Goal: Task Accomplishment & Management: Use online tool/utility

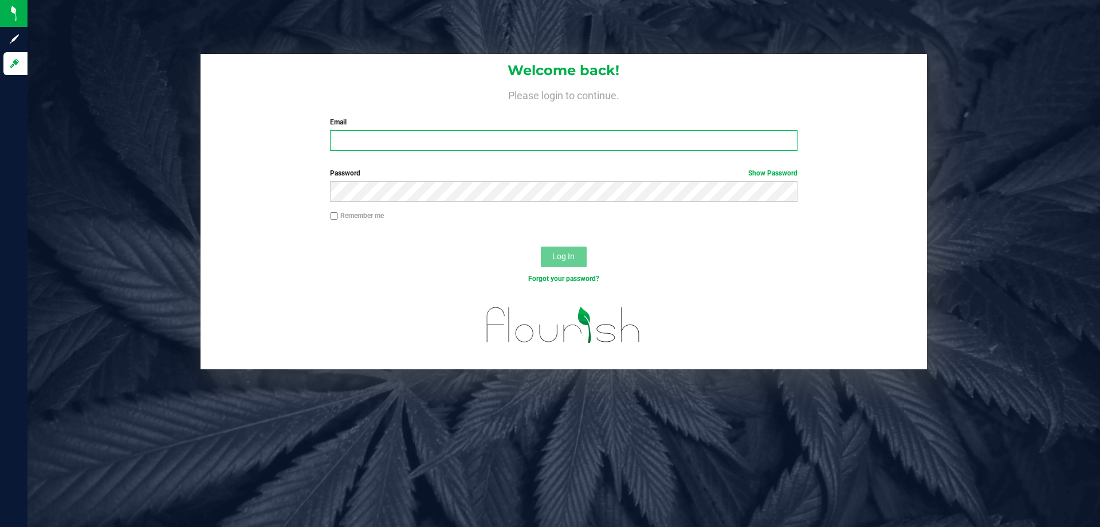
click at [497, 141] on input "Email" at bounding box center [563, 140] width 467 height 21
type input "[EMAIL_ADDRESS][DOMAIN_NAME]"
click at [541, 246] on button "Log In" at bounding box center [564, 256] width 46 height 21
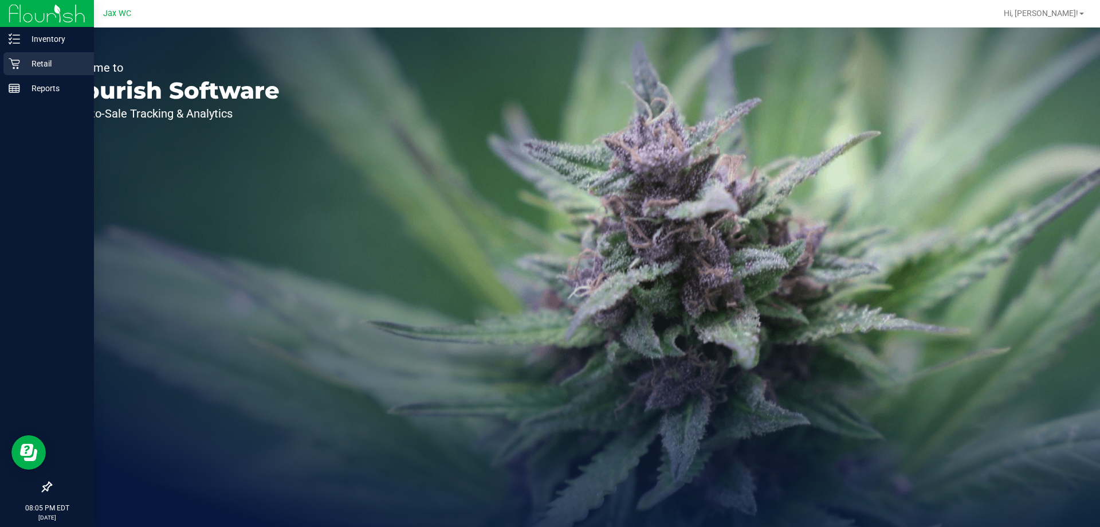
click at [25, 57] on p "Retail" at bounding box center [54, 64] width 69 height 14
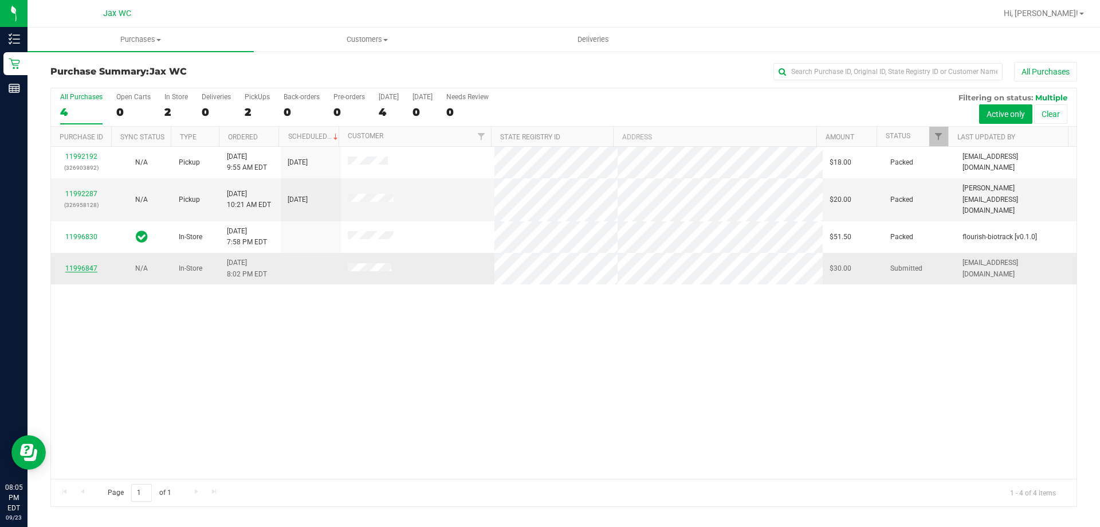
click at [77, 264] on link "11996847" at bounding box center [81, 268] width 32 height 8
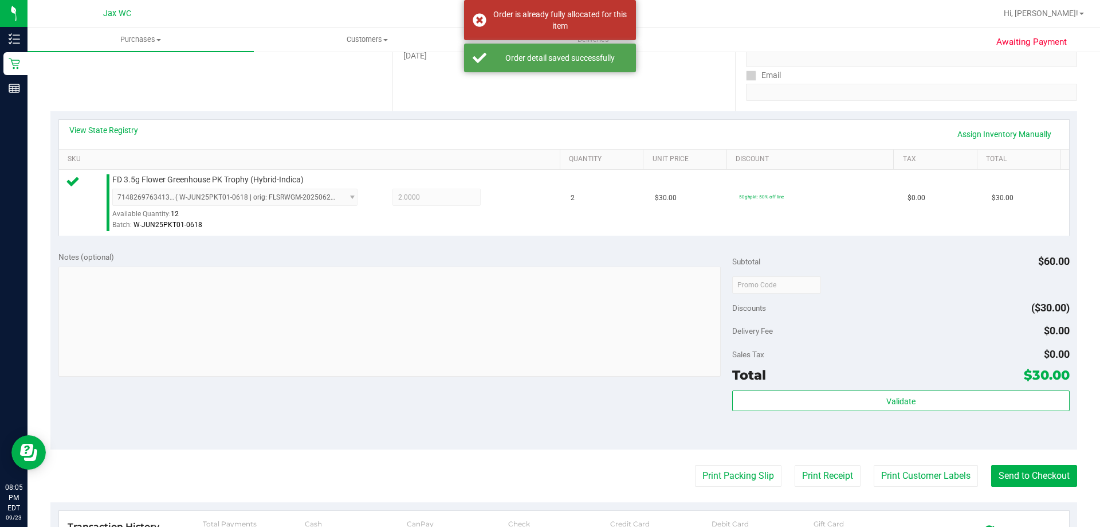
scroll to position [287, 0]
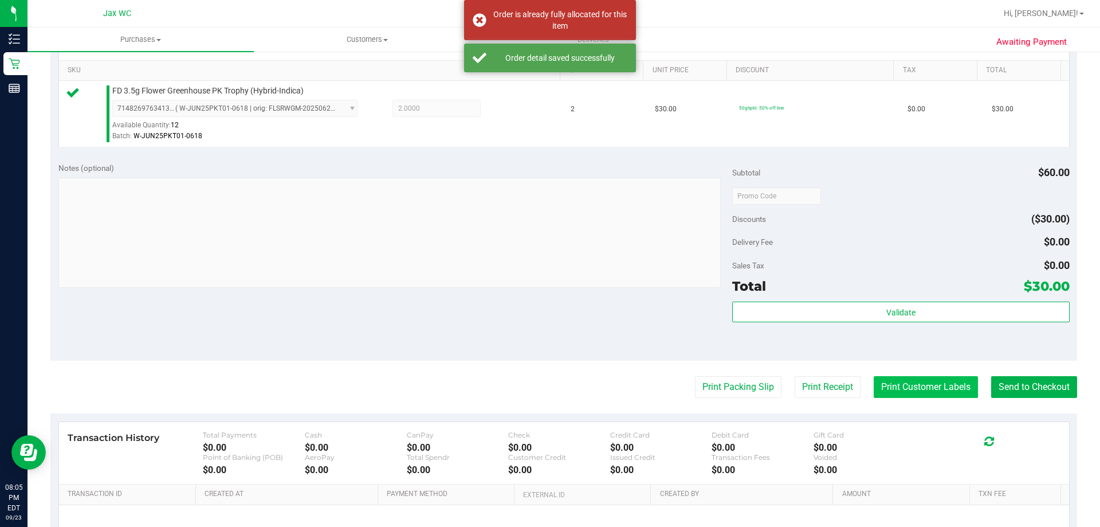
click at [919, 394] on button "Print Customer Labels" at bounding box center [926, 387] width 104 height 22
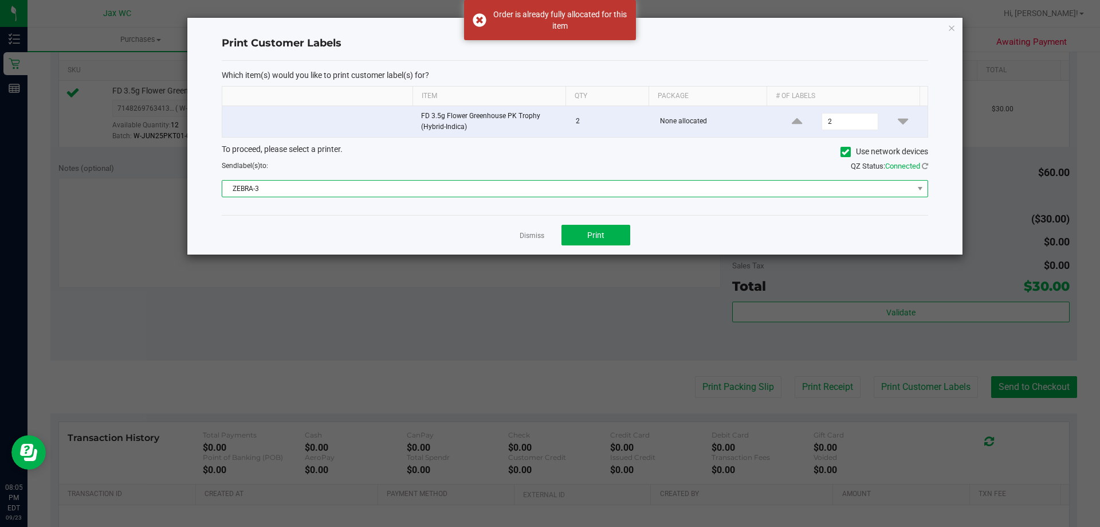
click at [653, 193] on span "ZEBRA-3" at bounding box center [567, 189] width 691 height 16
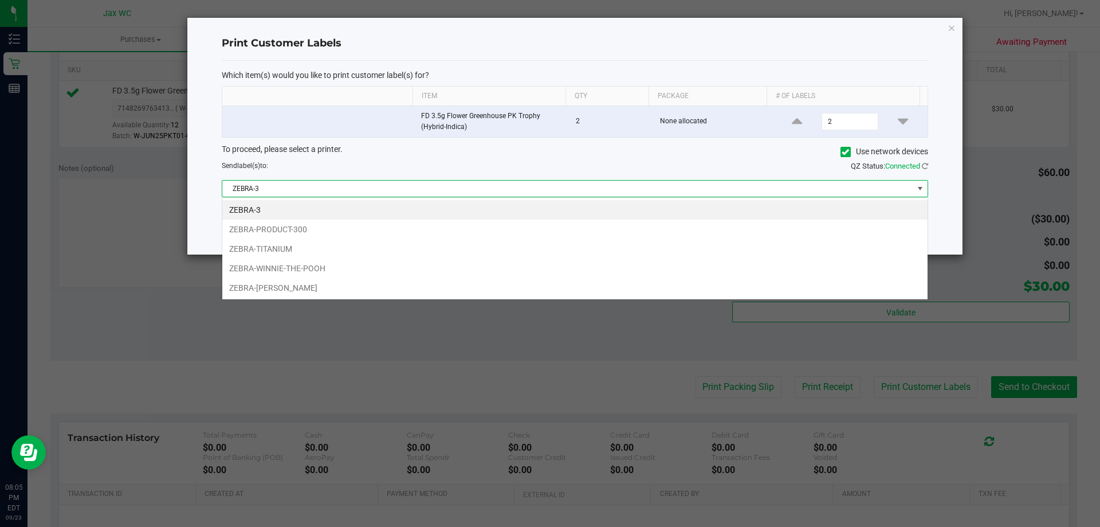
scroll to position [17, 706]
click at [622, 262] on li "ZEBRA-WINNIE-THE-POOH" at bounding box center [574, 267] width 705 height 19
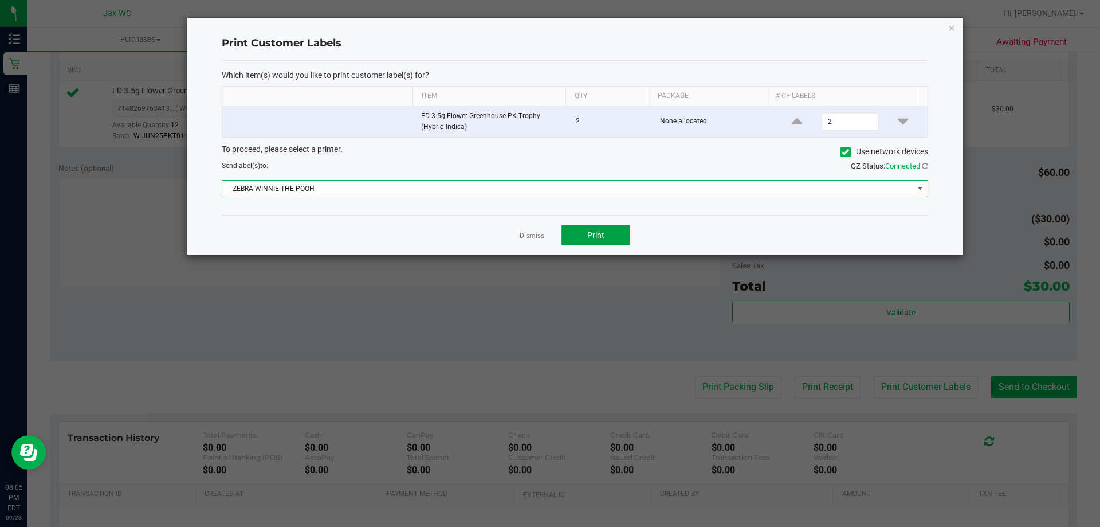
click at [616, 239] on button "Print" at bounding box center [596, 235] width 69 height 21
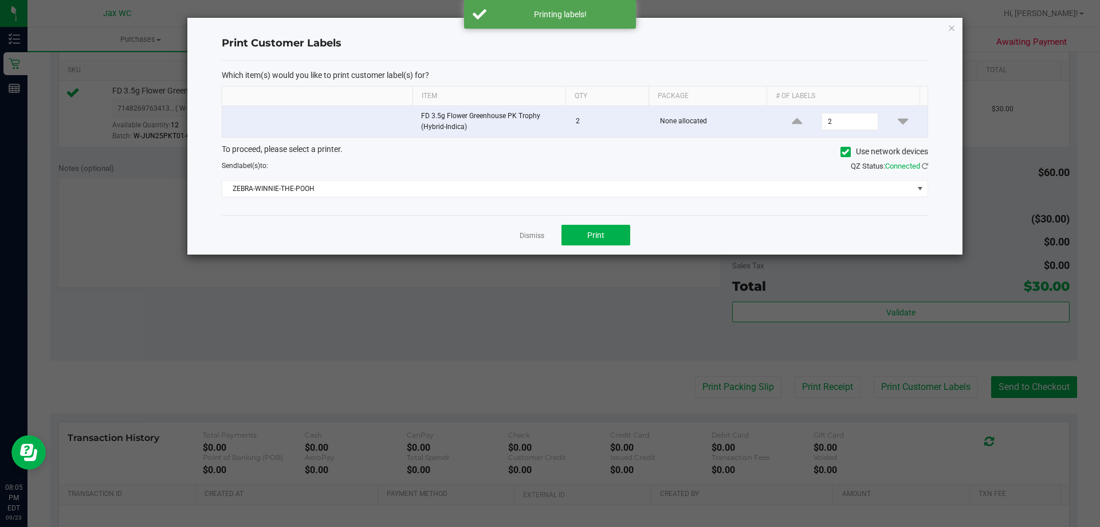
click at [951, 27] on icon "button" at bounding box center [952, 28] width 8 height 14
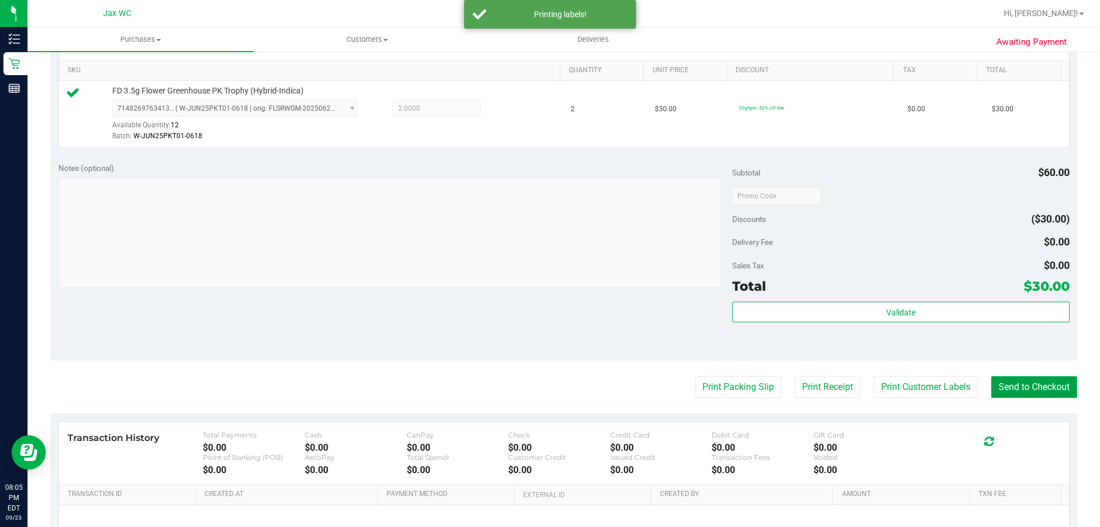
click at [1044, 390] on button "Send to Checkout" at bounding box center [1034, 387] width 86 height 22
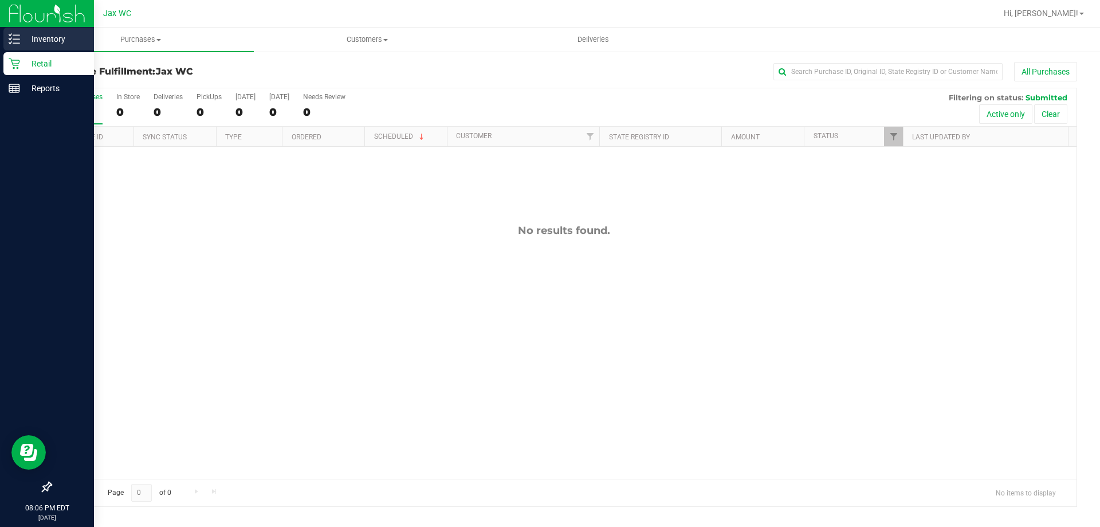
click at [46, 41] on p "Inventory" at bounding box center [54, 39] width 69 height 14
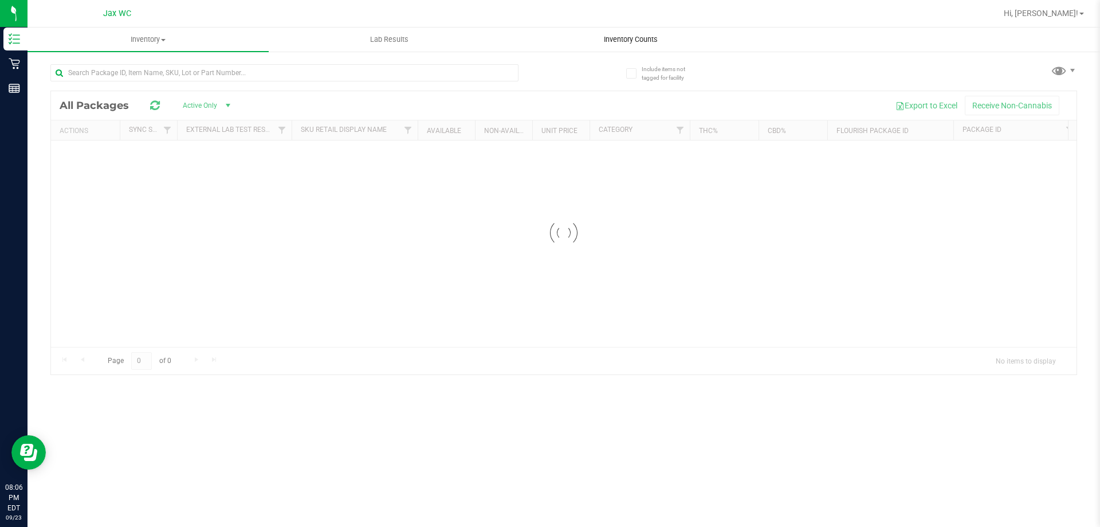
click at [623, 41] on span "Inventory Counts" at bounding box center [630, 39] width 85 height 10
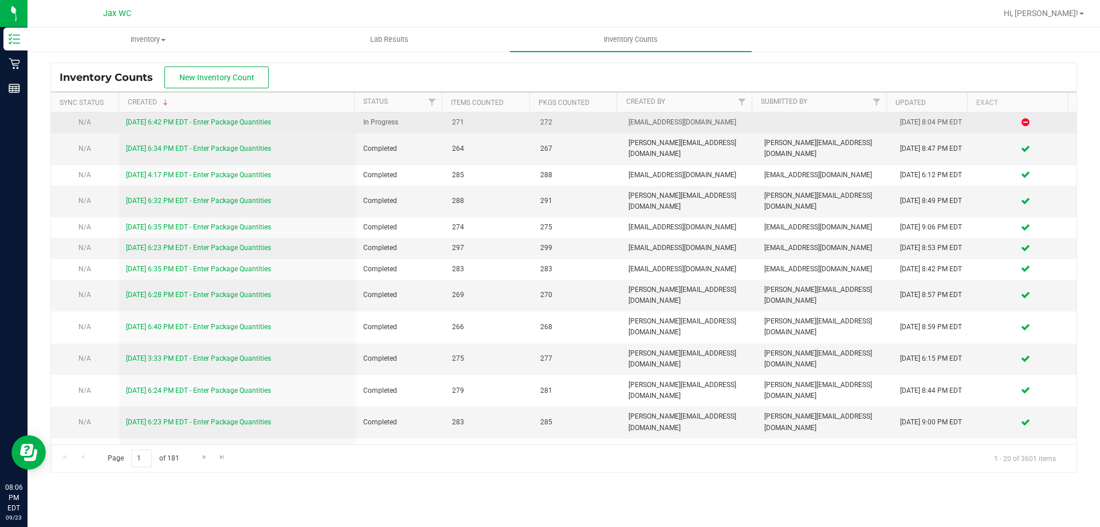
click at [255, 119] on link "[DATE] 6:42 PM EDT - Enter Package Quantities" at bounding box center [198, 122] width 145 height 8
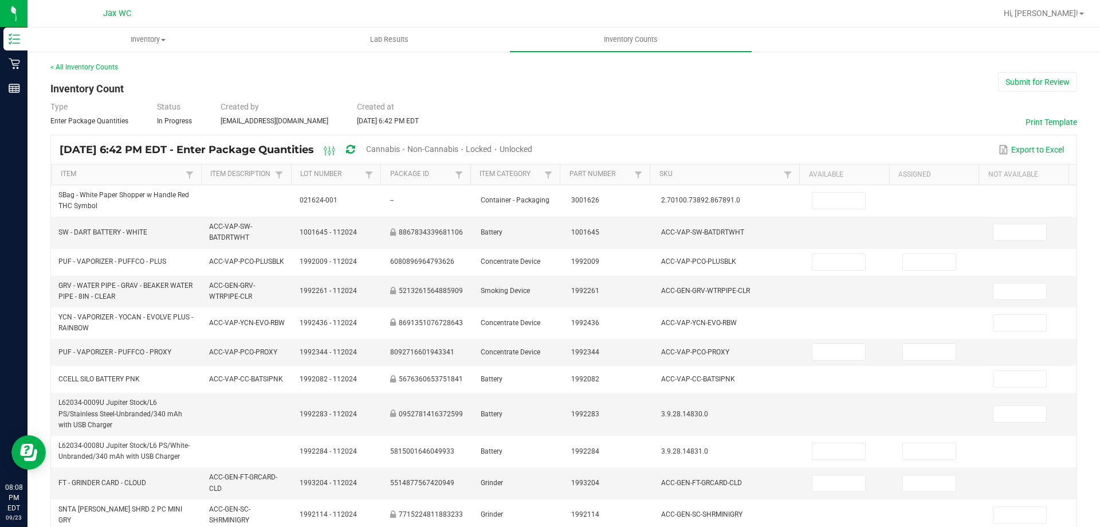
click at [400, 152] on span "Cannabis" at bounding box center [383, 148] width 34 height 9
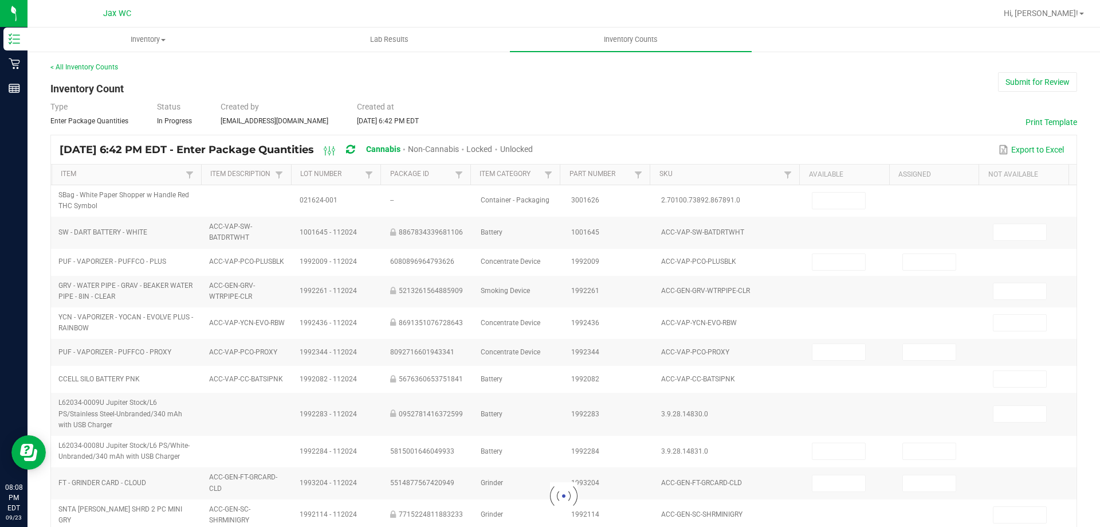
type input "16"
type input "6"
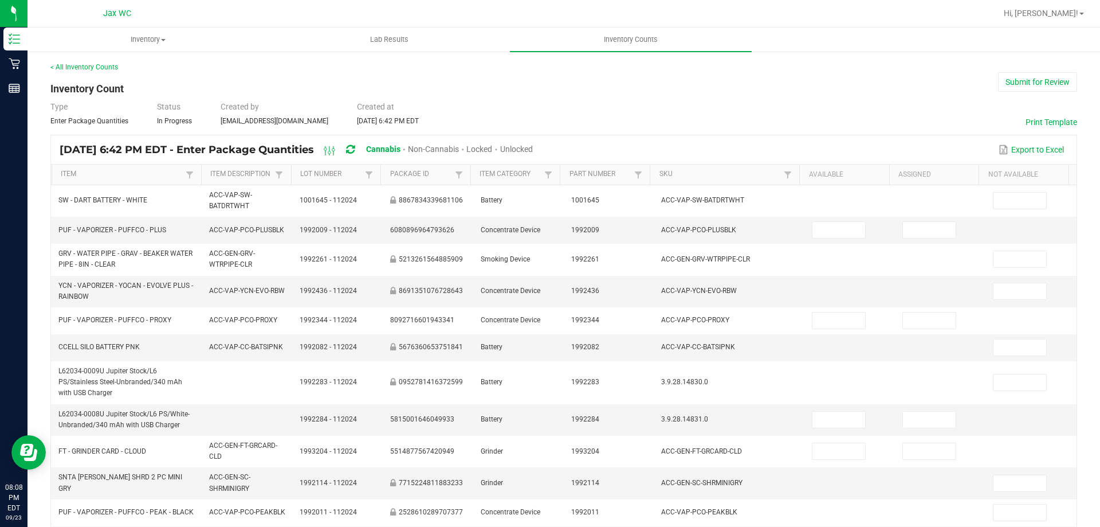
click at [533, 145] on span "Unlocked" at bounding box center [516, 148] width 33 height 9
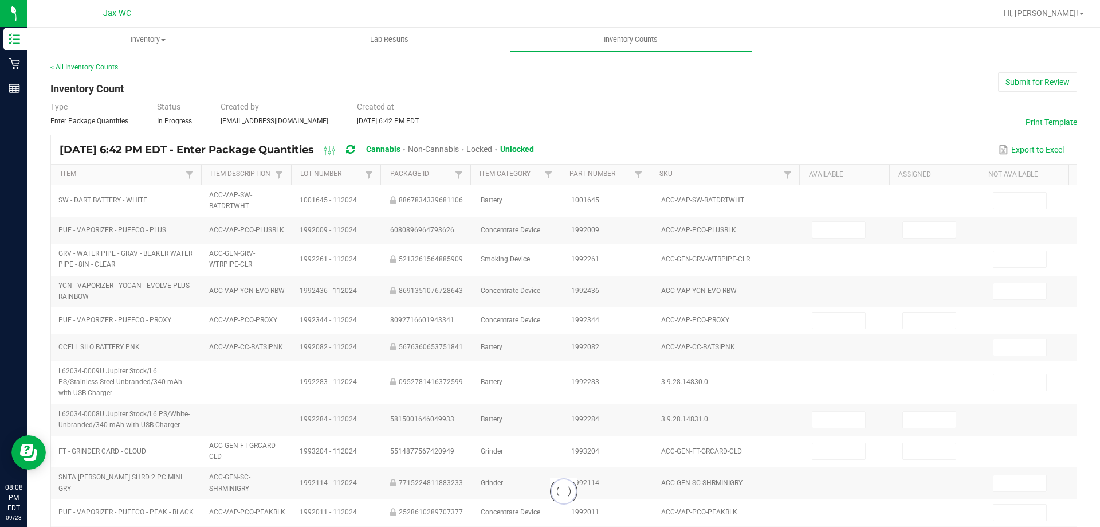
type input "1"
type input "0"
type input "3"
type input "0"
type input "3"
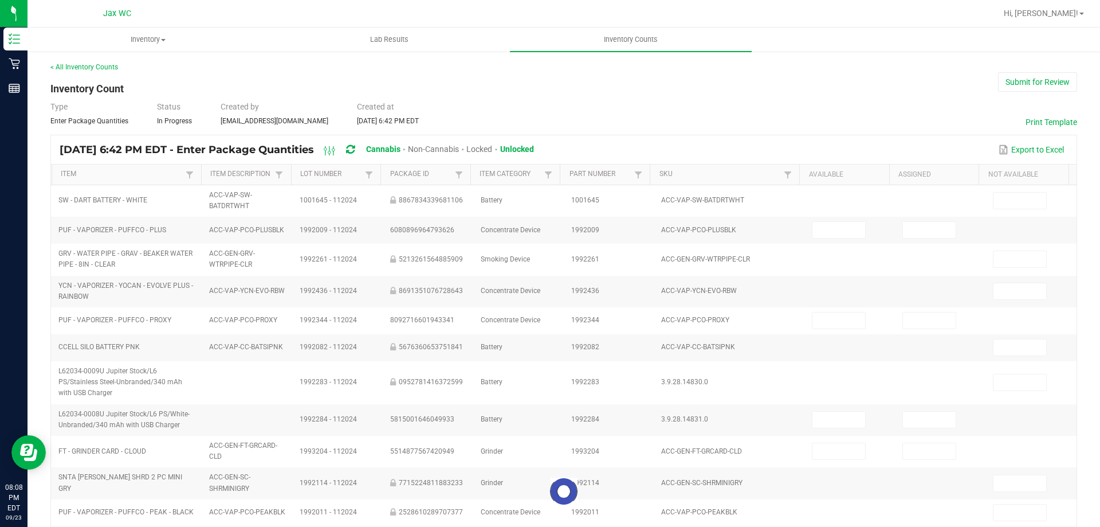
type input "3"
type input "6"
type input "0"
type input "6"
type input "0"
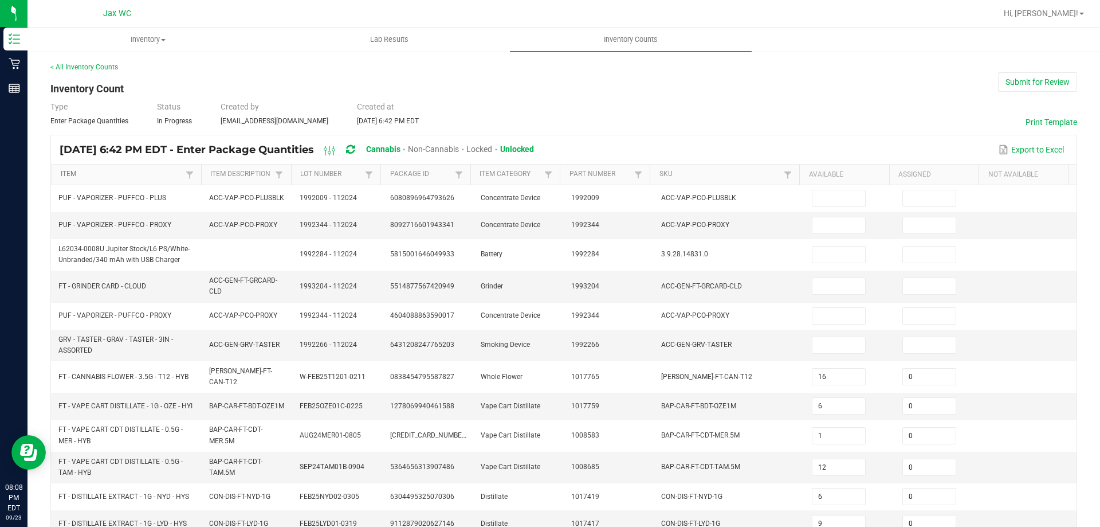
click at [66, 174] on link "Item" at bounding box center [121, 174] width 121 height 9
type input "10"
type input "6"
type input "4"
type input "13"
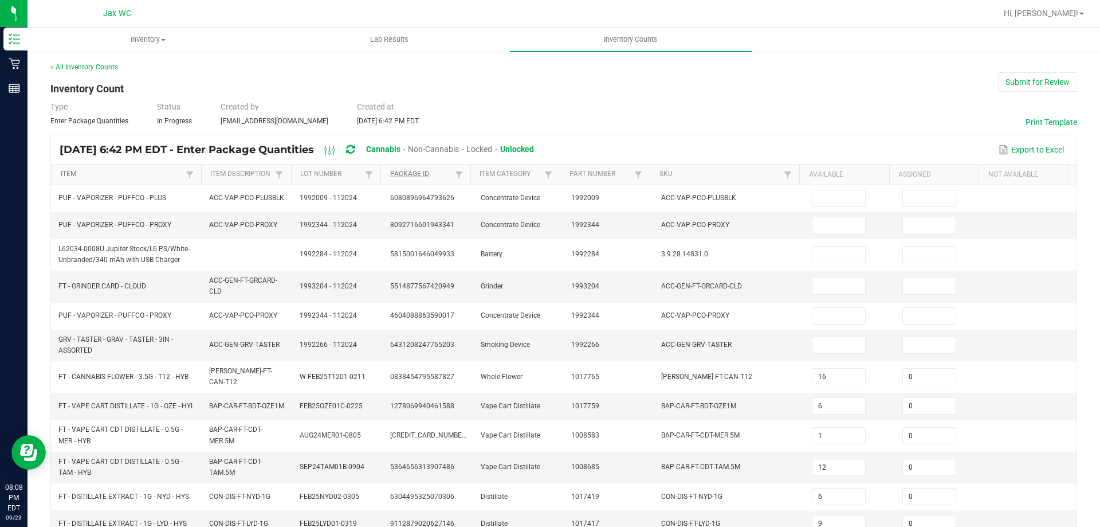
type input "0"
type input "15"
type input "0"
type input "14"
type input "19"
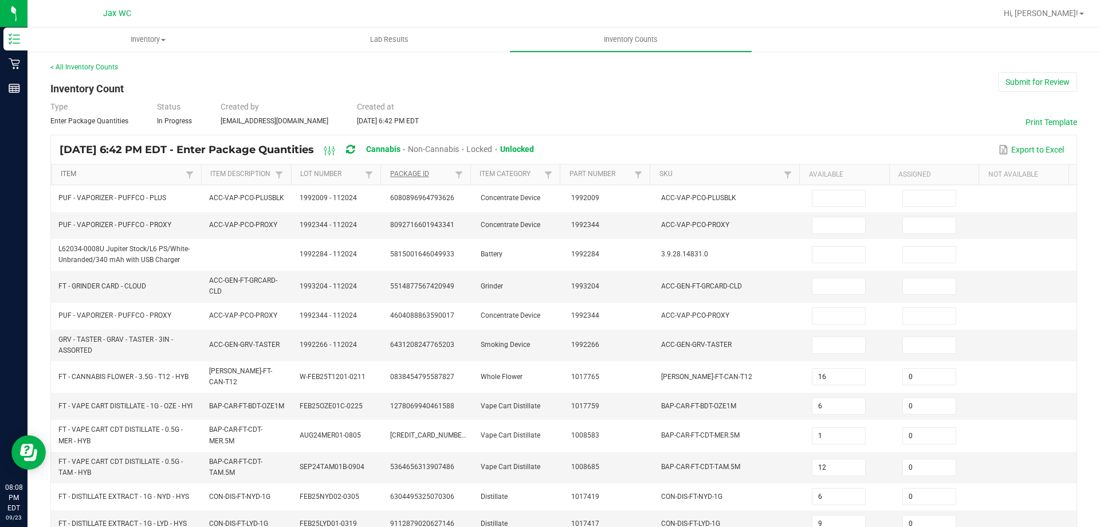
type input "16"
type input "0"
type input "1"
type input "0"
type input "19"
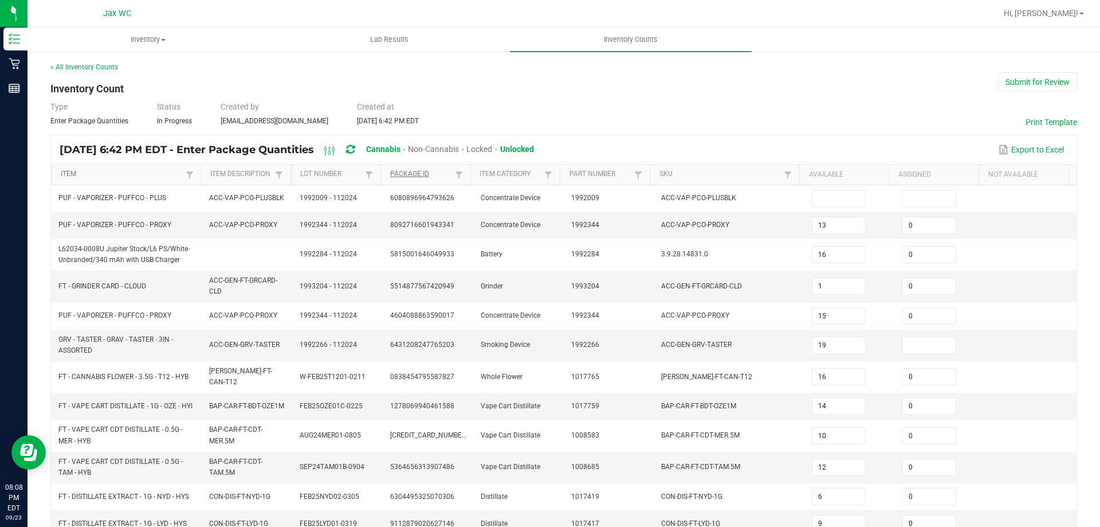
type input "0"
type input "17"
type input "5"
type input "14"
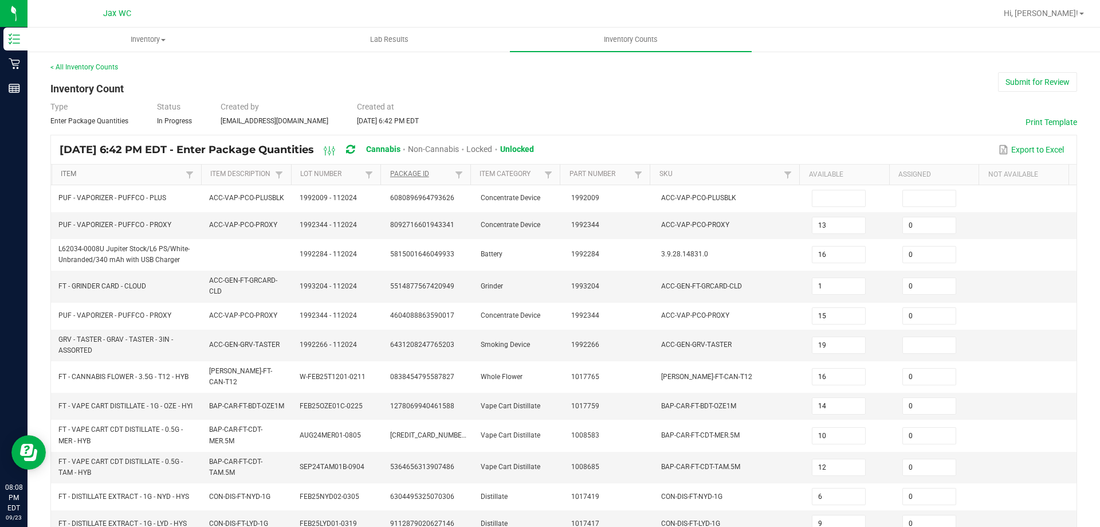
type input "6"
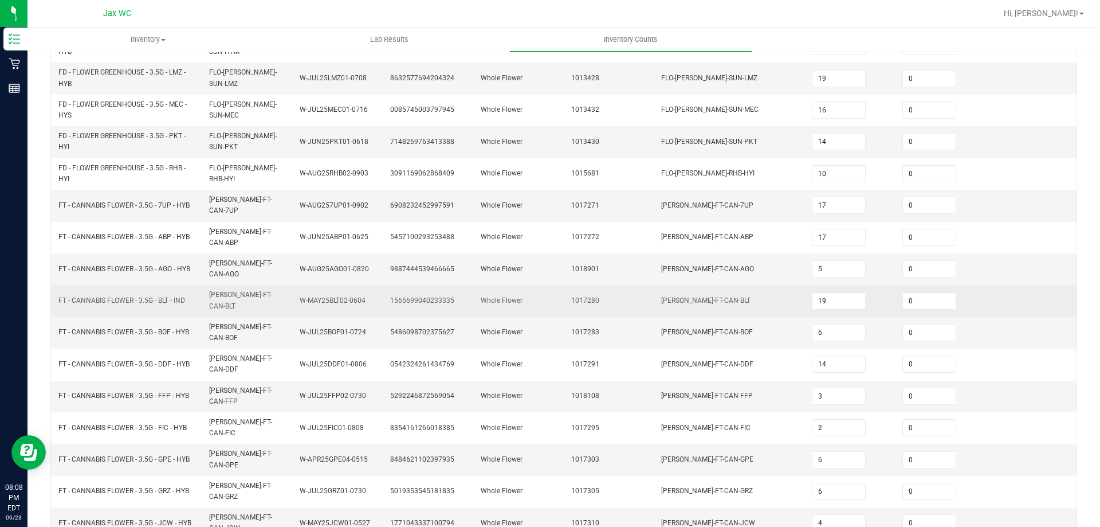
scroll to position [277, 0]
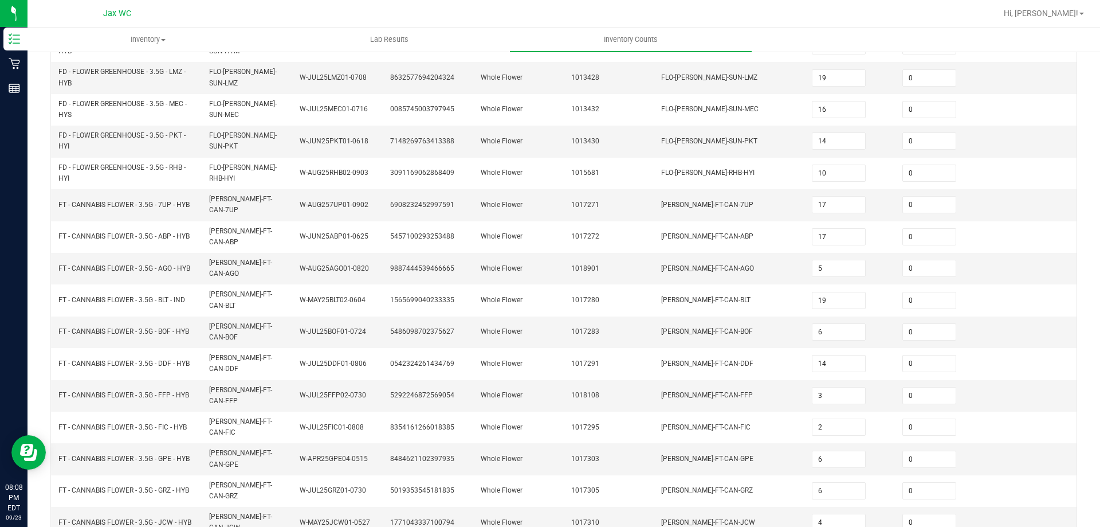
type input "14"
type input "3"
type input "13"
type input "18"
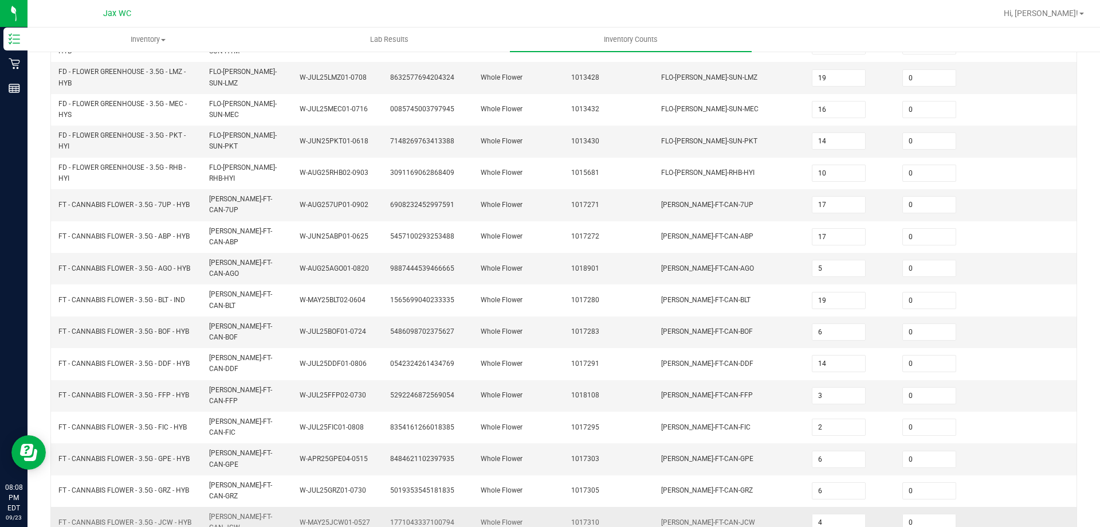
type input "2"
type input "16"
type input "4"
type input "9"
type input "0"
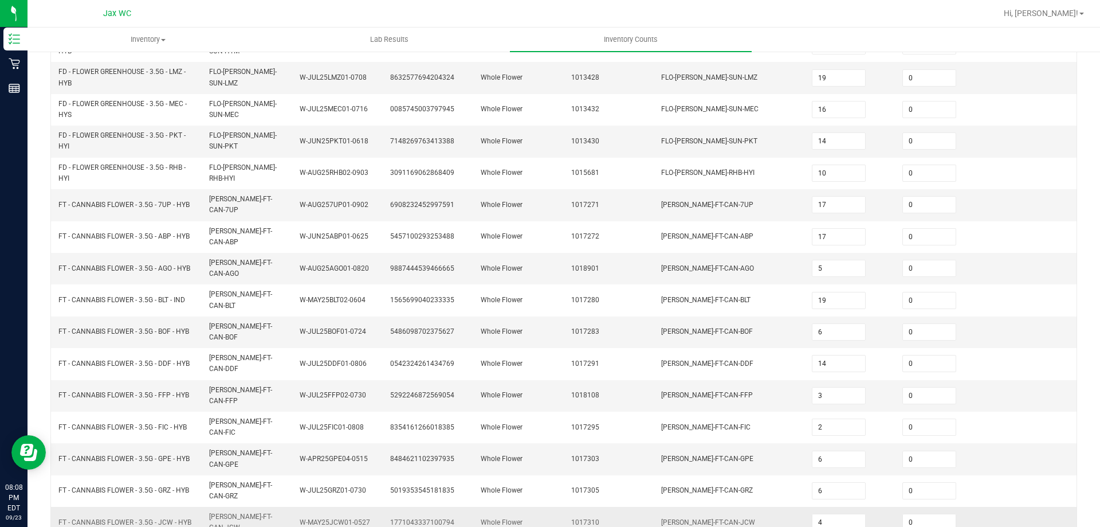
type input "6"
type input "2"
type input "4"
type input "1"
type input "5"
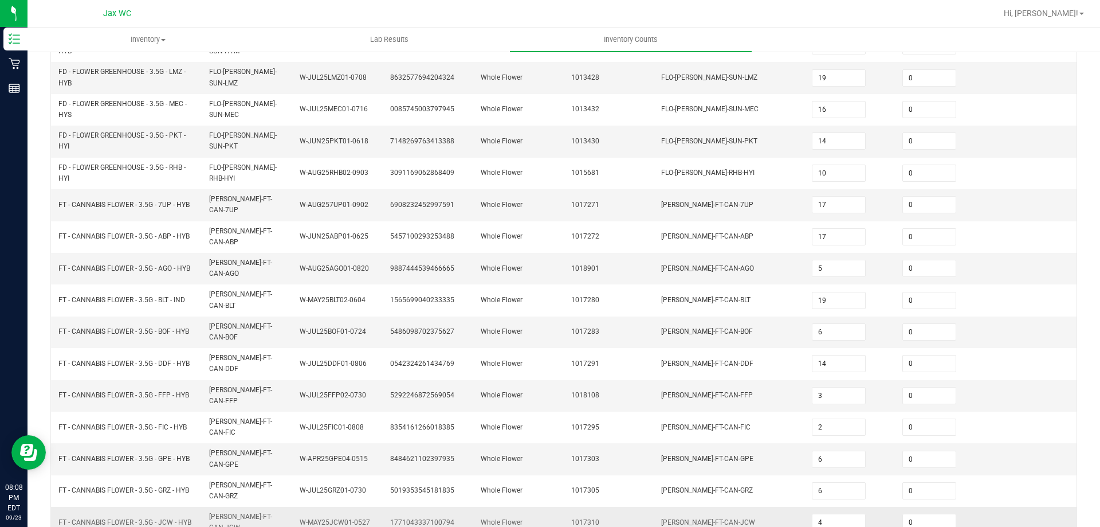
type input "1"
type input "4"
type input "14"
type input "11"
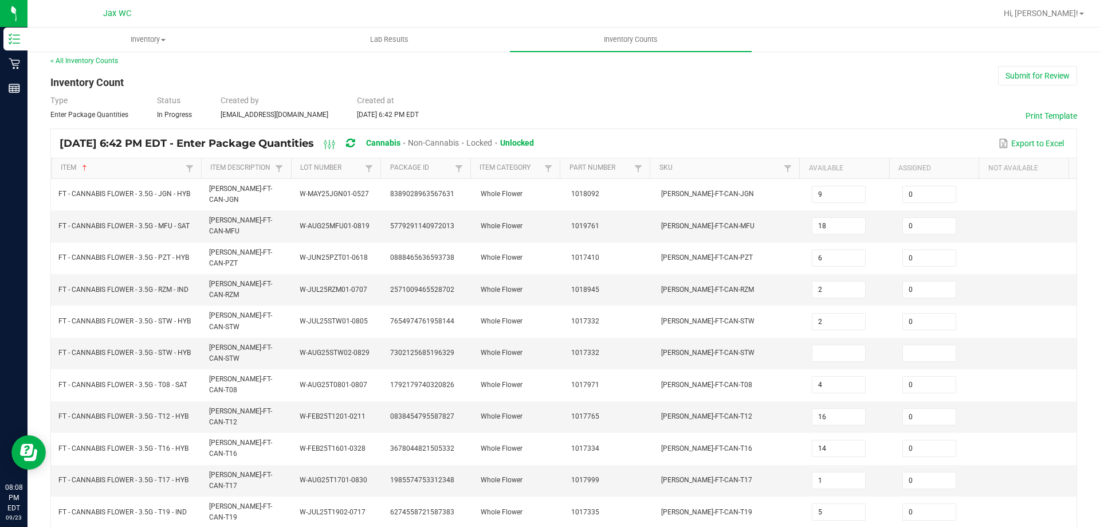
scroll to position [0, 0]
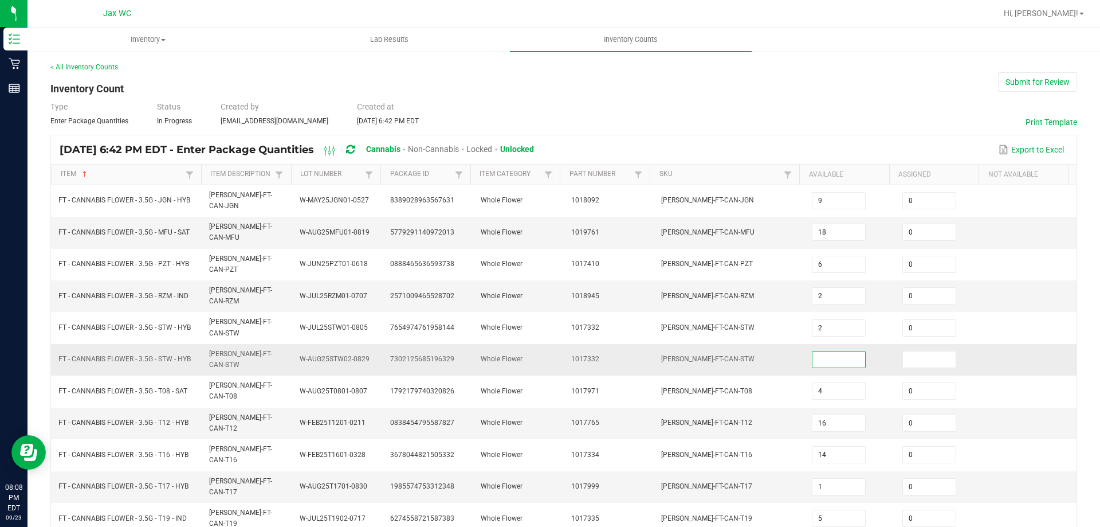
click at [816, 351] on input at bounding box center [839, 359] width 53 height 16
type input "0"
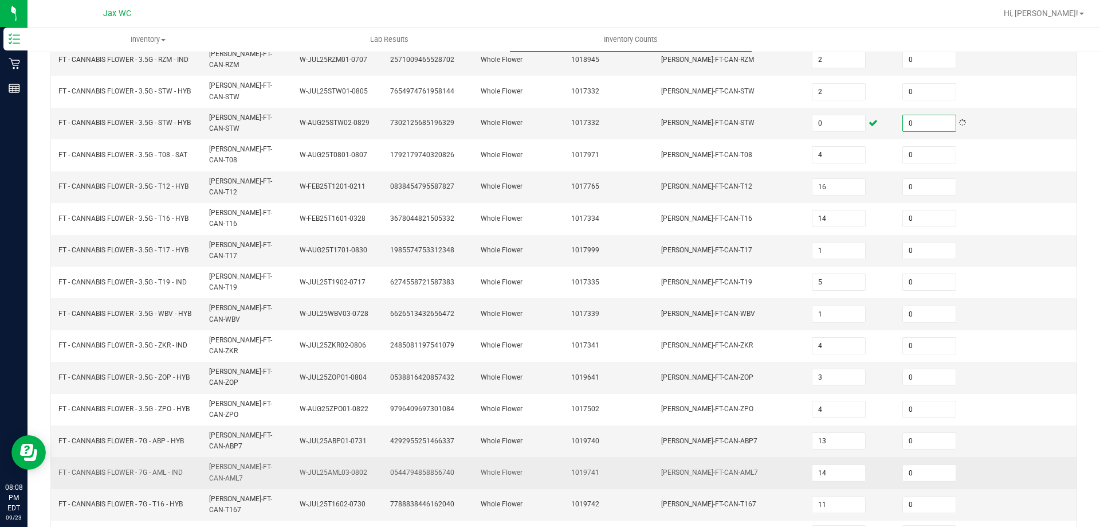
scroll to position [238, 0]
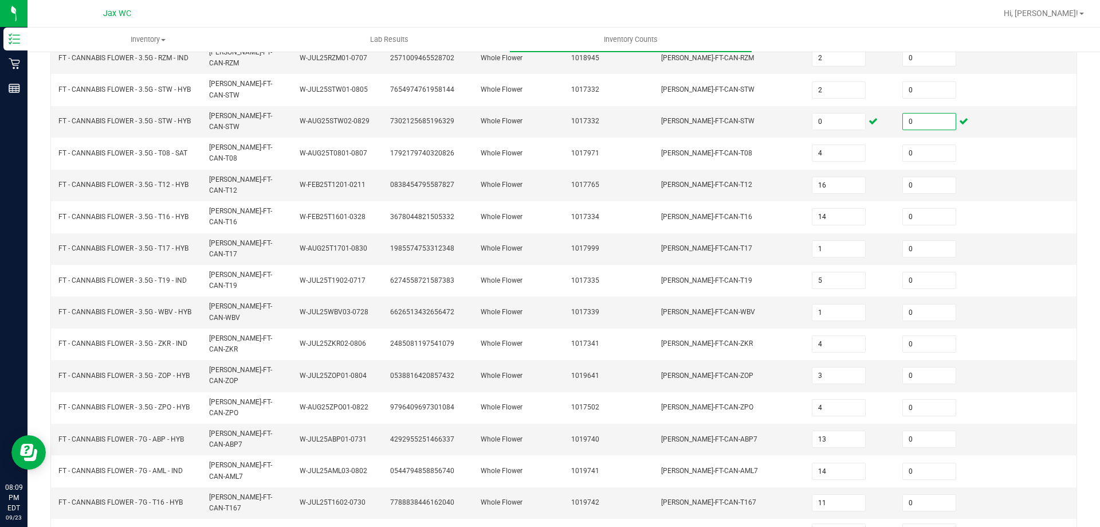
type input "0"
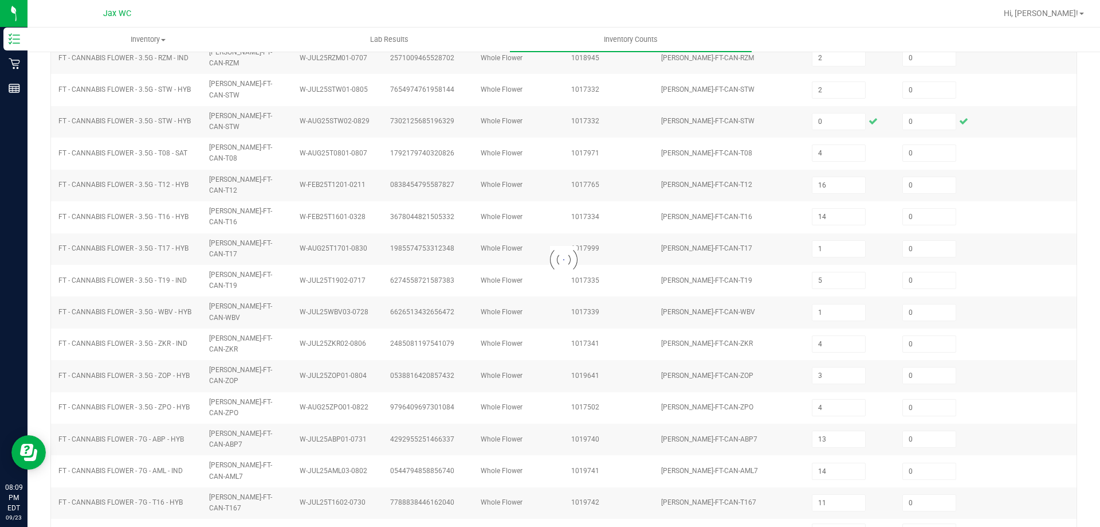
type input "5"
type input "9"
type input "1"
type input "15"
type input "3"
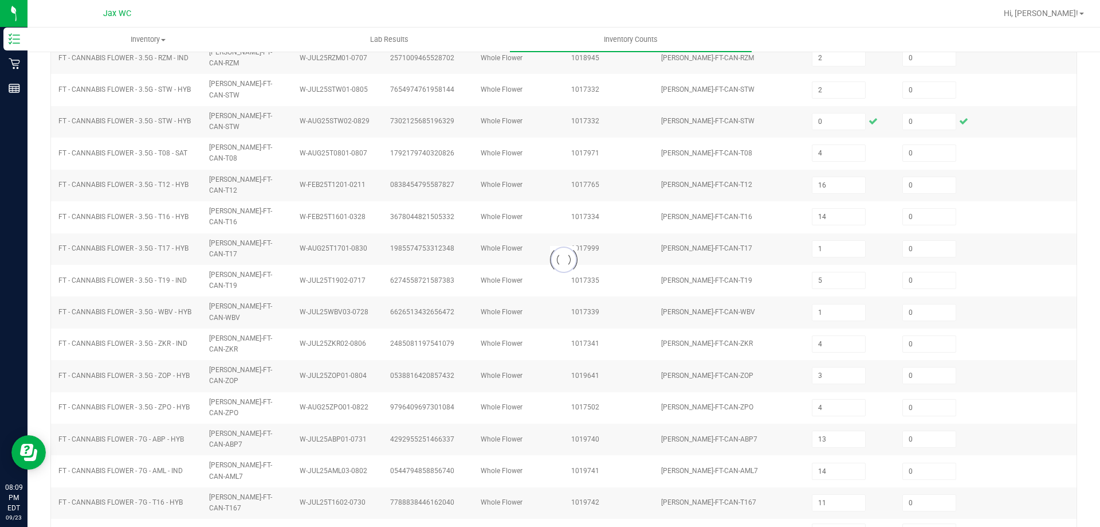
type input "9"
type input "0"
type input "4"
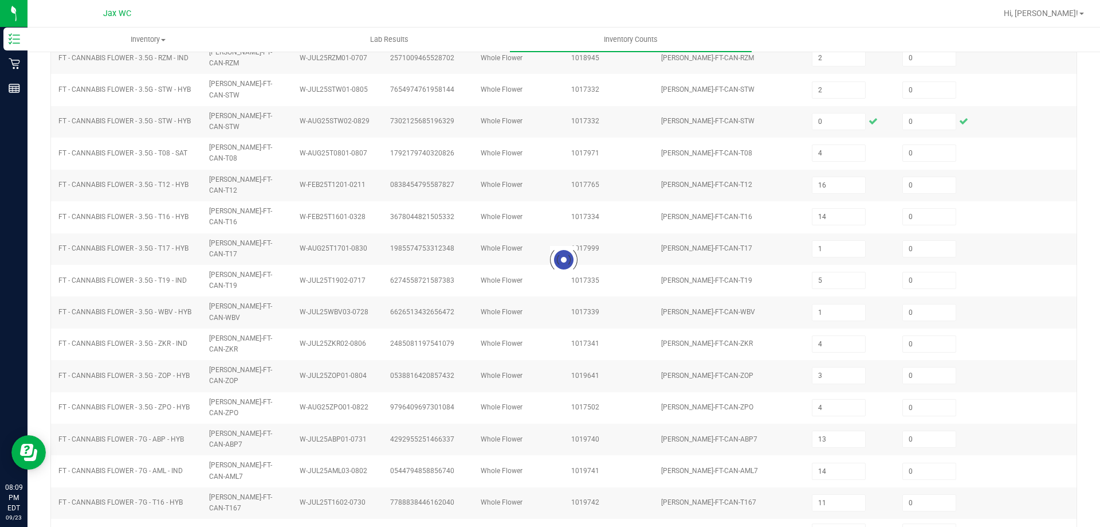
type input "3"
type input "11"
type input "12"
type input "6"
type input "11"
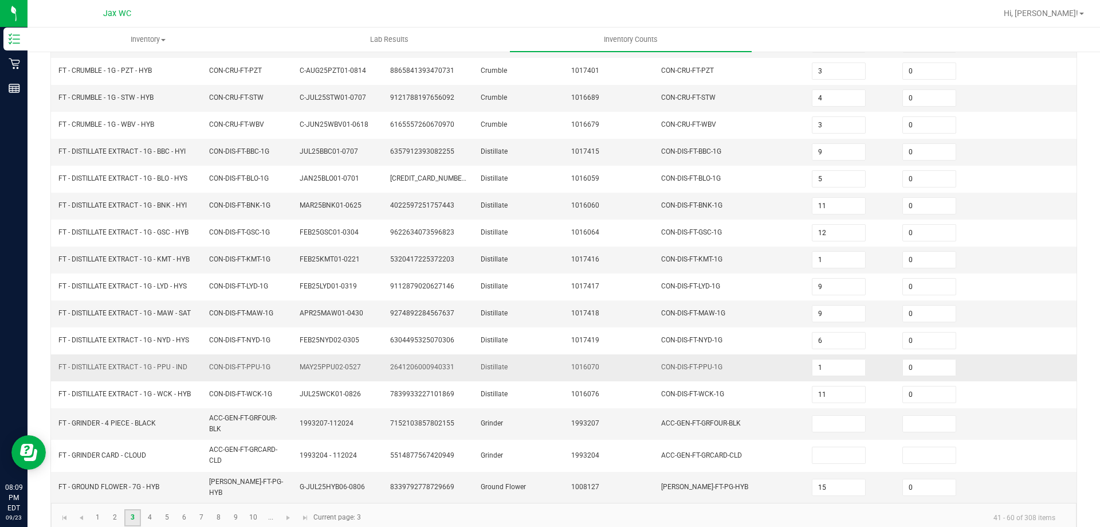
scroll to position [248, 0]
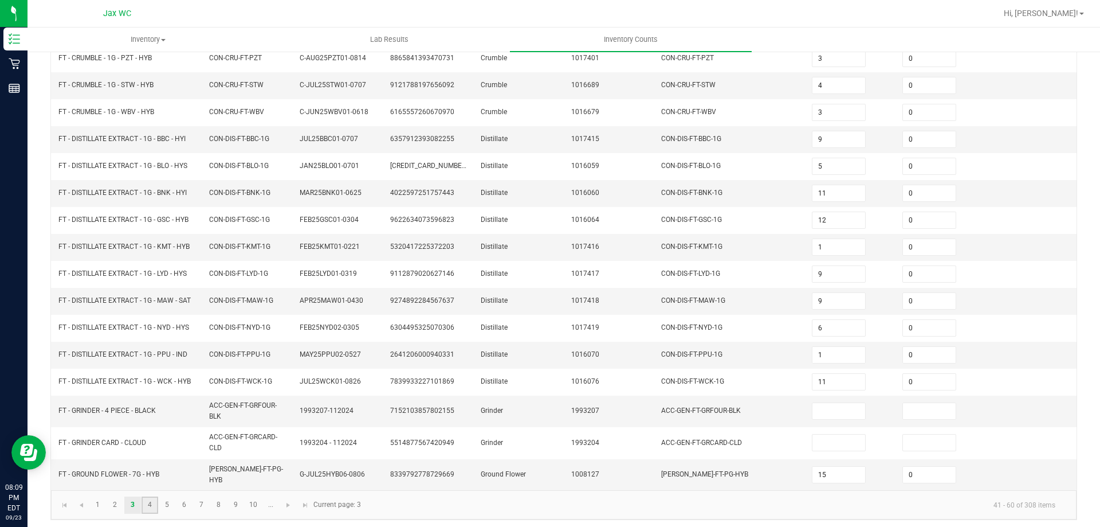
click at [147, 504] on link "4" at bounding box center [150, 504] width 17 height 17
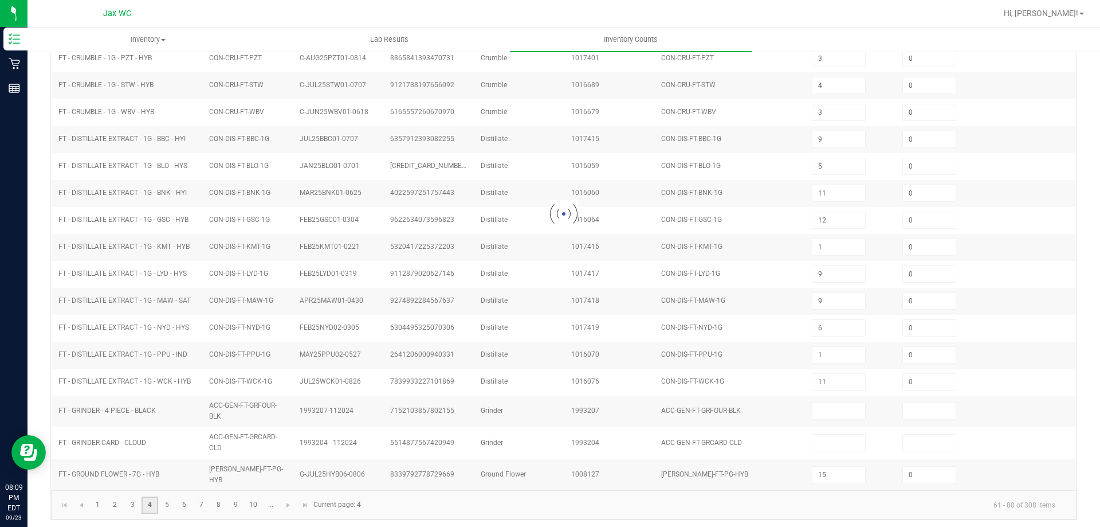
type input "5"
type input "17"
type input "0"
type input "6"
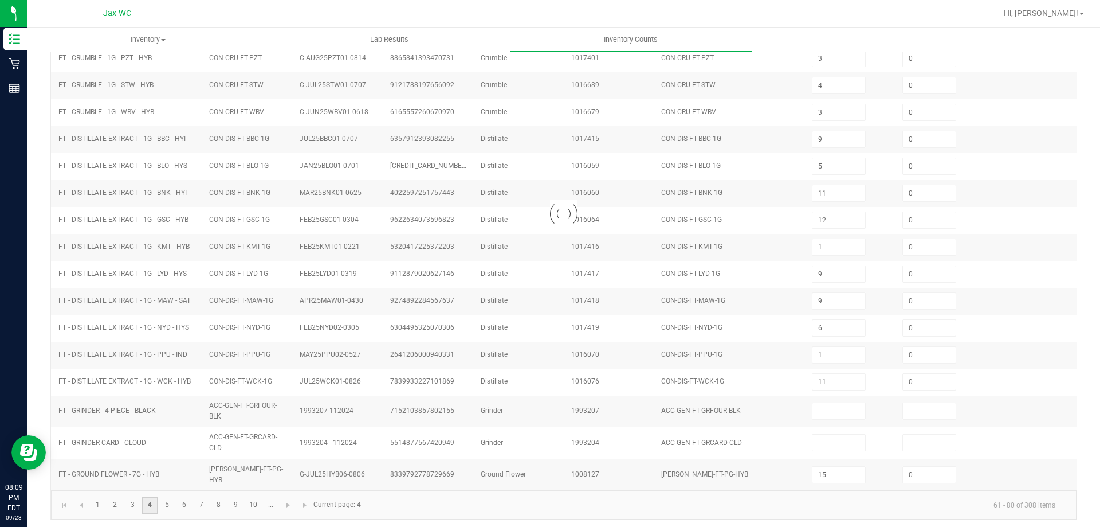
type input "4"
type input "6"
type input "11"
type input "0"
type input "6"
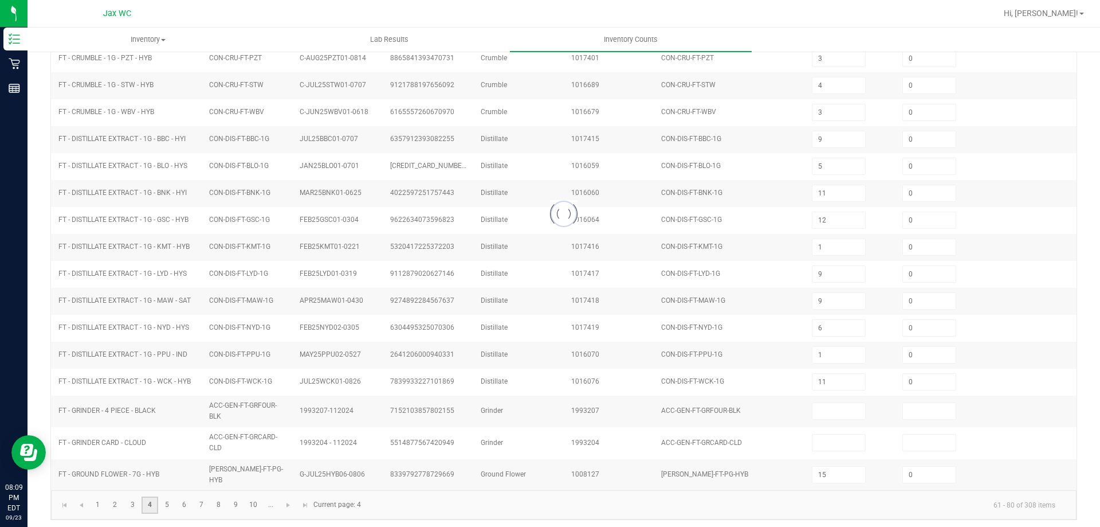
type input "0"
type input "3"
type input "1"
type input "7"
type input "8"
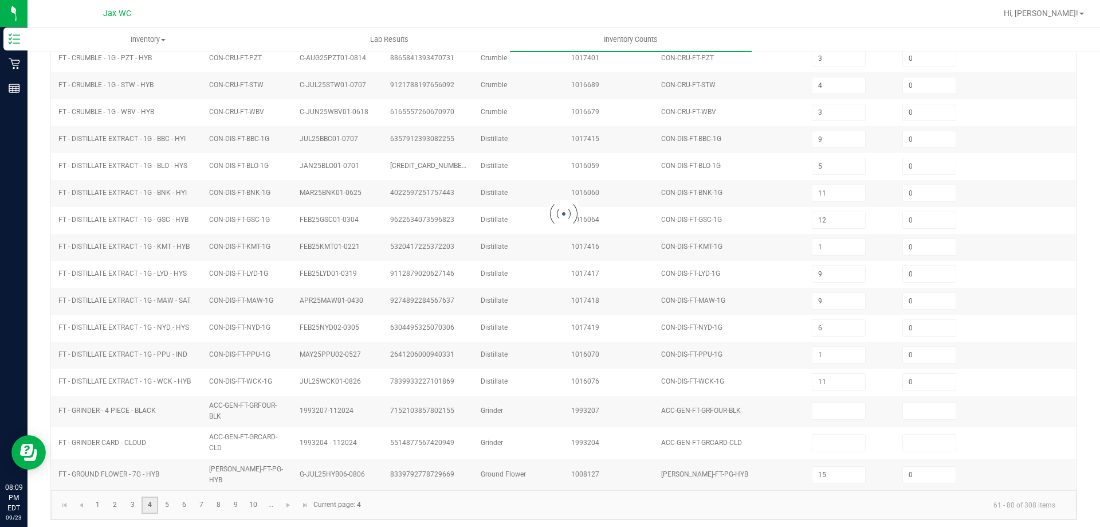
type input "5"
type input "4"
type input "3"
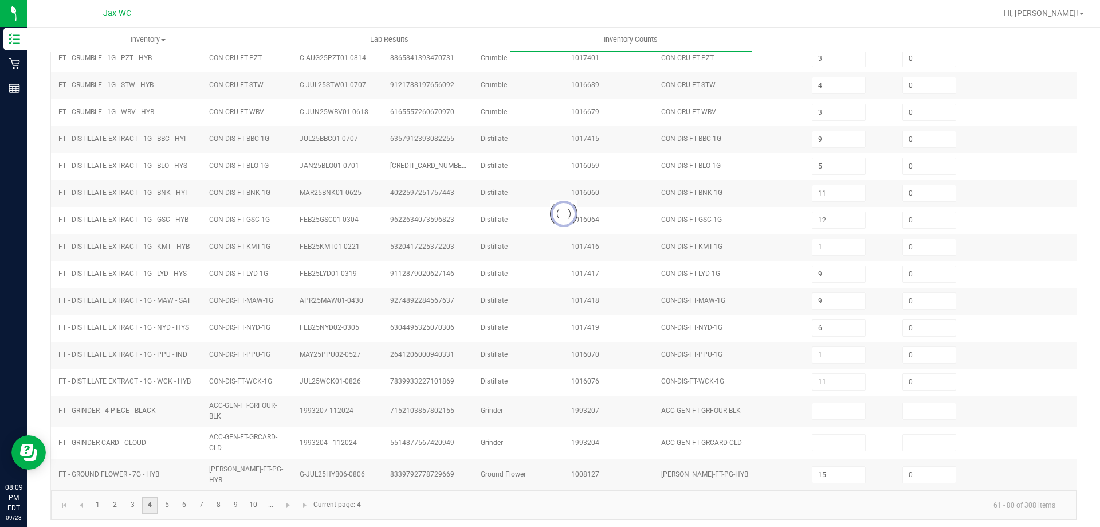
type input "0"
type input "20"
type input "0"
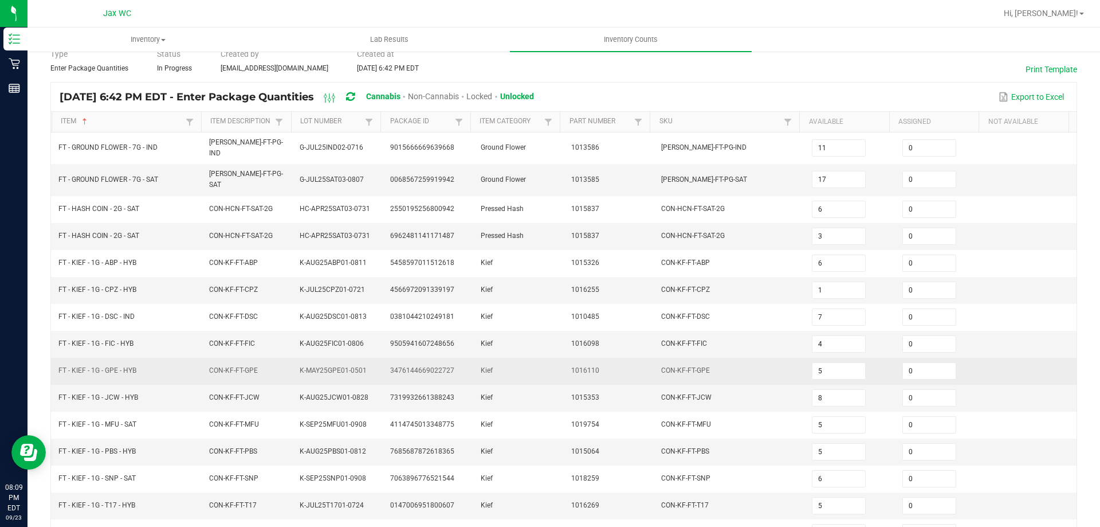
scroll to position [238, 0]
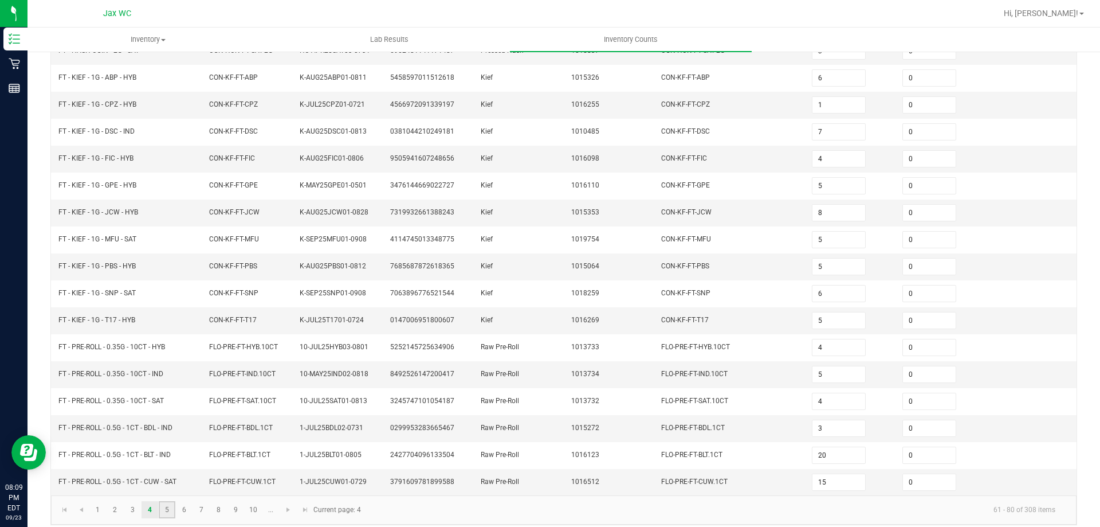
click at [169, 501] on link "5" at bounding box center [167, 509] width 17 height 17
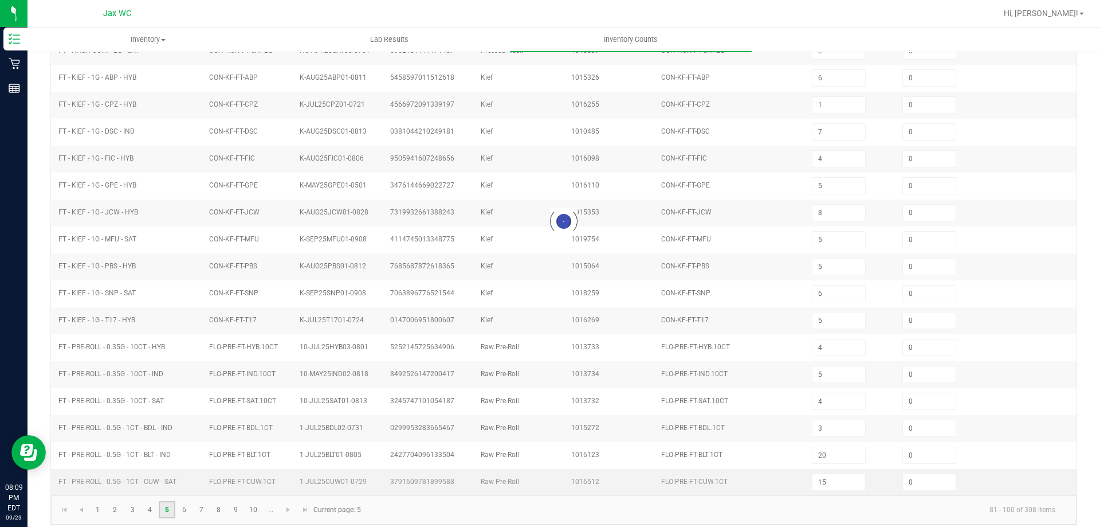
type input "13"
type input "4"
type input "16"
type input "10"
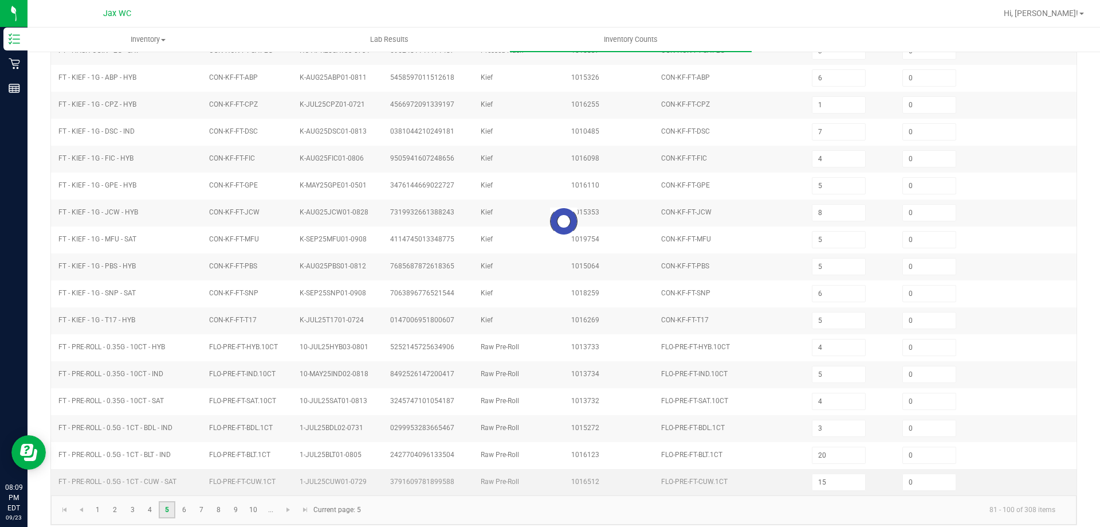
type input "12"
type input "13"
type input "23"
type input "17"
type input "6"
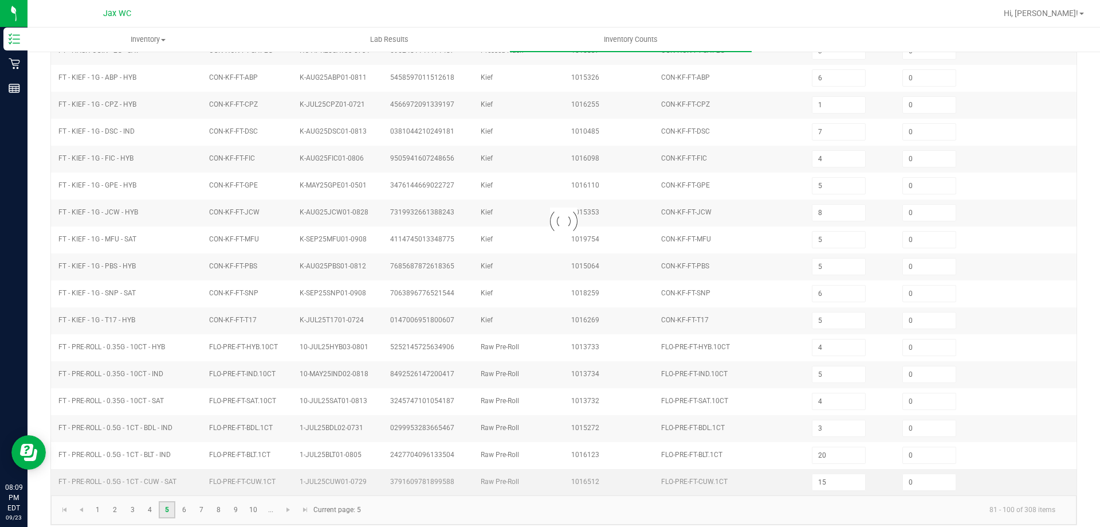
type input "1"
type input "5"
type input "6"
type input "8"
type input "11"
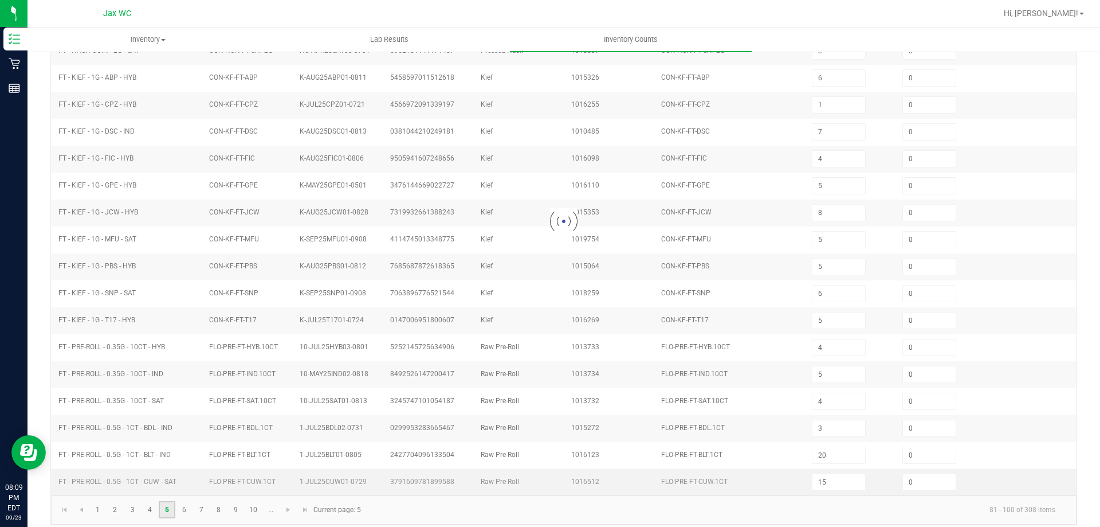
type input "3"
type input "14"
type input "25"
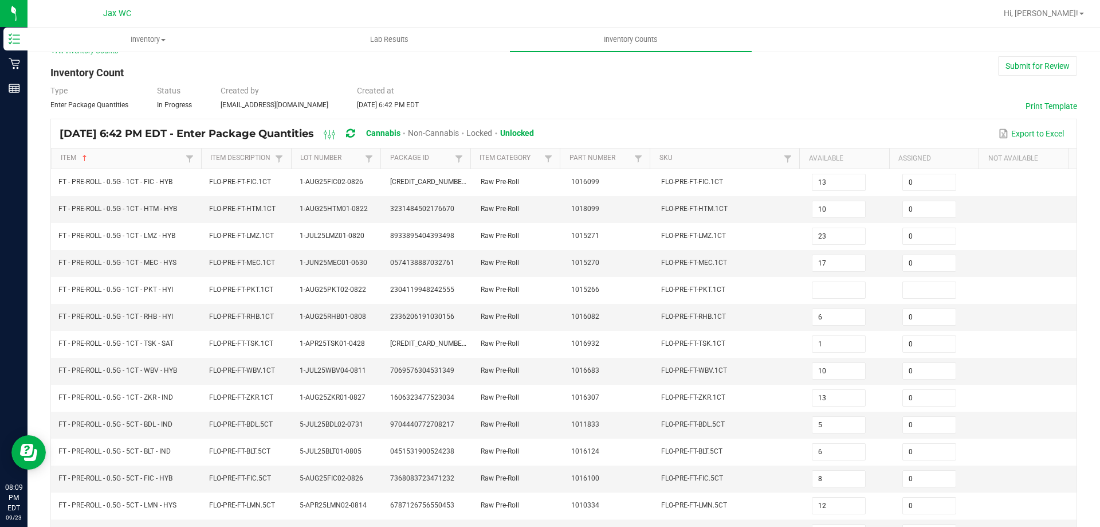
scroll to position [9, 0]
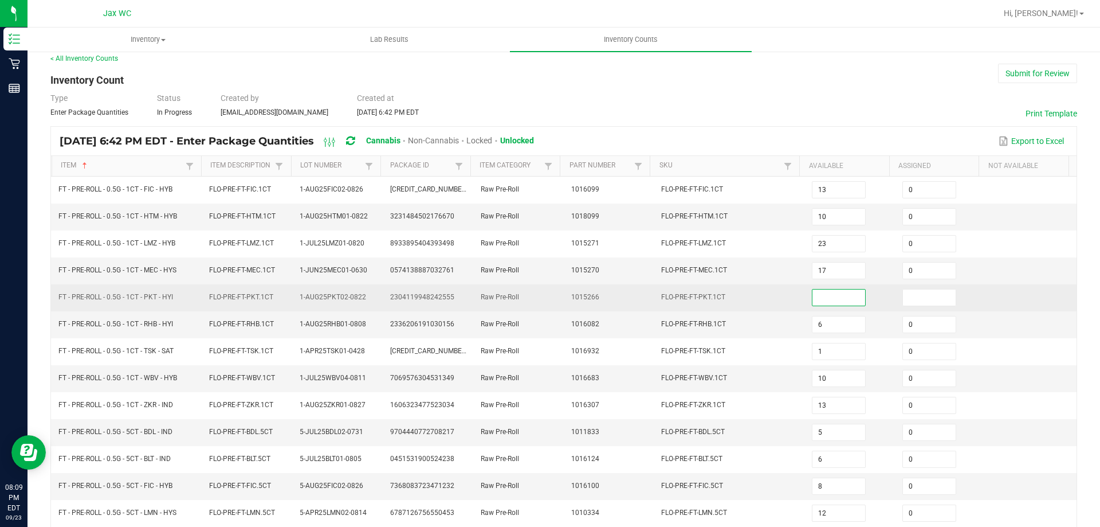
click at [816, 295] on input at bounding box center [839, 297] width 53 height 16
type input "10"
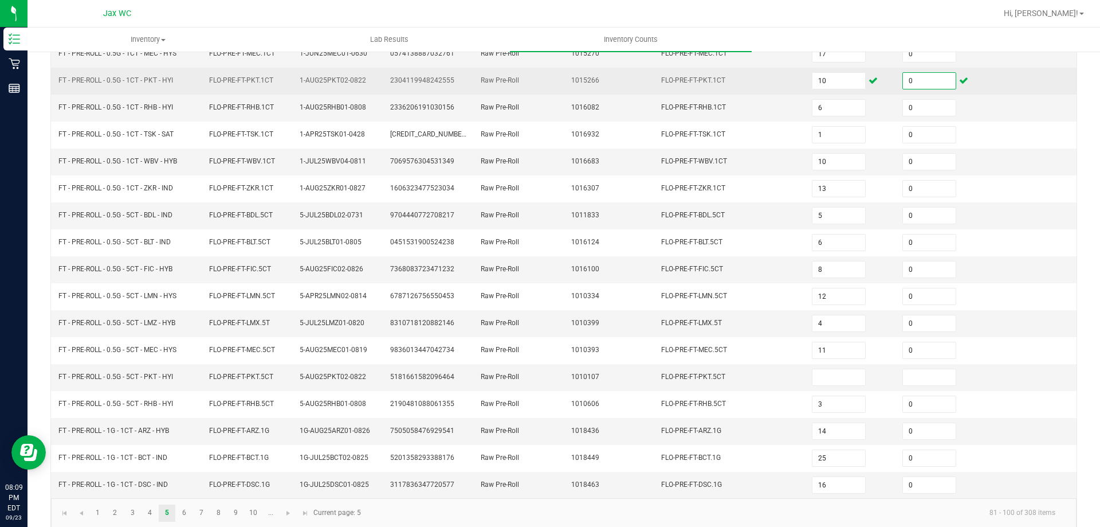
scroll to position [238, 0]
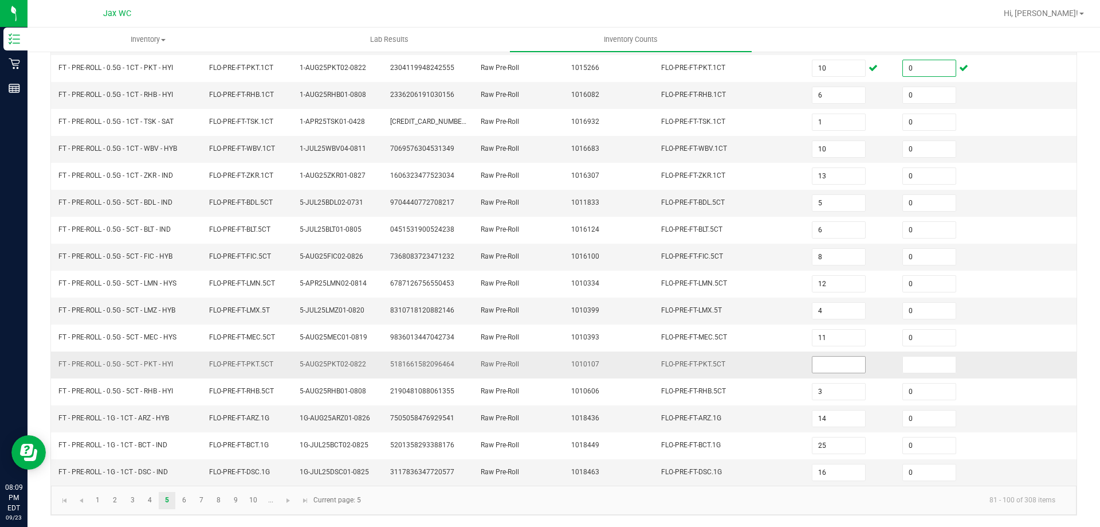
type input "0"
click at [821, 361] on input at bounding box center [839, 364] width 53 height 16
type input "7"
type input "0"
click at [190, 498] on link "6" at bounding box center [184, 500] width 17 height 17
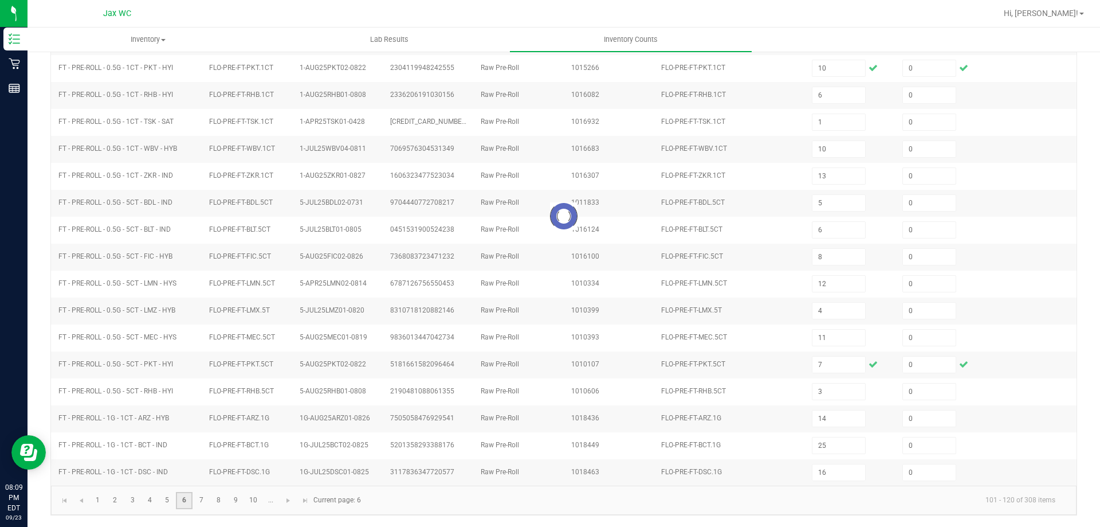
type input "2"
type input "3"
type input "6"
type input "13"
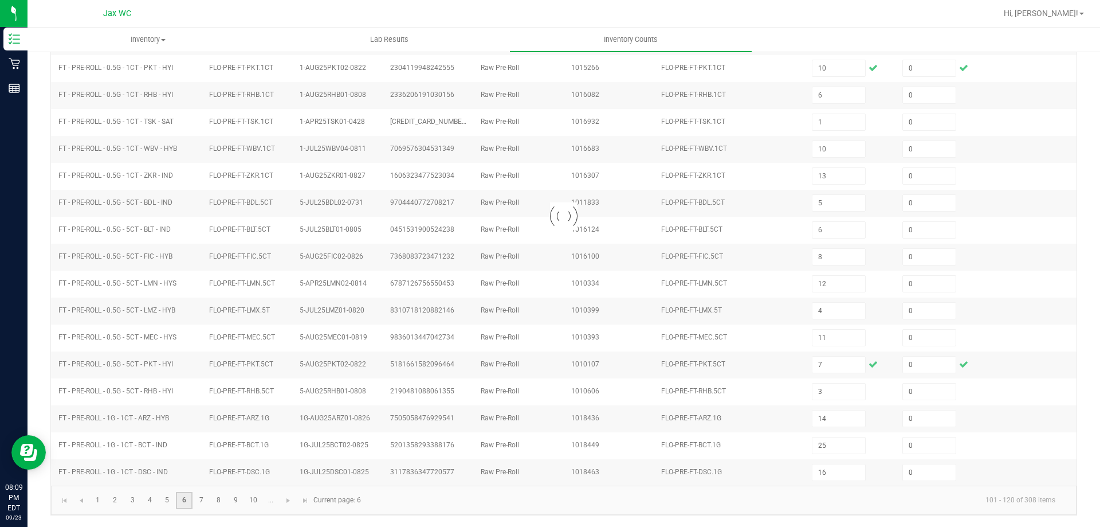
type input "3"
type input "20"
type input "6"
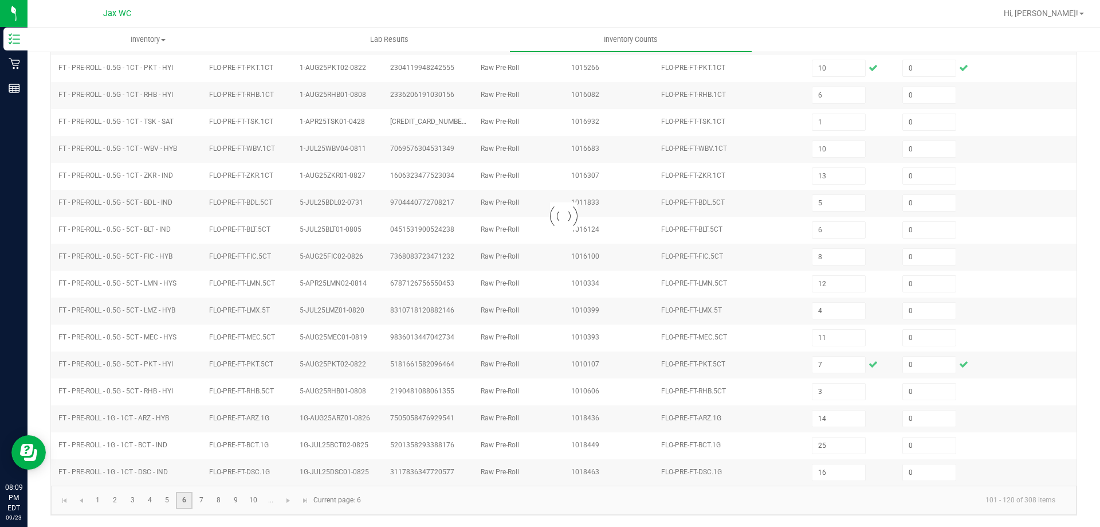
type input "3"
type input "2"
type input "3"
type input "2"
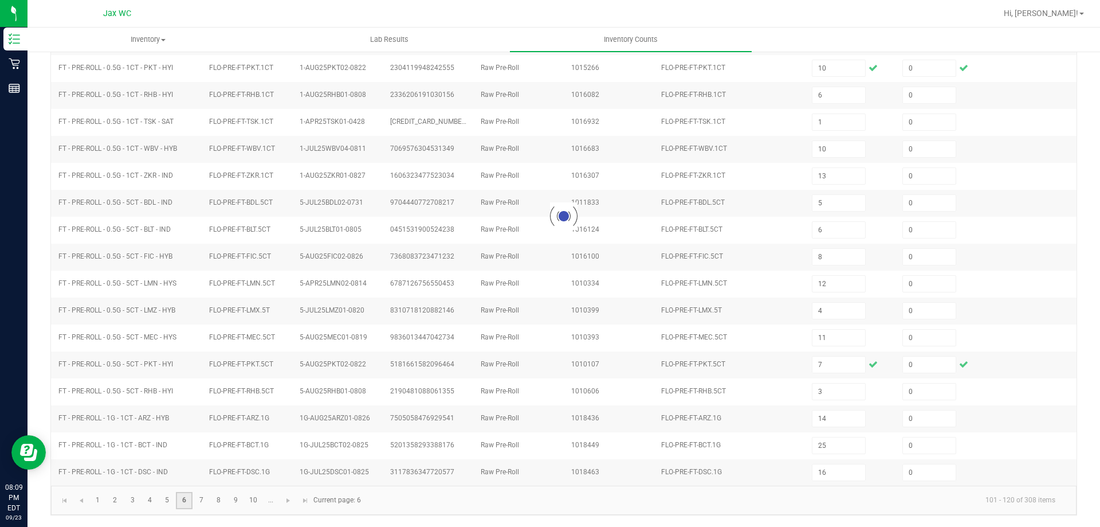
type input "3"
type input "7"
type input "6"
type input "2"
type input "7"
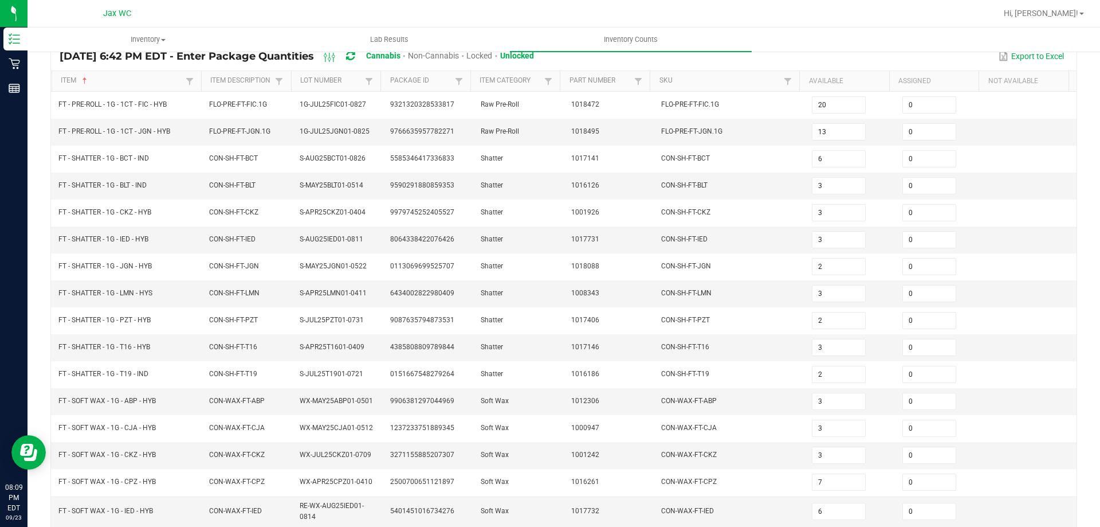
scroll to position [248, 0]
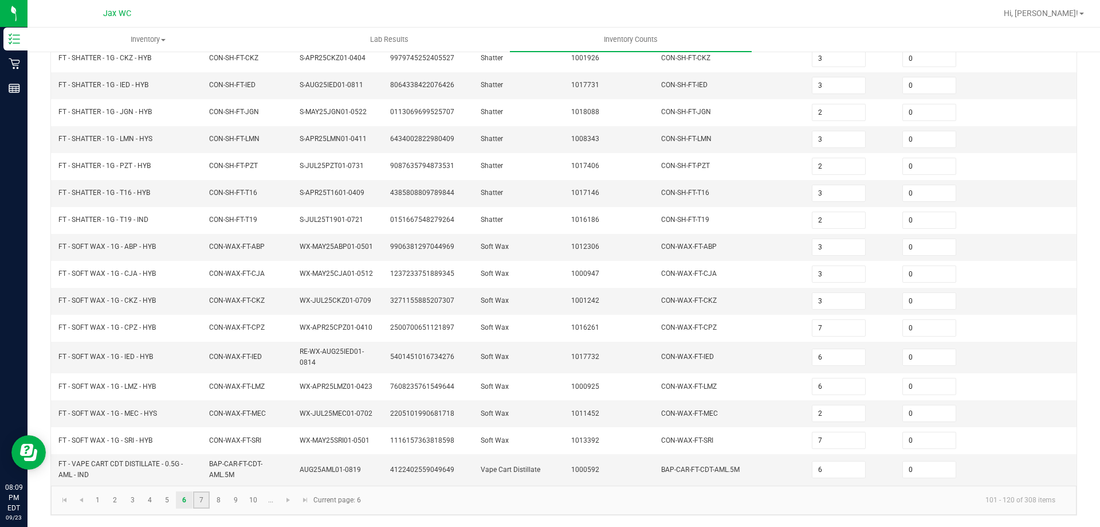
click at [201, 495] on link "7" at bounding box center [201, 499] width 17 height 17
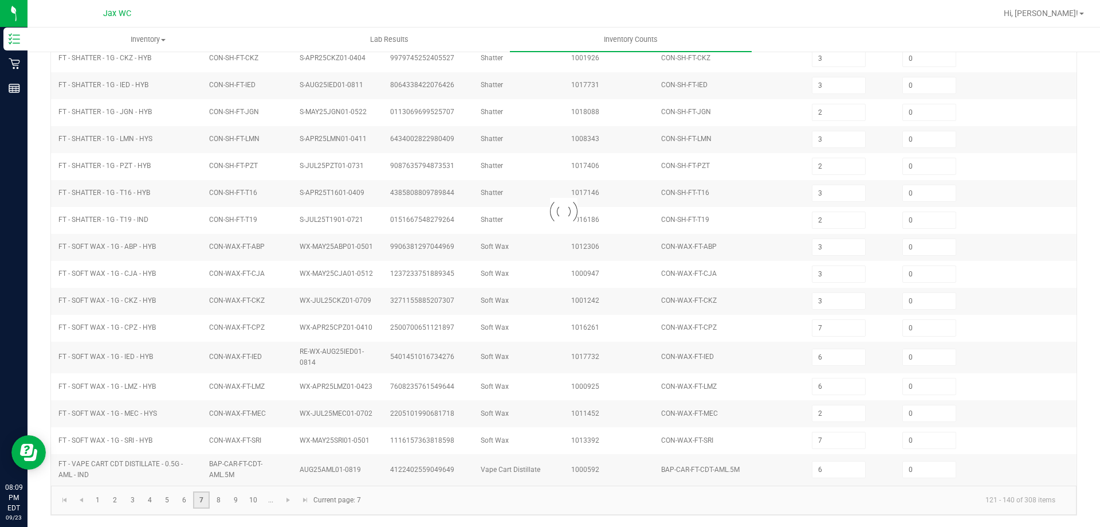
type input "10"
type input "1"
type input "12"
type input "5"
type input "1"
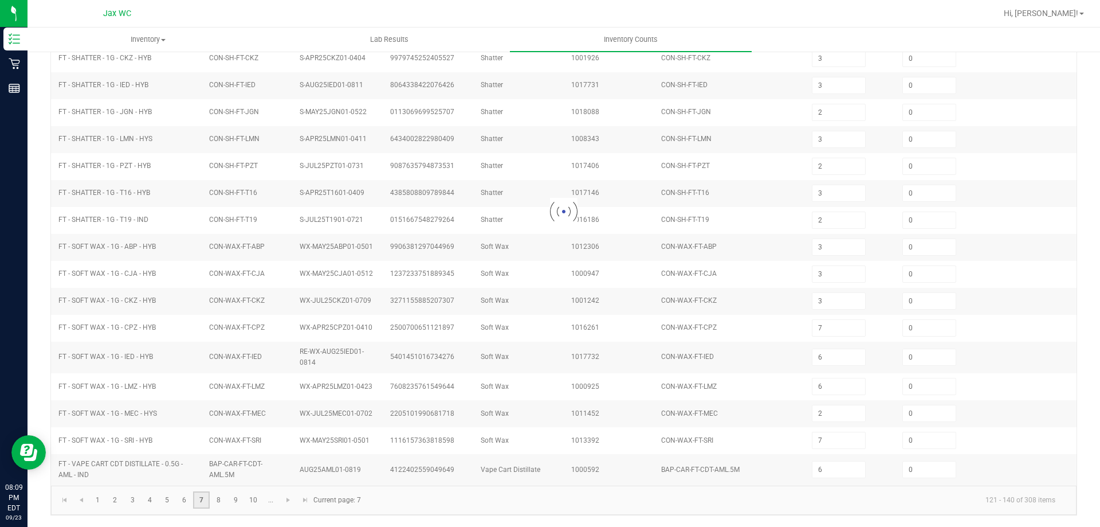
type input "6"
type input "11"
type input "2"
type input "10"
type input "11"
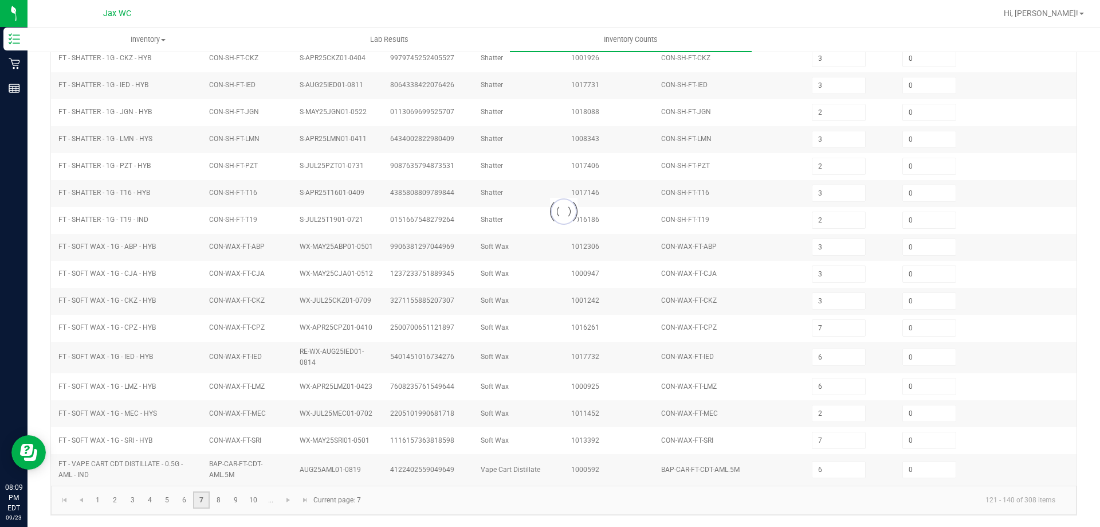
type input "8"
type input "9"
type input "6"
type input "9"
type input "1"
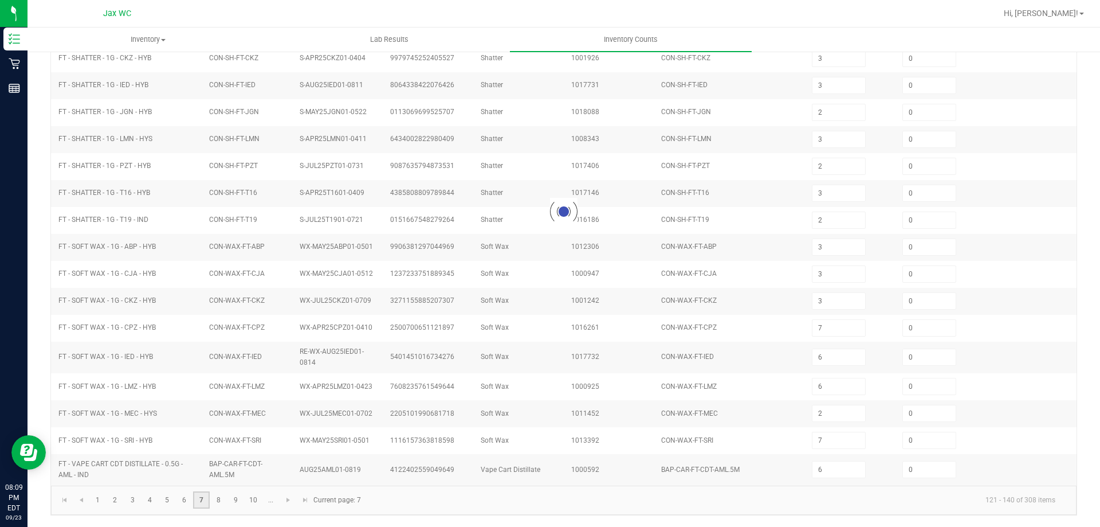
type input "1"
type input "3"
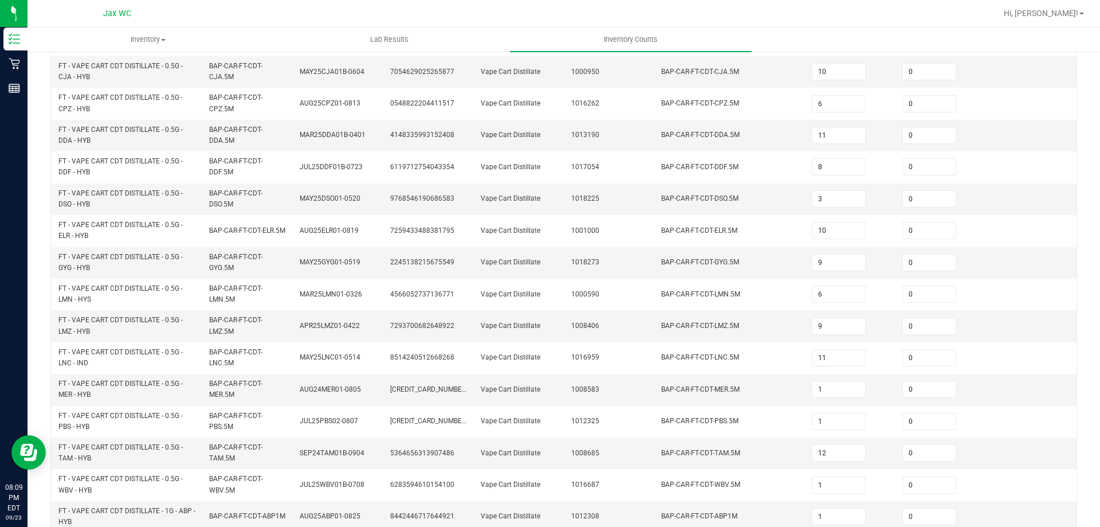
scroll to position [334, 0]
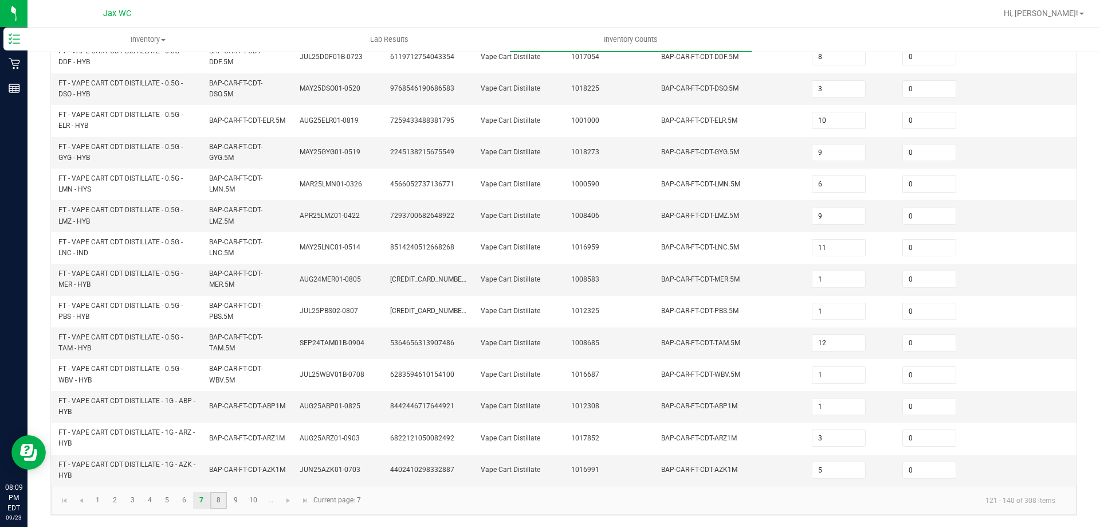
click at [222, 500] on link "8" at bounding box center [218, 500] width 17 height 17
type input "1"
type input "12"
type input "7"
type input "11"
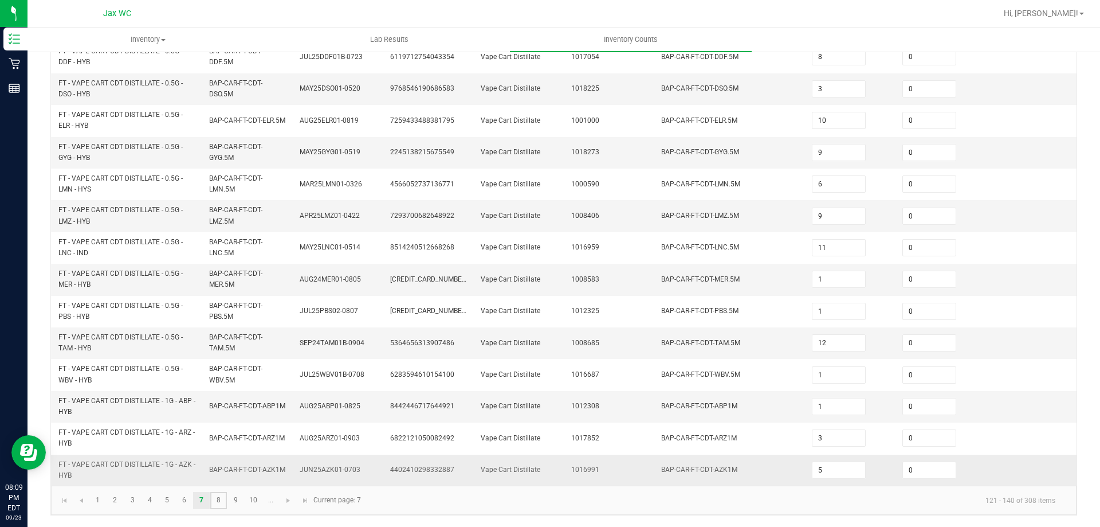
type input "11"
type input "10"
type input "2"
type input "1"
type input "8"
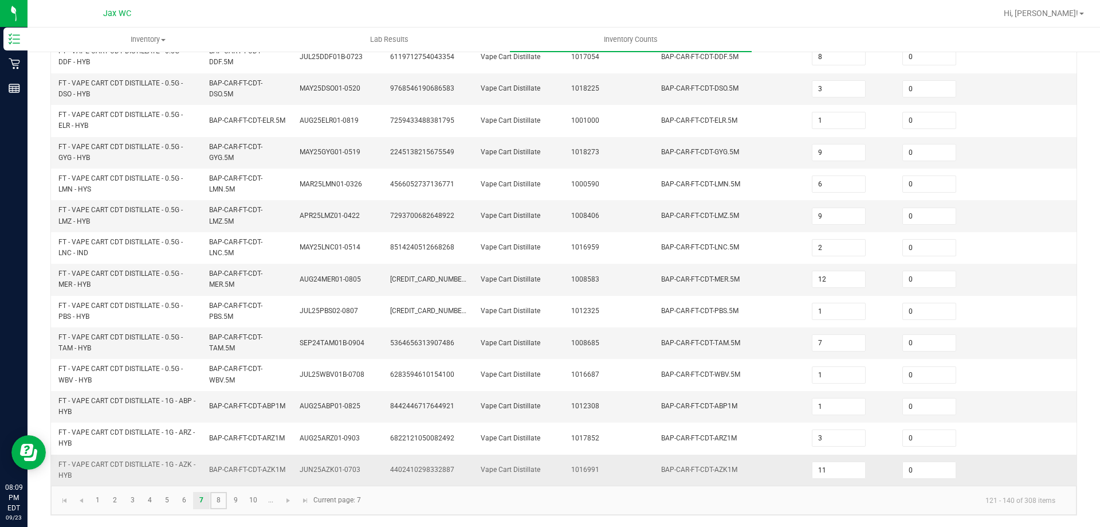
type input "9"
type input "3"
type input "2"
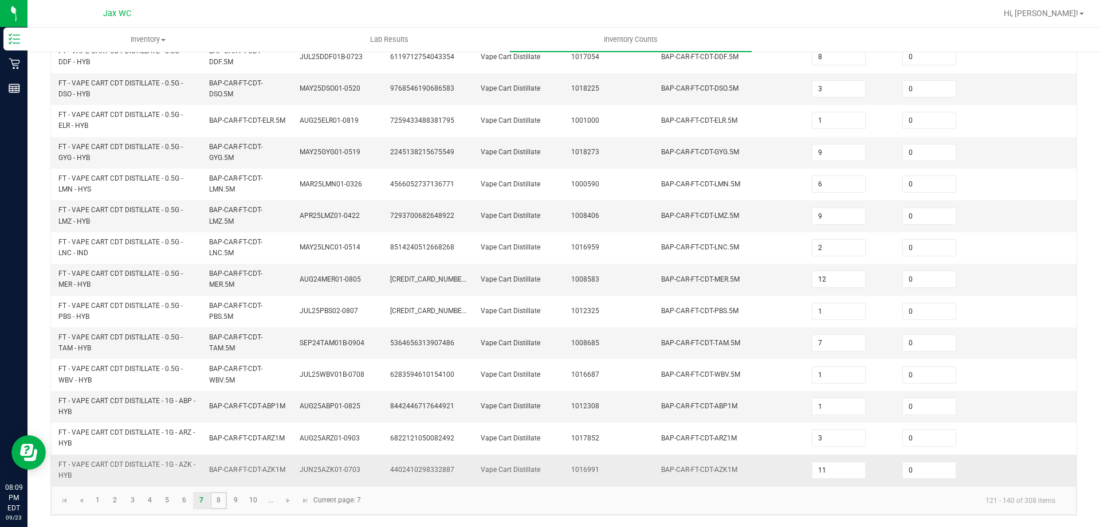
type input "3"
type input "2"
type input "3"
type input "10"
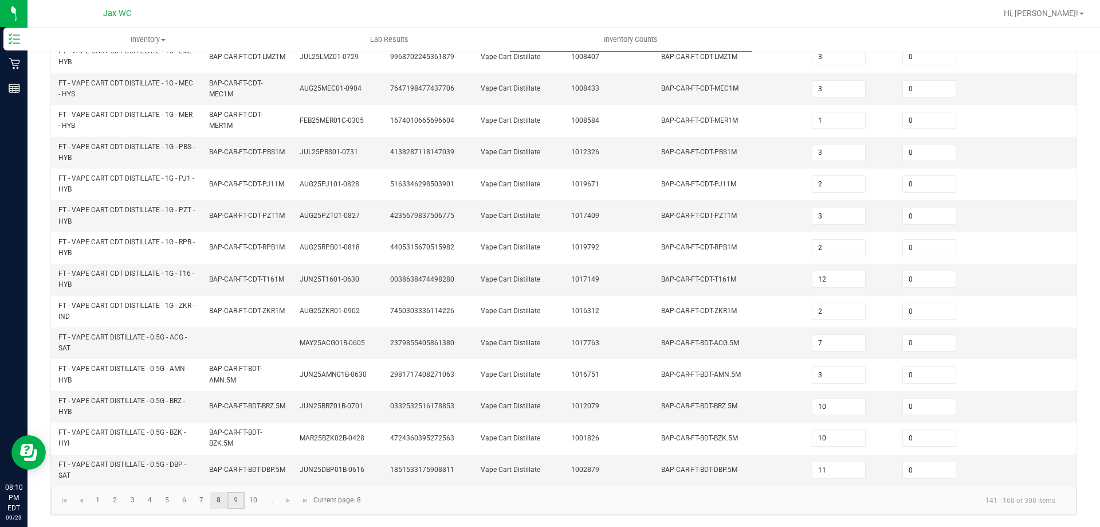
click at [242, 497] on link "9" at bounding box center [235, 500] width 17 height 17
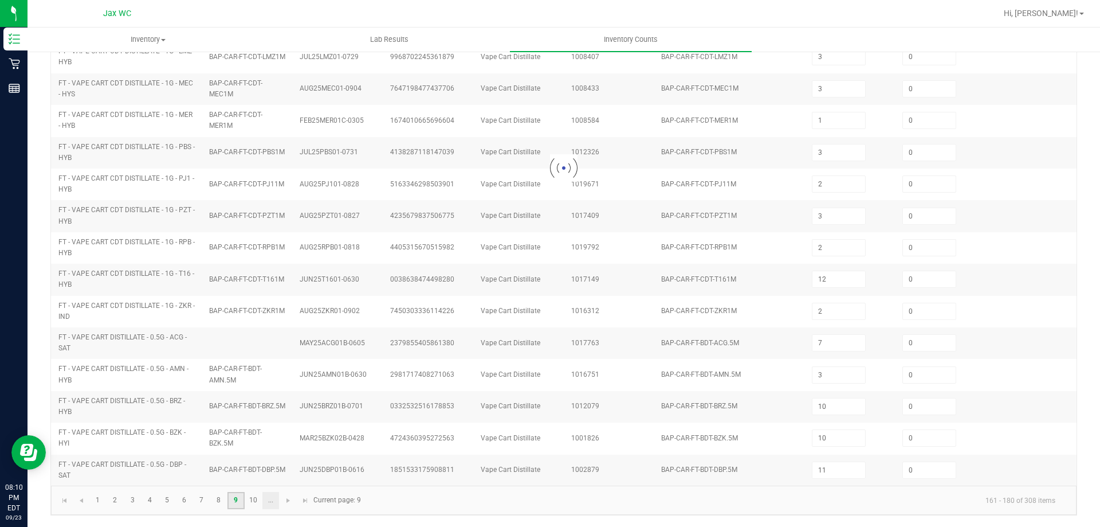
type input "3"
type input "11"
type input "5"
type input "10"
type input "11"
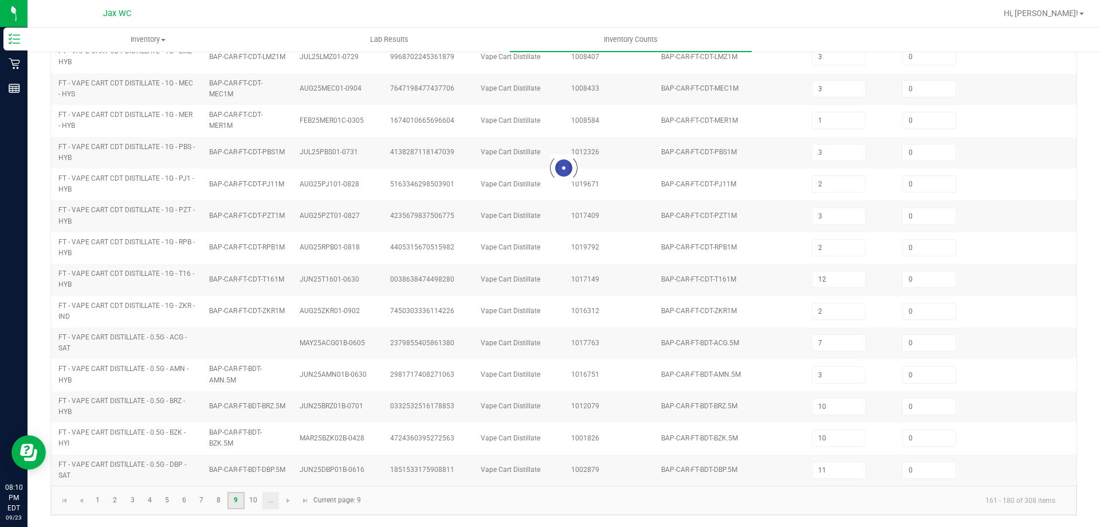
type input "4"
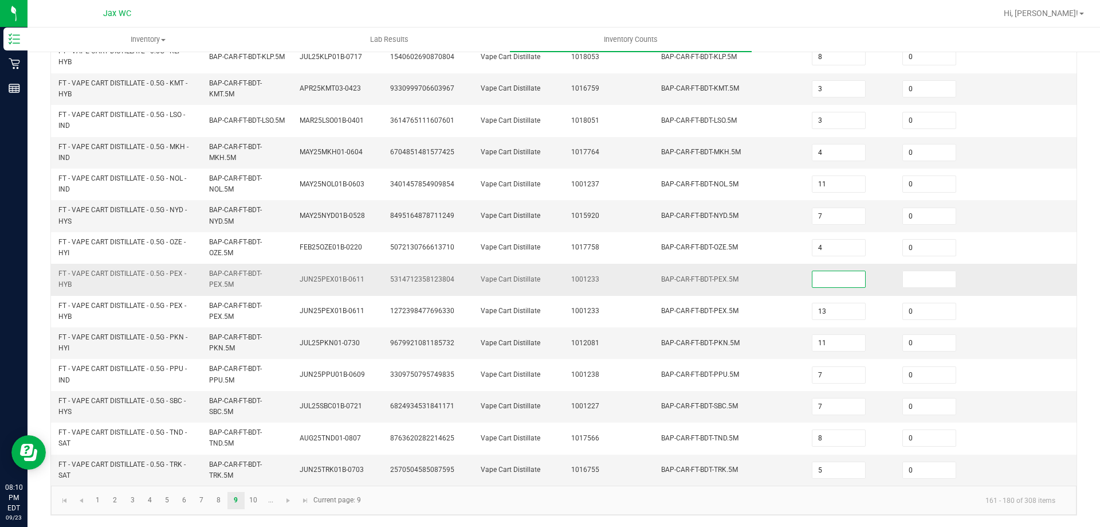
click at [813, 281] on input at bounding box center [839, 279] width 53 height 16
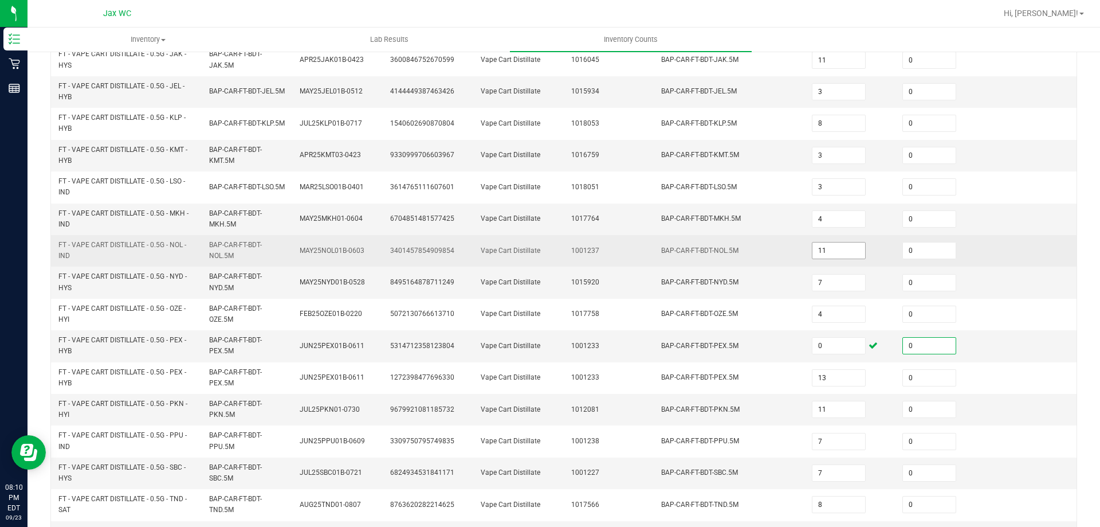
scroll to position [162, 0]
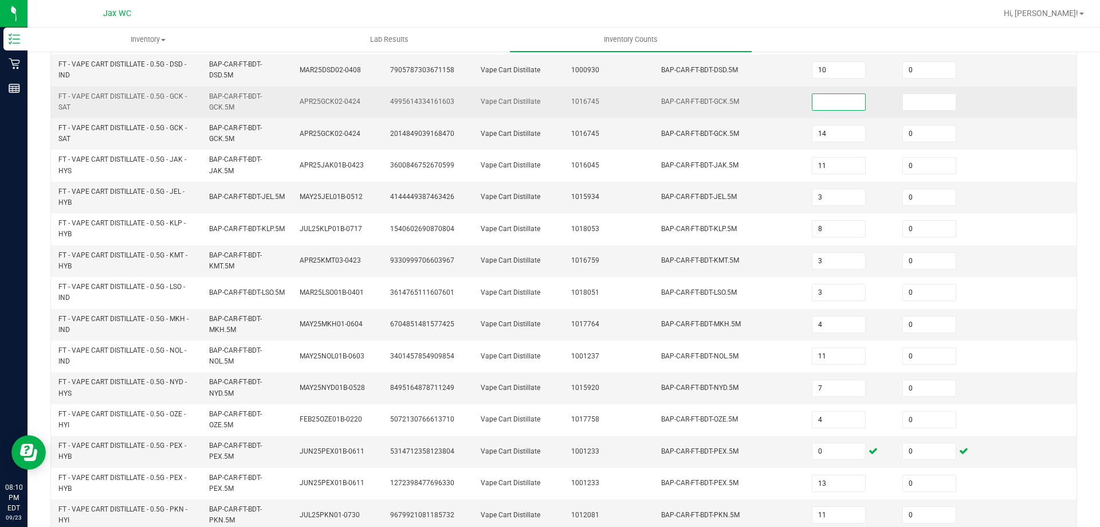
click at [823, 101] on input at bounding box center [839, 102] width 53 height 16
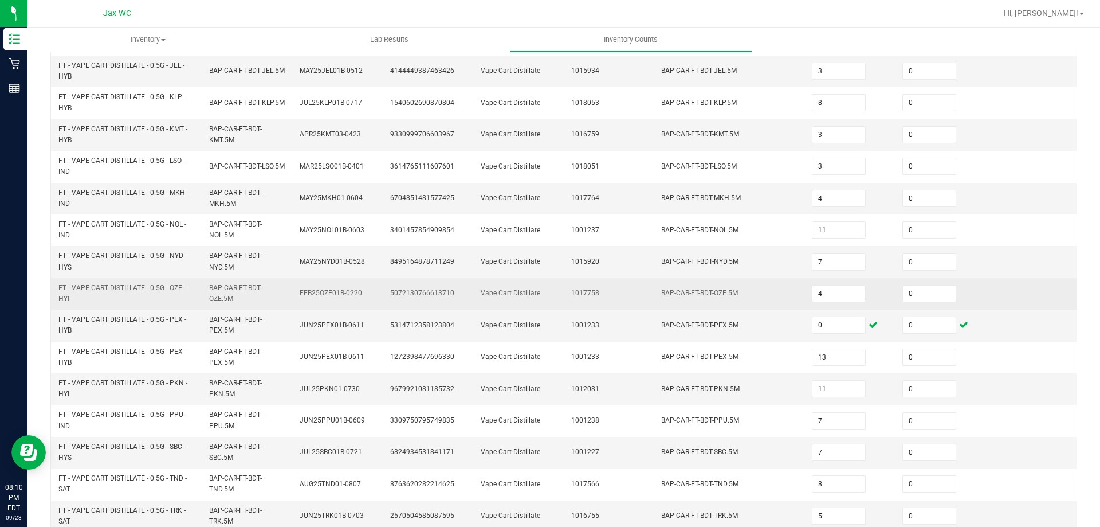
scroll to position [334, 0]
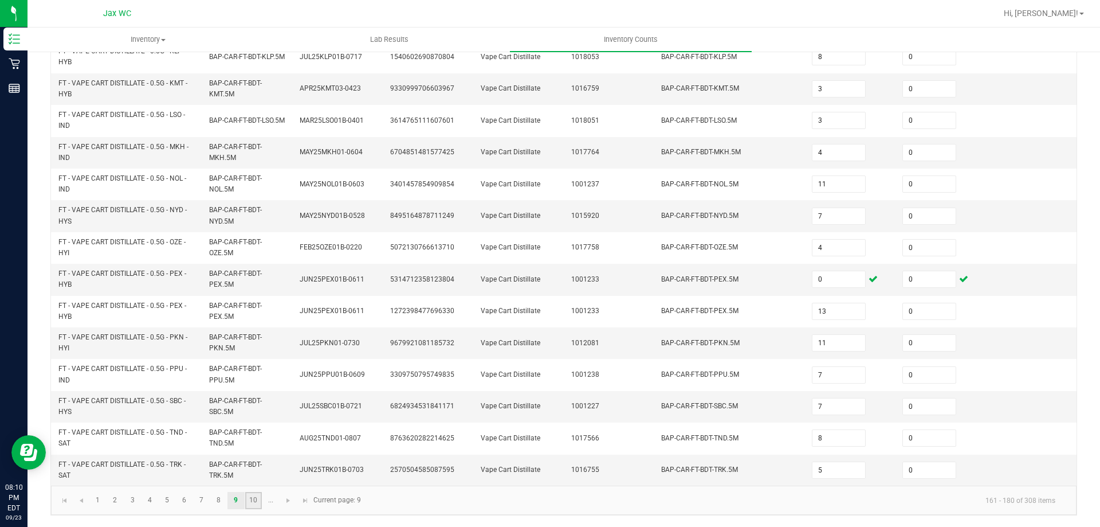
click at [256, 492] on link "10" at bounding box center [253, 500] width 17 height 17
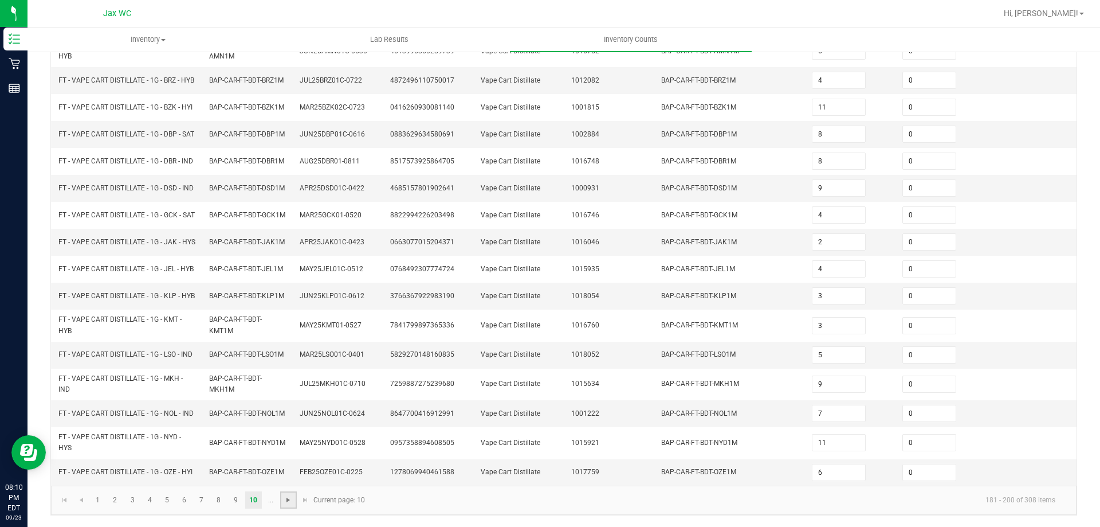
click at [288, 504] on span "Go to the next page" at bounding box center [288, 499] width 9 height 9
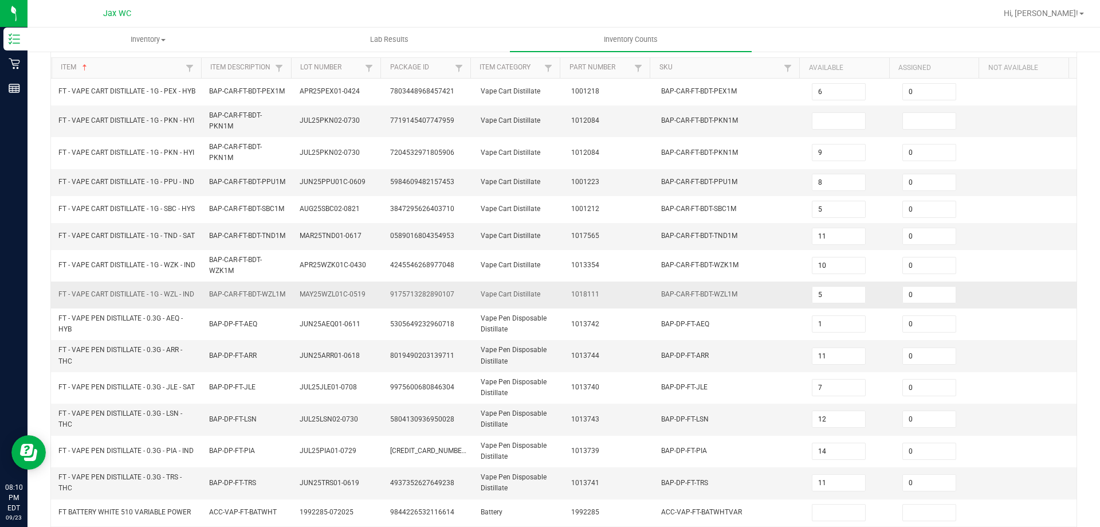
scroll to position [76, 0]
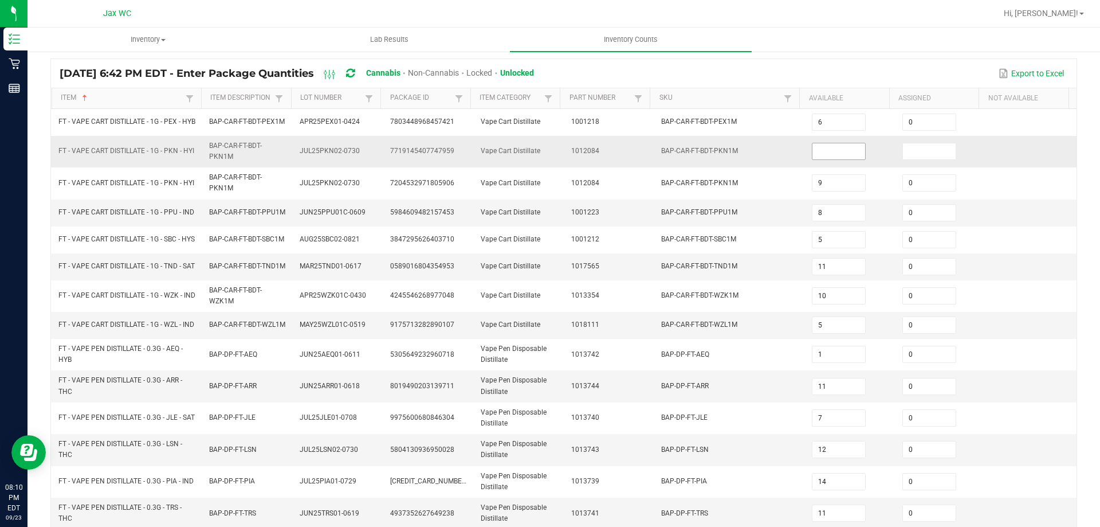
click at [813, 159] on input at bounding box center [839, 151] width 53 height 16
click at [819, 159] on input "9" at bounding box center [839, 151] width 53 height 16
click at [755, 160] on td "BAP-CAR-FT-BDT-PKN1M" at bounding box center [729, 152] width 151 height 32
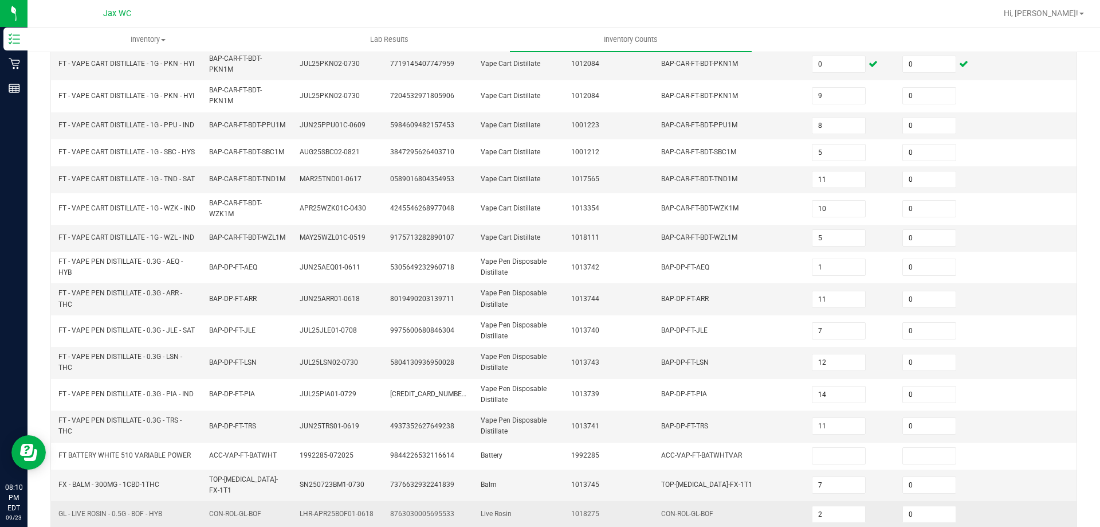
scroll to position [305, 0]
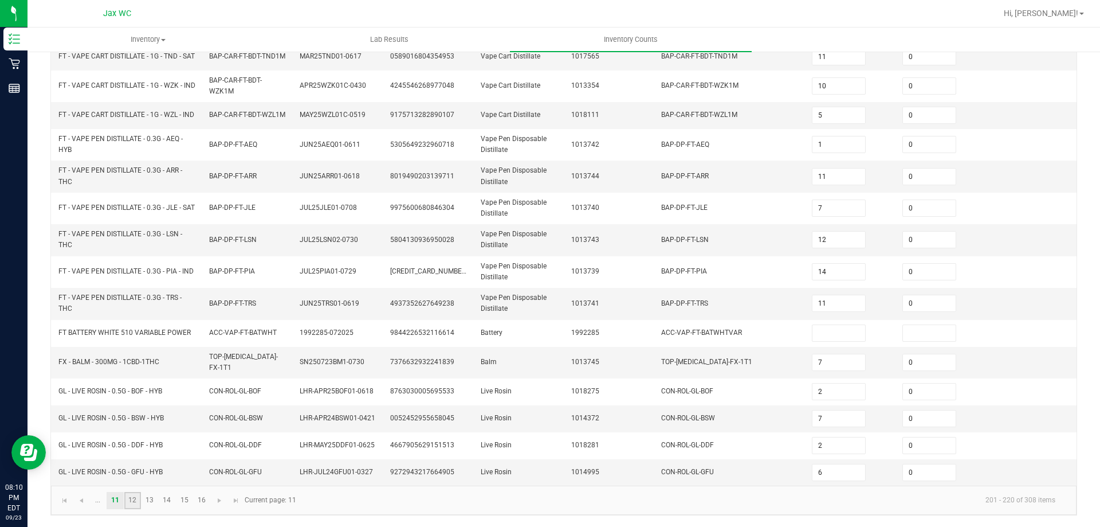
click at [138, 501] on link "12" at bounding box center [132, 500] width 17 height 17
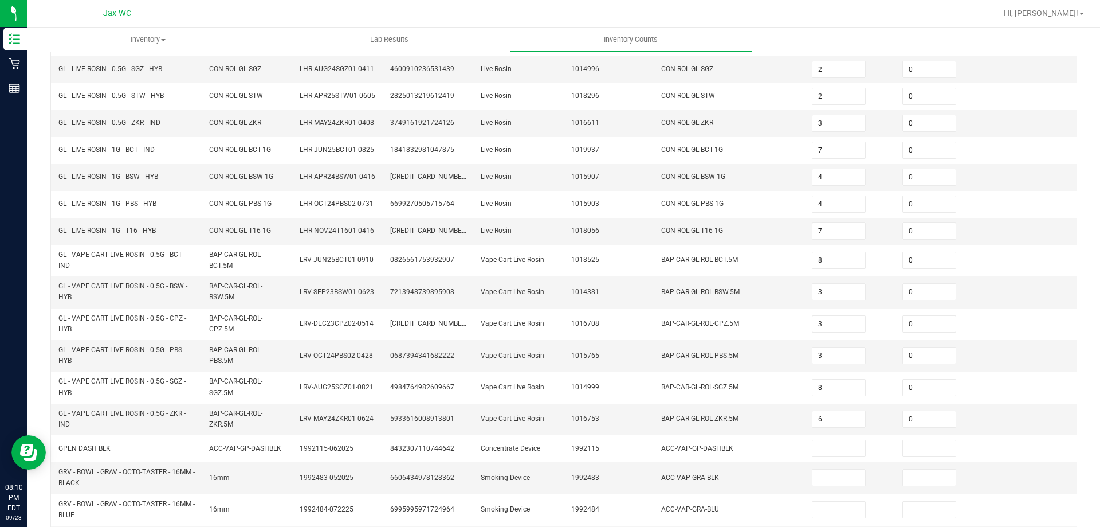
scroll to position [296, 0]
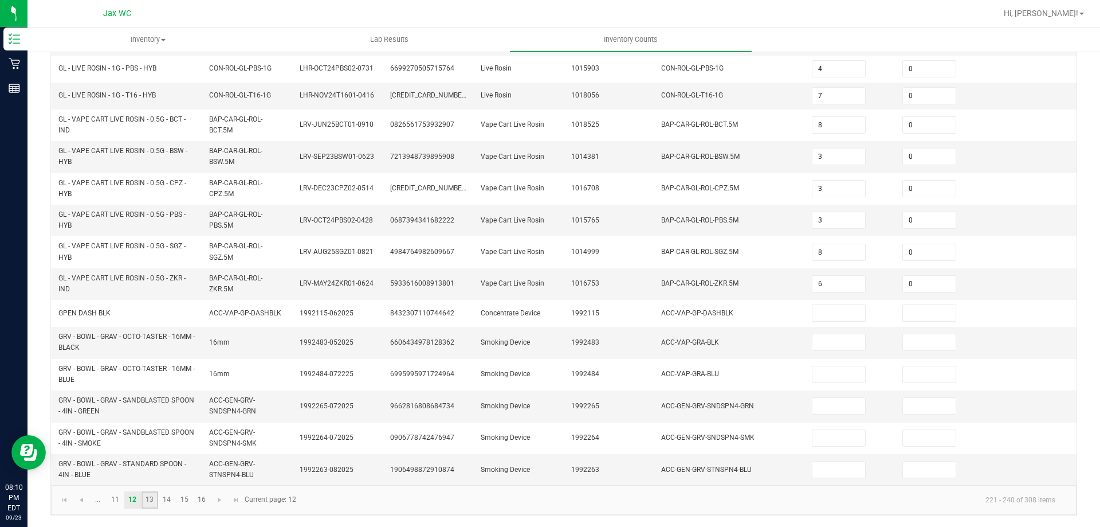
click at [152, 496] on link "13" at bounding box center [150, 499] width 17 height 17
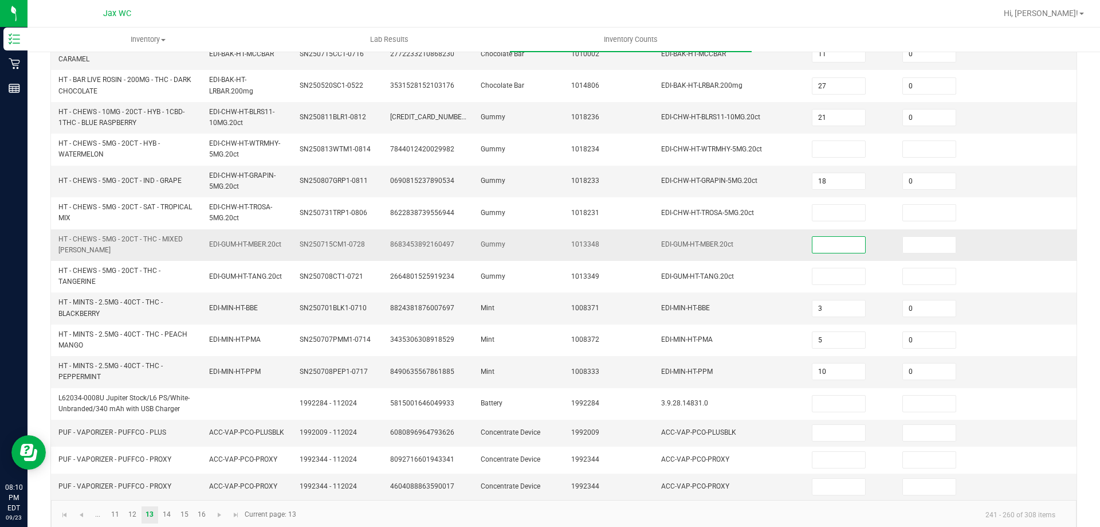
click at [824, 253] on input at bounding box center [839, 245] width 53 height 16
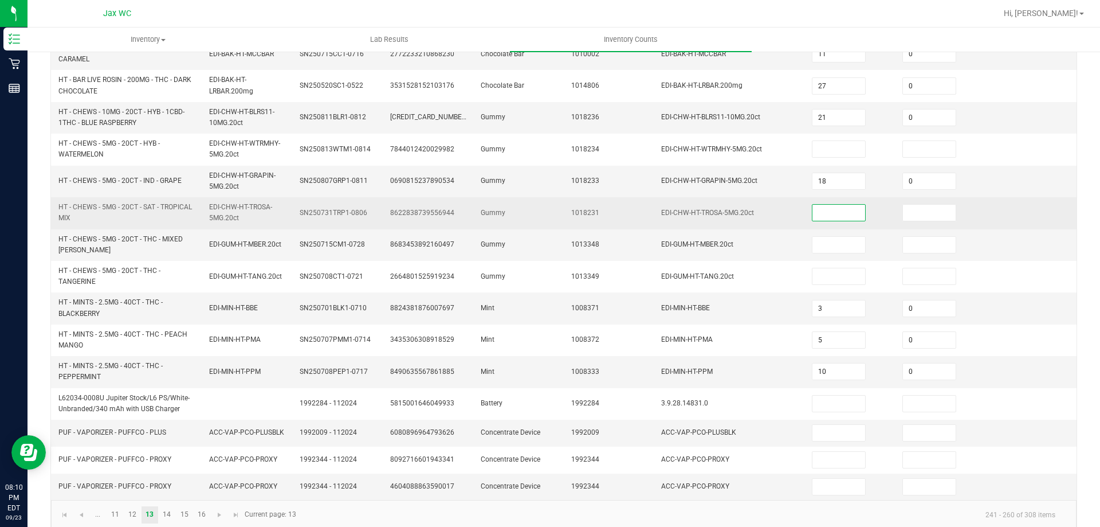
click at [813, 219] on input at bounding box center [839, 213] width 53 height 16
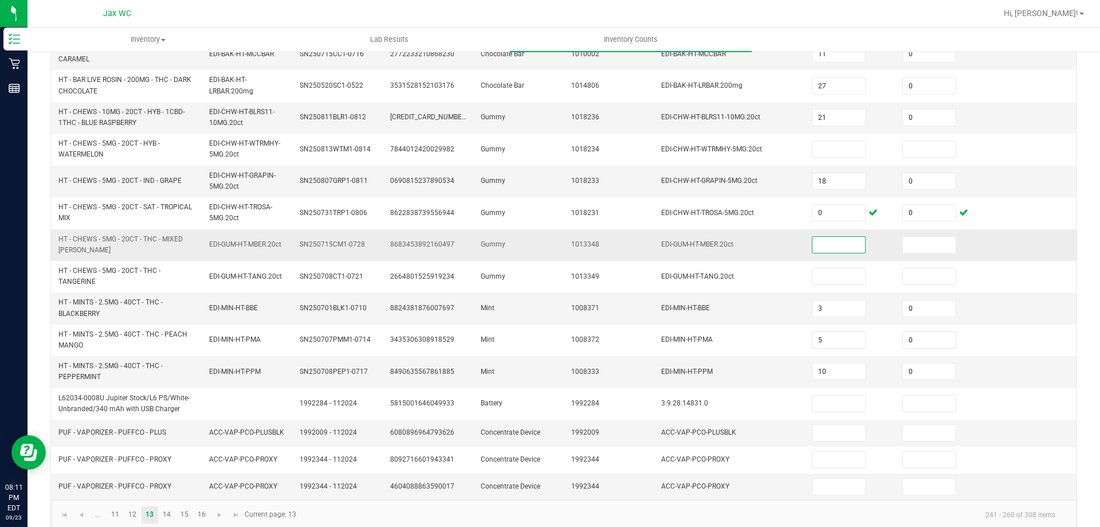
click at [830, 253] on input at bounding box center [839, 245] width 53 height 16
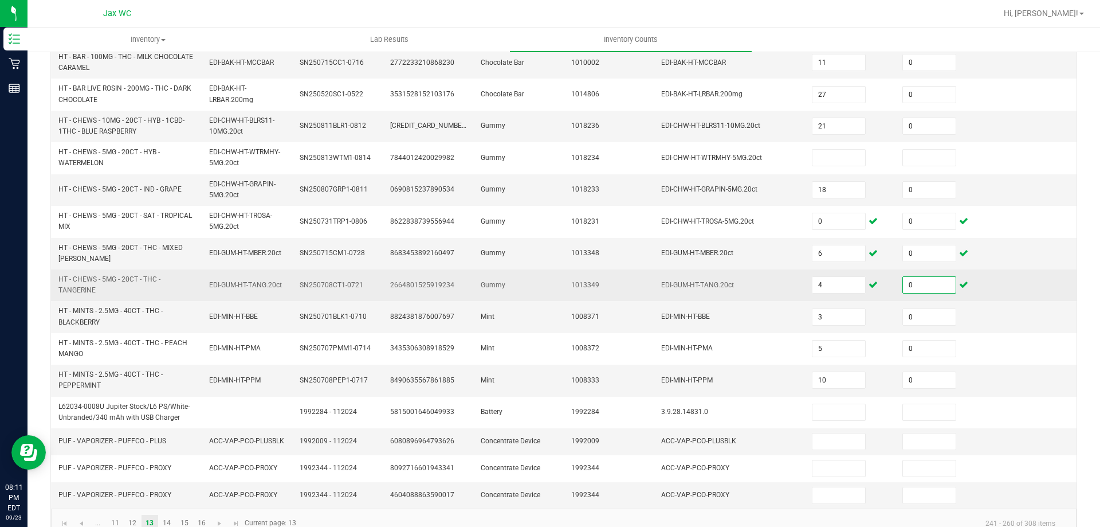
scroll to position [320, 0]
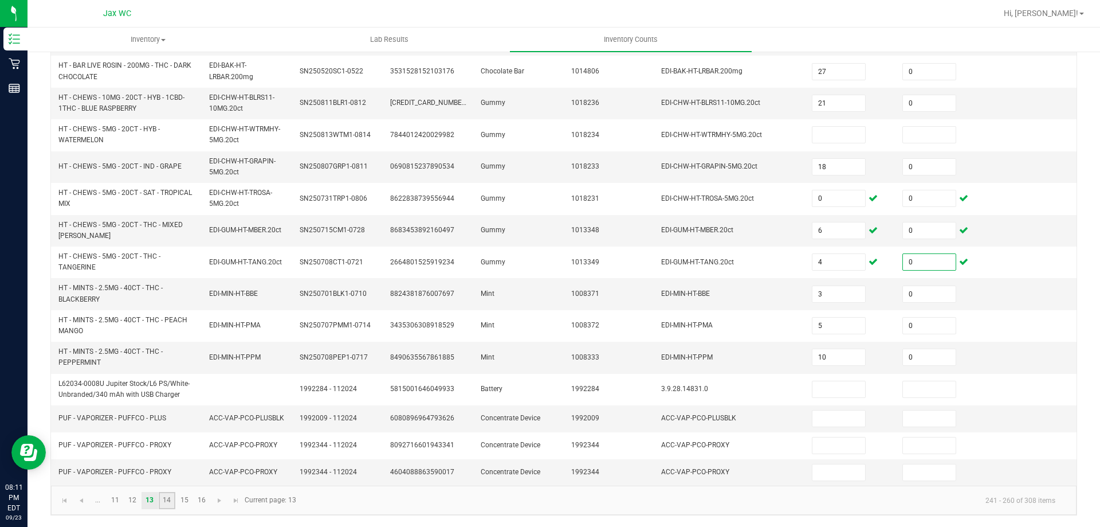
click at [173, 503] on link "14" at bounding box center [167, 500] width 17 height 17
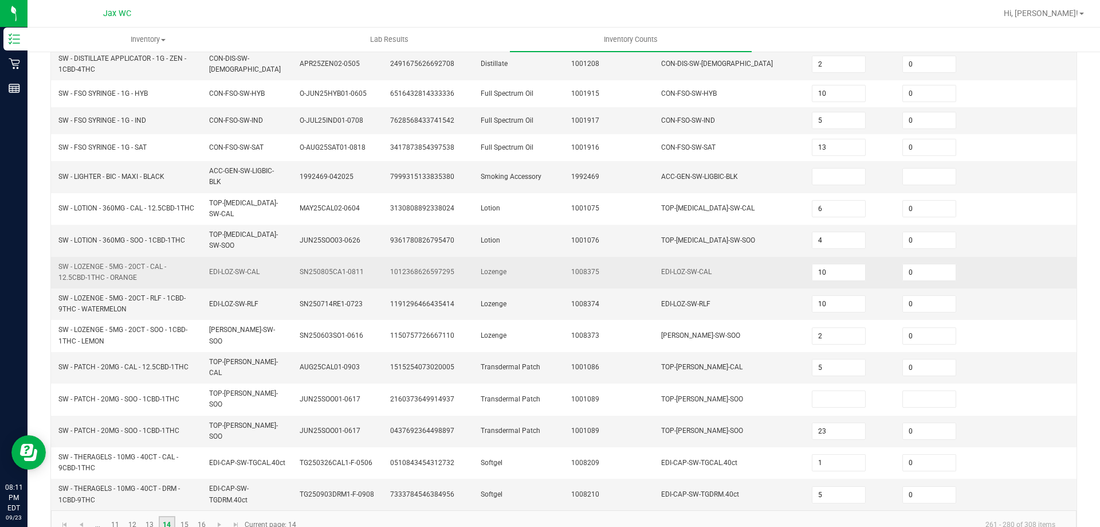
scroll to position [301, 0]
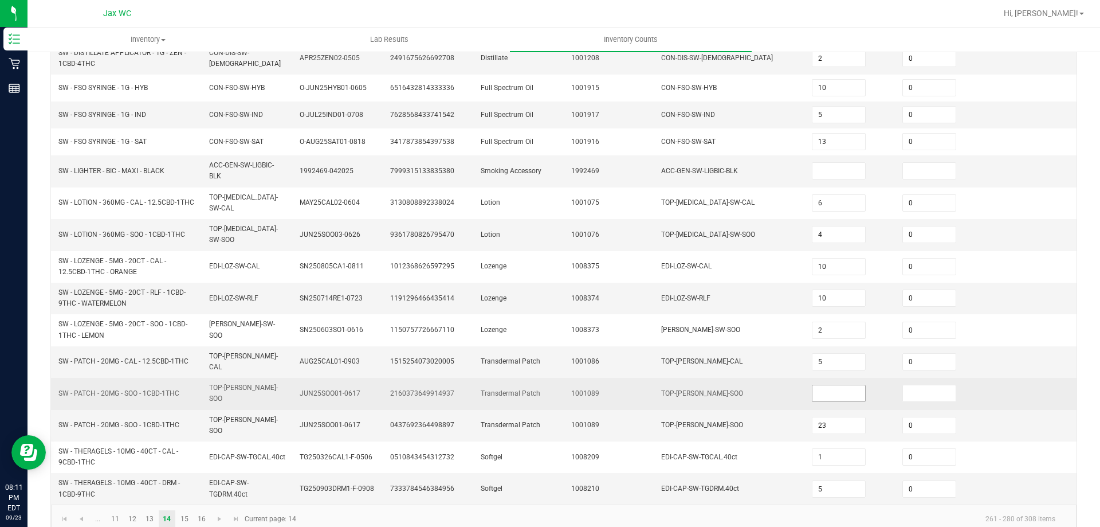
click at [819, 385] on input at bounding box center [839, 393] width 53 height 16
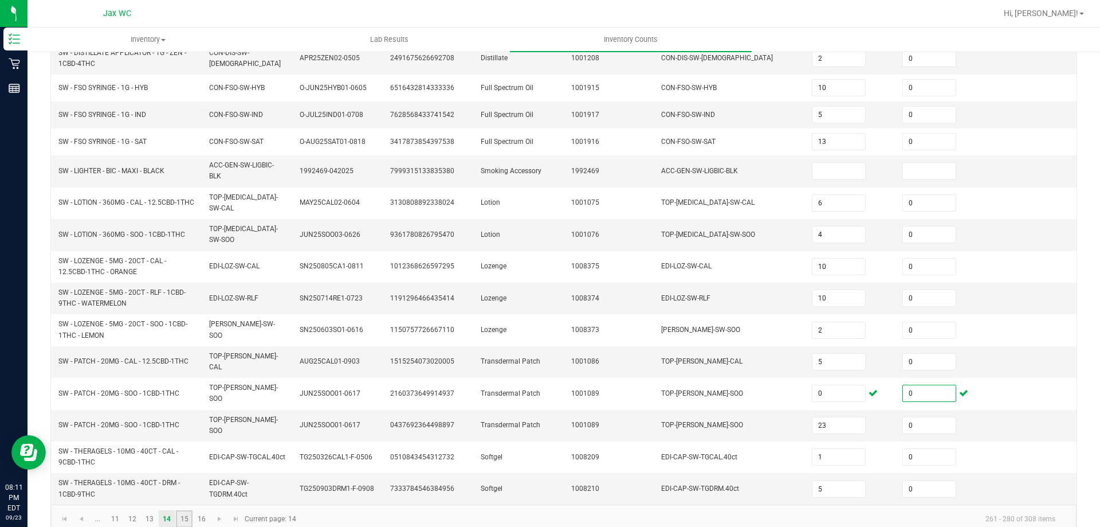
click at [181, 510] on link "15" at bounding box center [184, 518] width 17 height 17
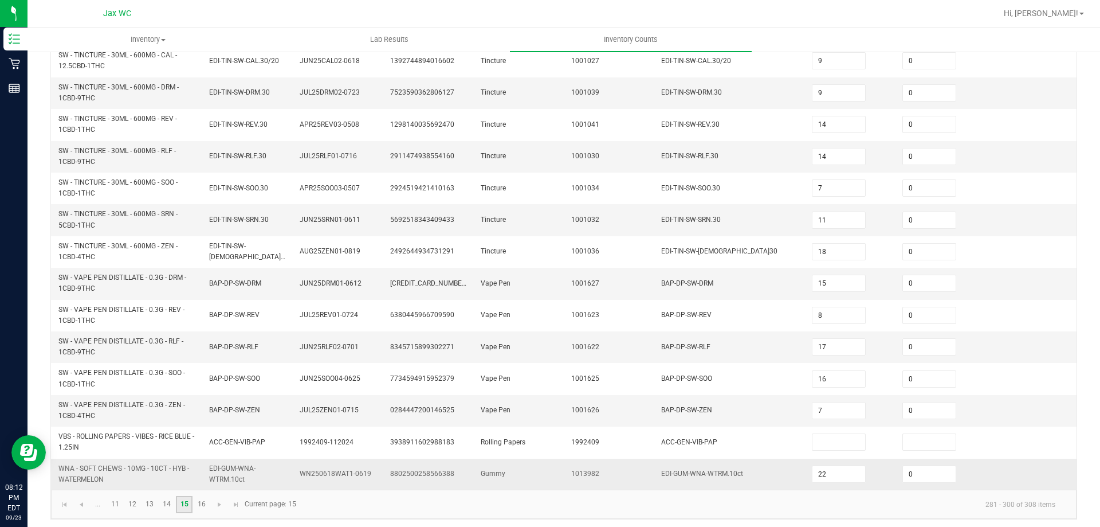
scroll to position [334, 0]
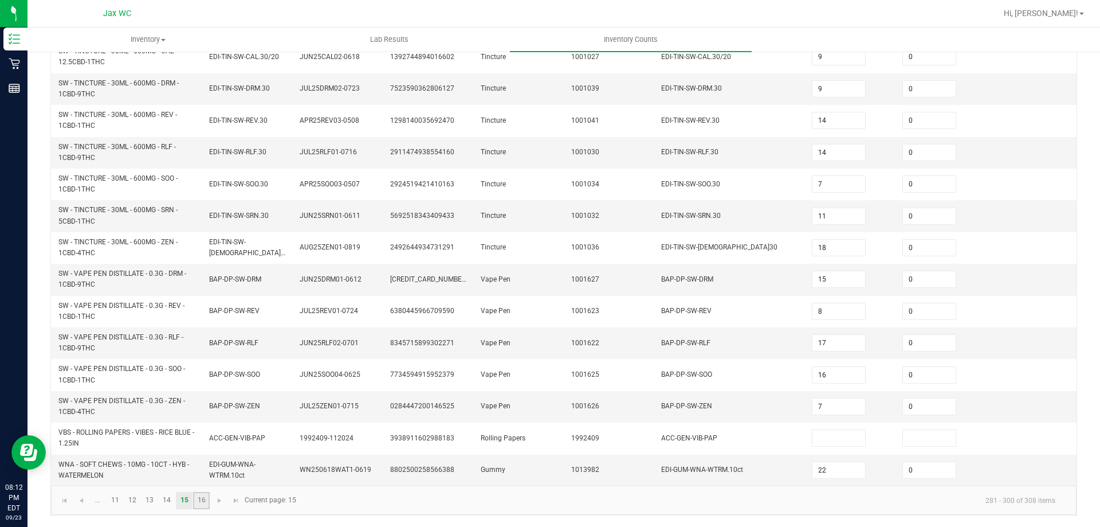
click at [198, 496] on link "16" at bounding box center [201, 500] width 17 height 17
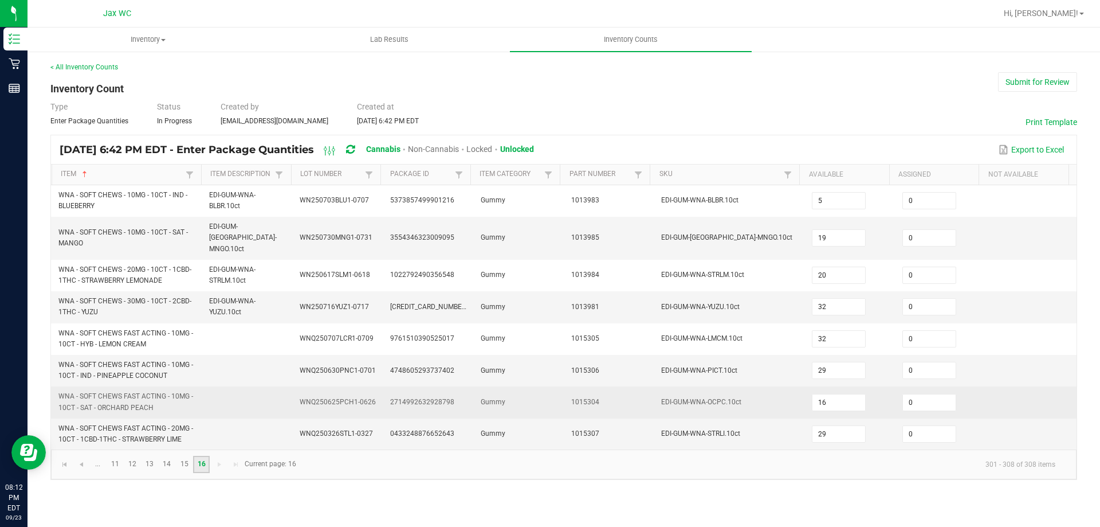
scroll to position [0, 0]
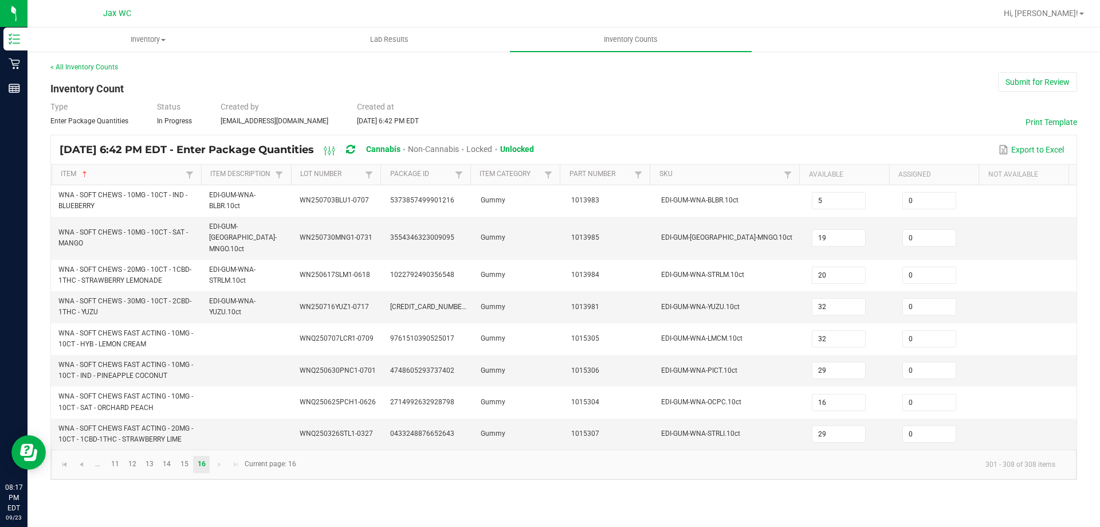
click at [252, 165] on th "Item Description" at bounding box center [246, 174] width 90 height 21
click at [251, 172] on link "Item Description" at bounding box center [241, 174] width 62 height 9
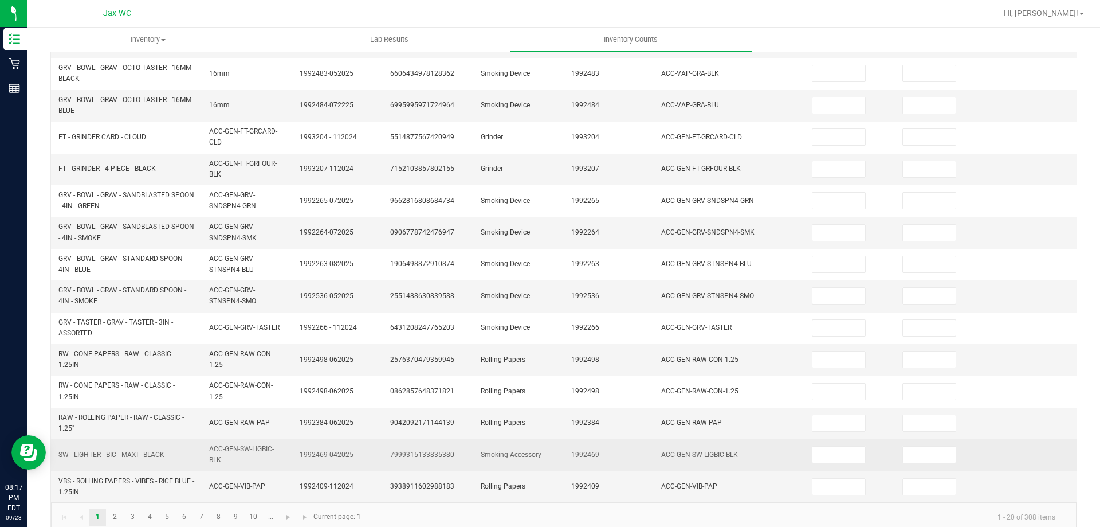
scroll to position [334, 0]
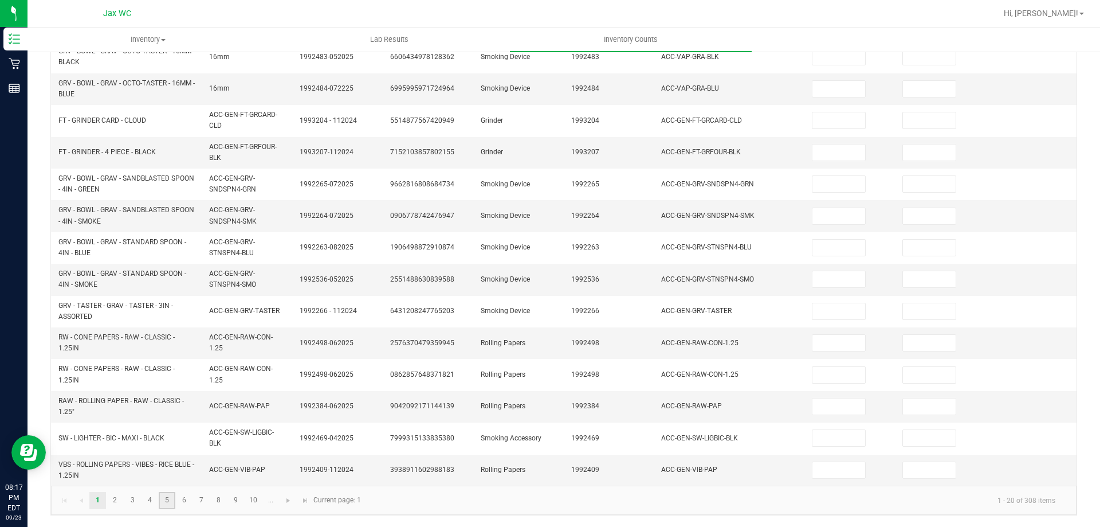
click at [166, 501] on link "5" at bounding box center [167, 500] width 17 height 17
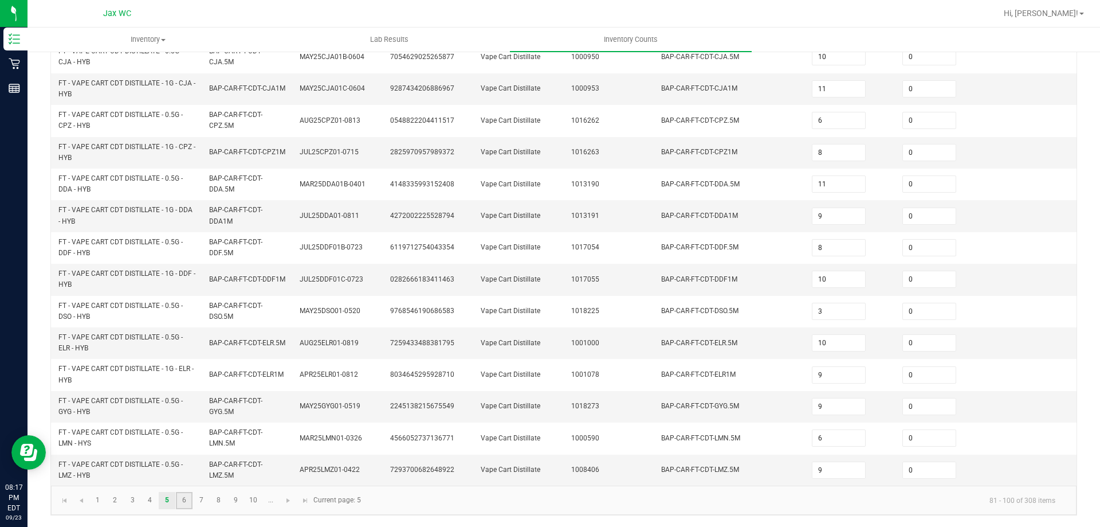
click at [190, 504] on link "6" at bounding box center [184, 500] width 17 height 17
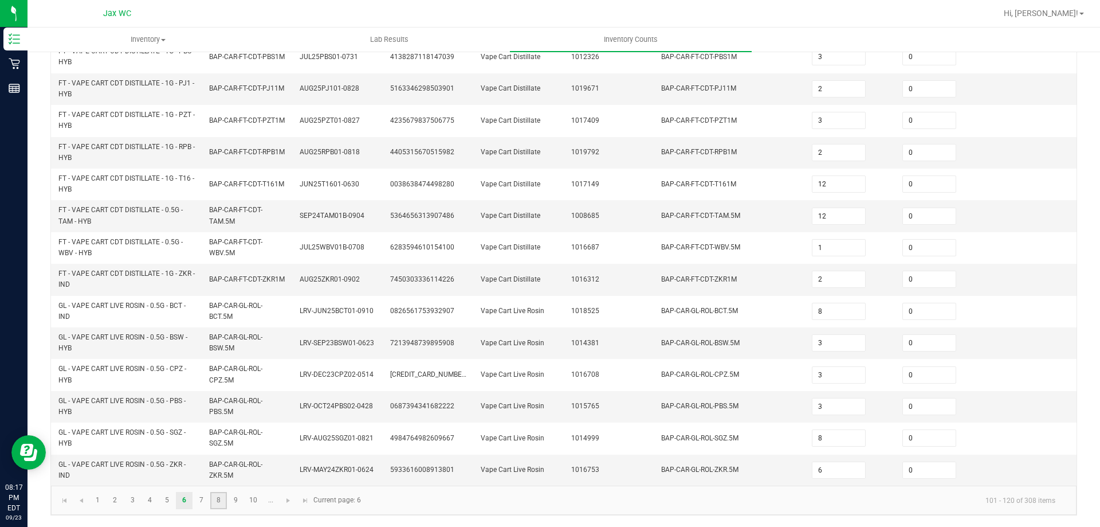
click at [214, 504] on link "8" at bounding box center [218, 500] width 17 height 17
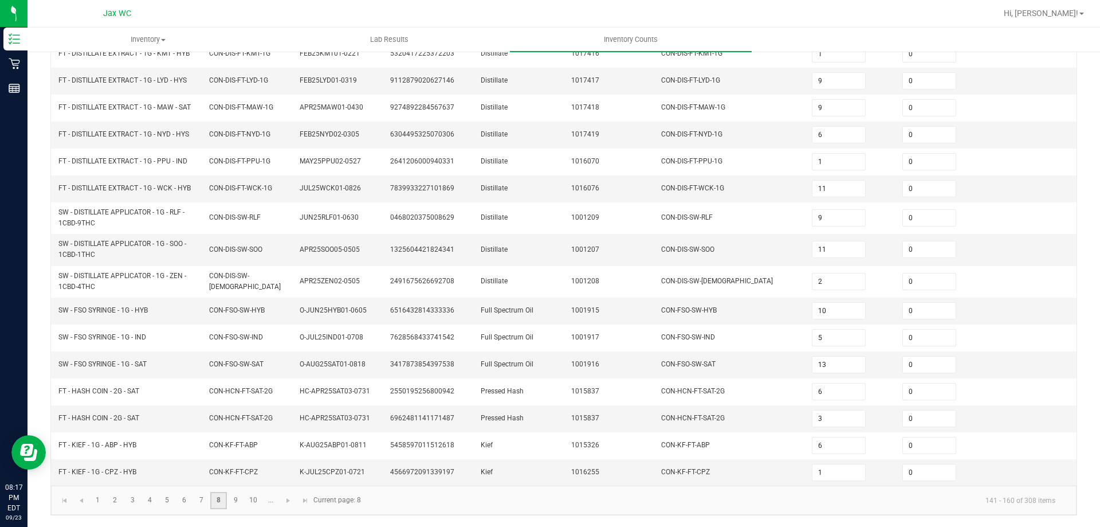
scroll to position [252, 0]
click at [249, 502] on link "10" at bounding box center [253, 500] width 17 height 17
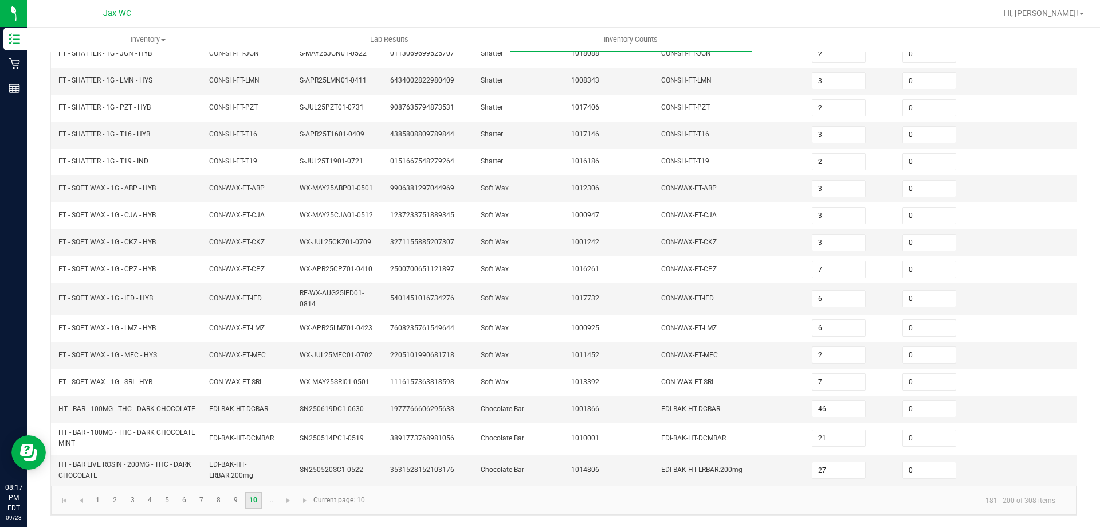
scroll to position [257, 0]
click at [284, 502] on span "Go to the next page" at bounding box center [288, 500] width 9 height 9
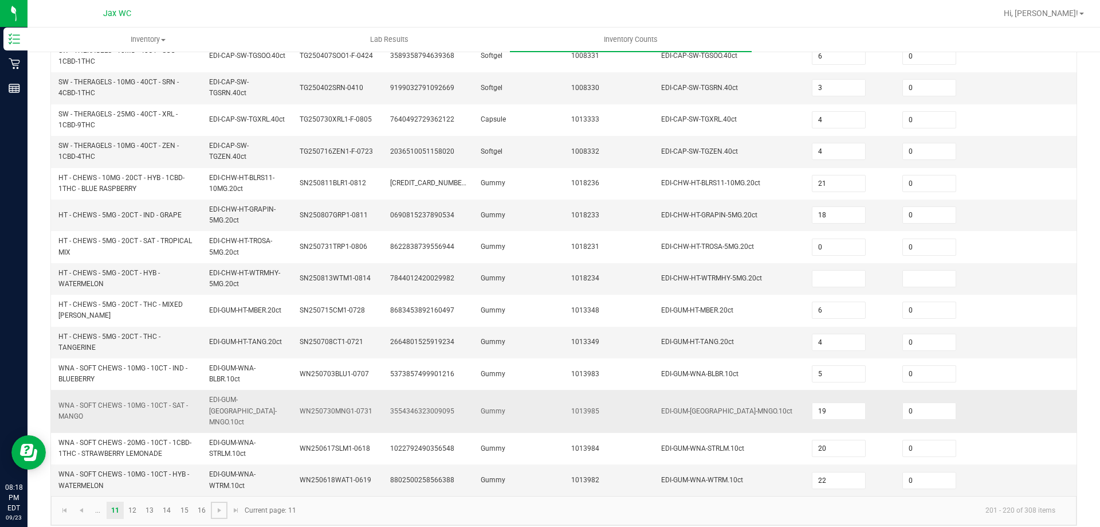
scroll to position [334, 0]
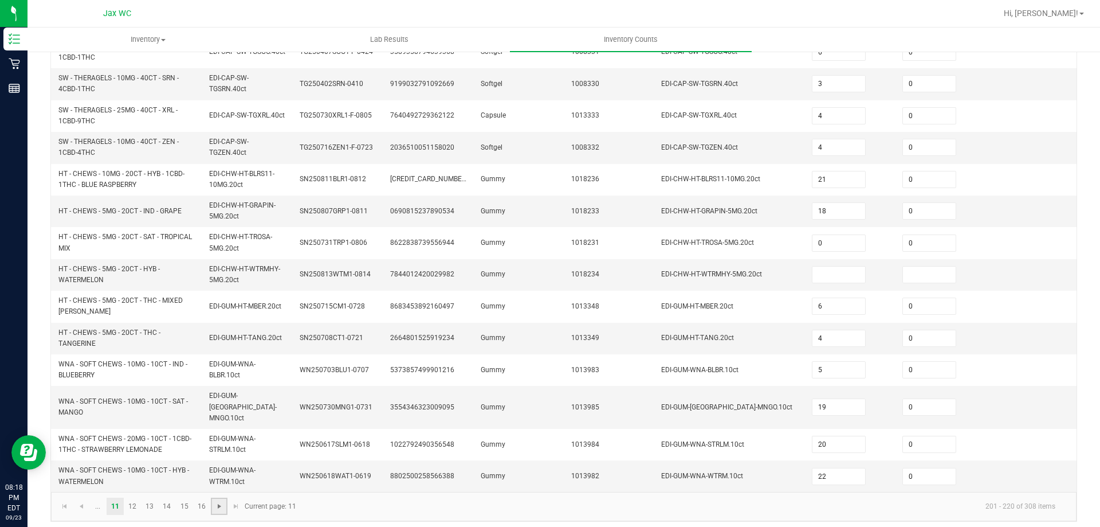
click at [219, 501] on span "Go to the next page" at bounding box center [219, 505] width 9 height 9
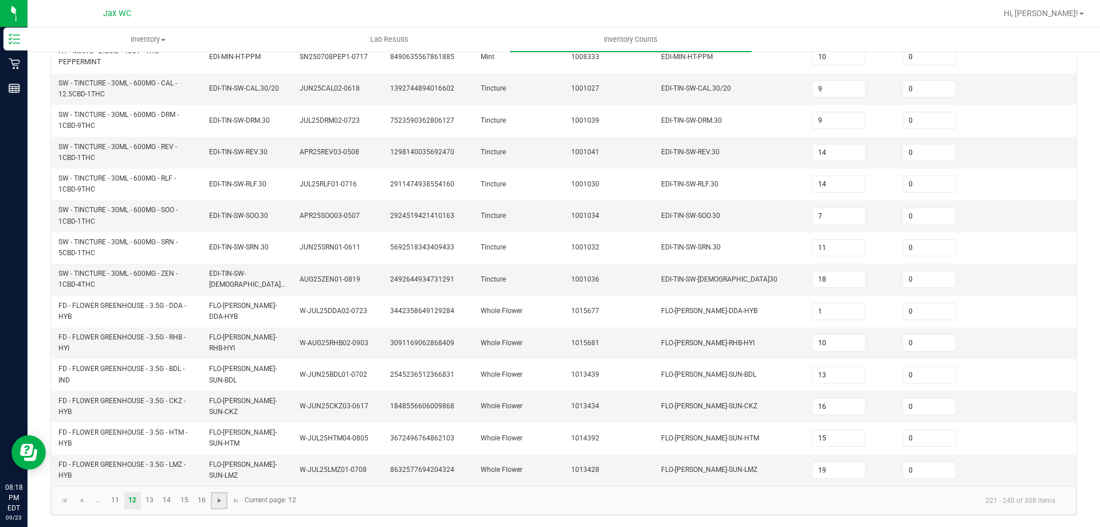
click at [221, 501] on span "Go to the next page" at bounding box center [219, 500] width 9 height 9
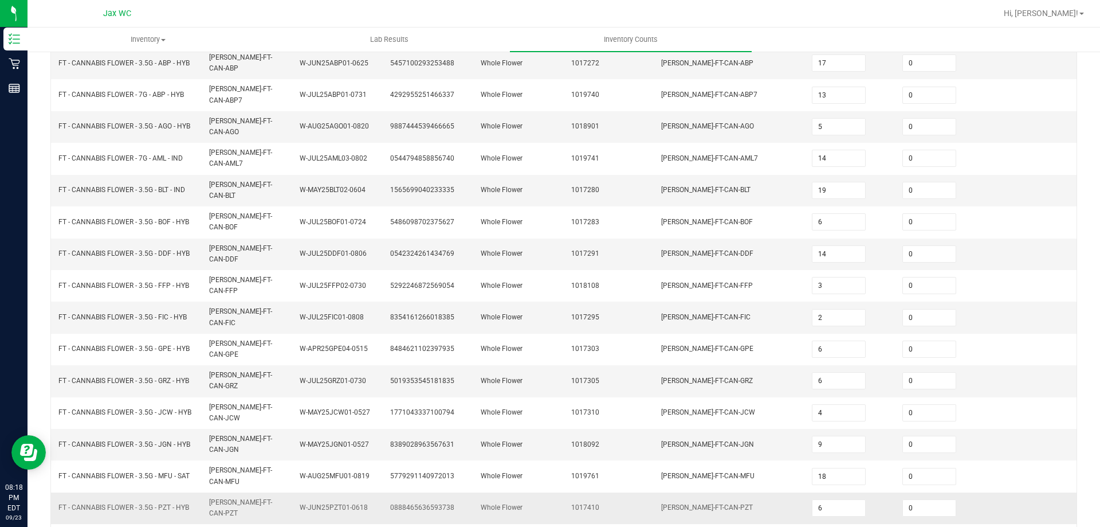
scroll to position [248, 0]
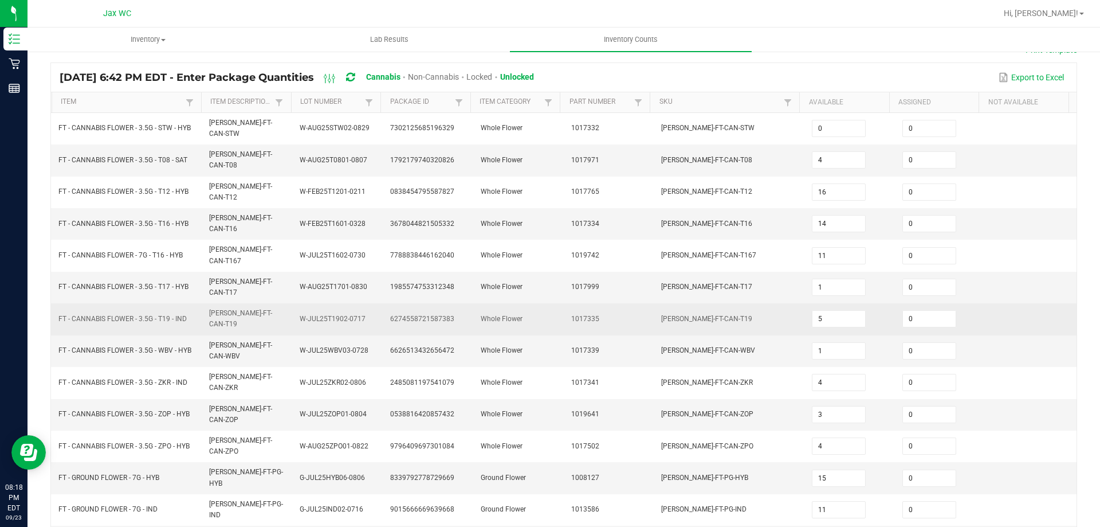
scroll to position [66, 0]
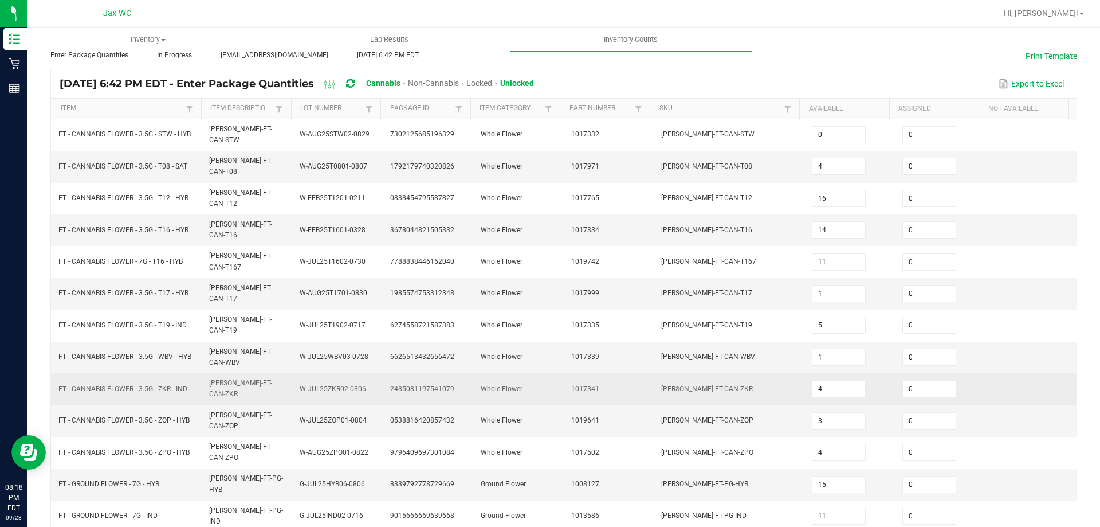
click at [661, 384] on span "[PERSON_NAME]-FT-CAN-ZKR" at bounding box center [707, 388] width 92 height 8
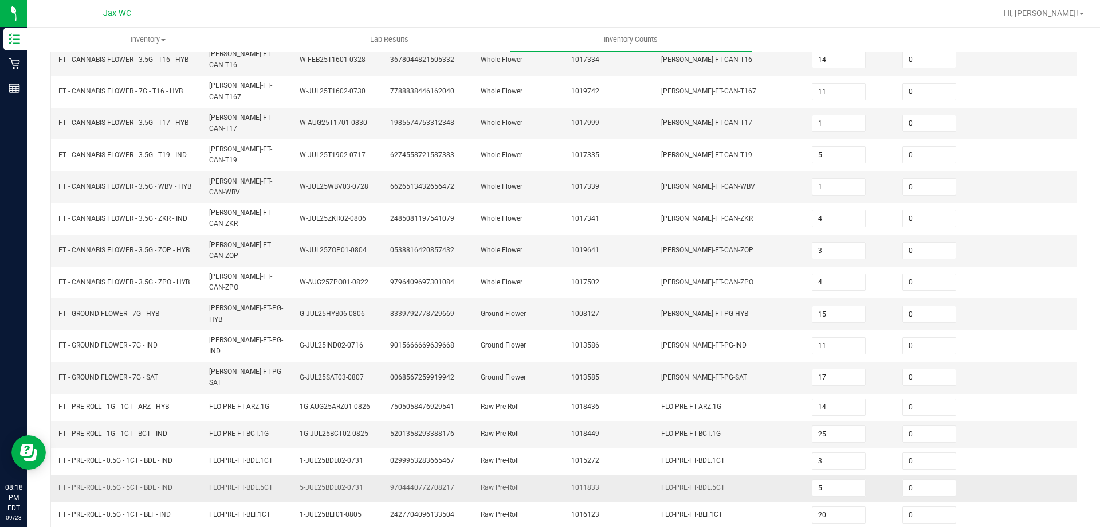
scroll to position [238, 0]
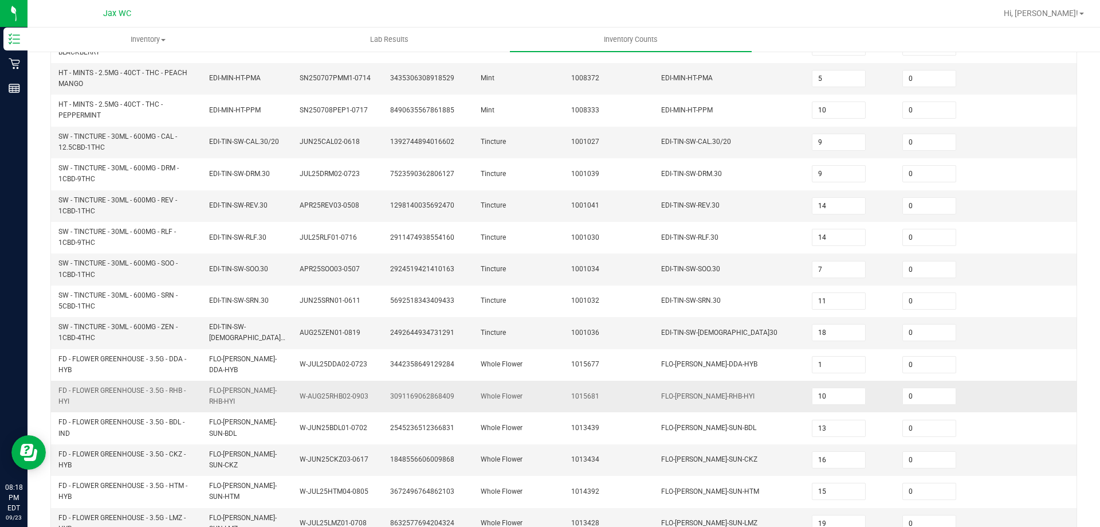
scroll to position [334, 0]
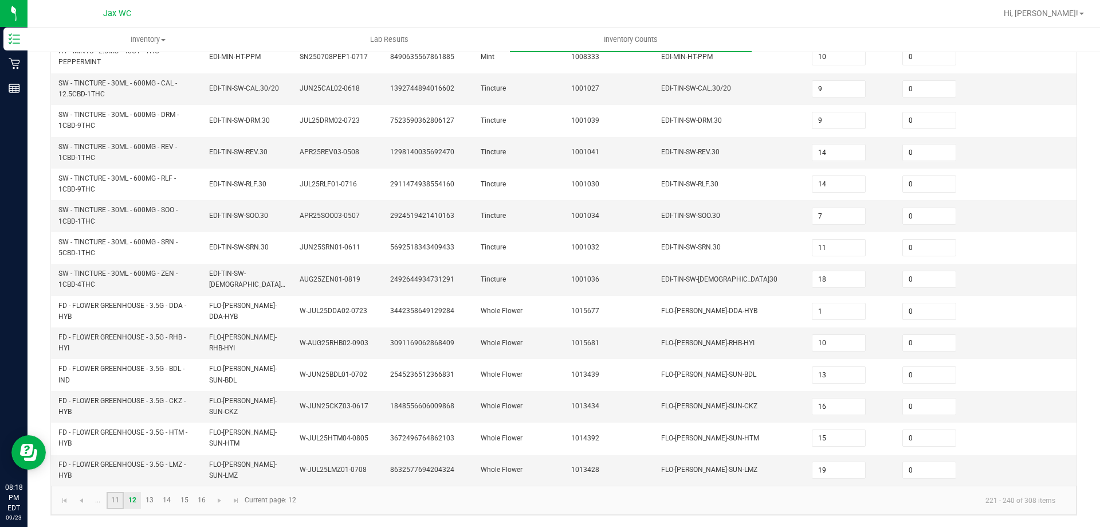
click at [119, 493] on link "11" at bounding box center [115, 500] width 17 height 17
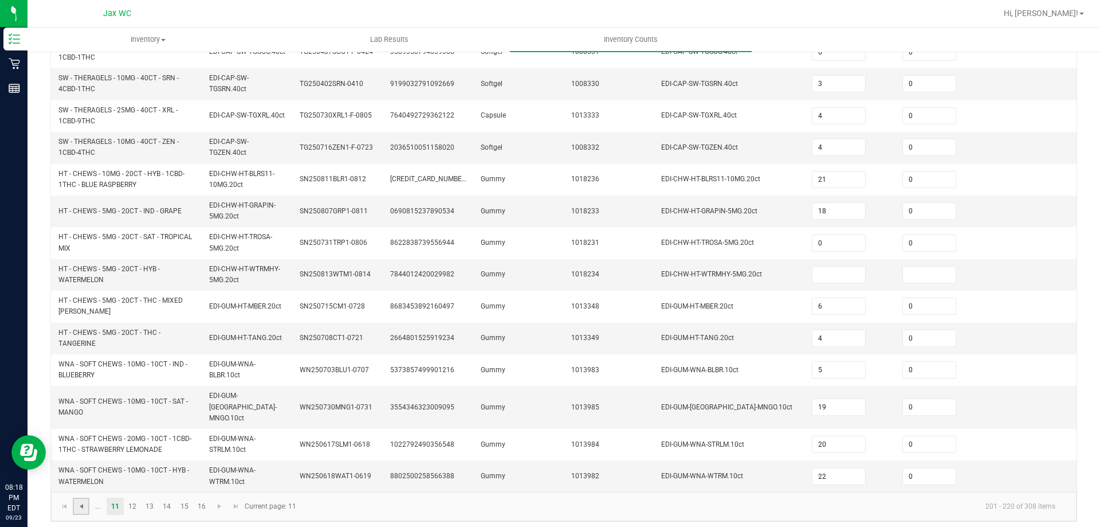
click at [84, 501] on span "Go to the previous page" at bounding box center [81, 505] width 9 height 9
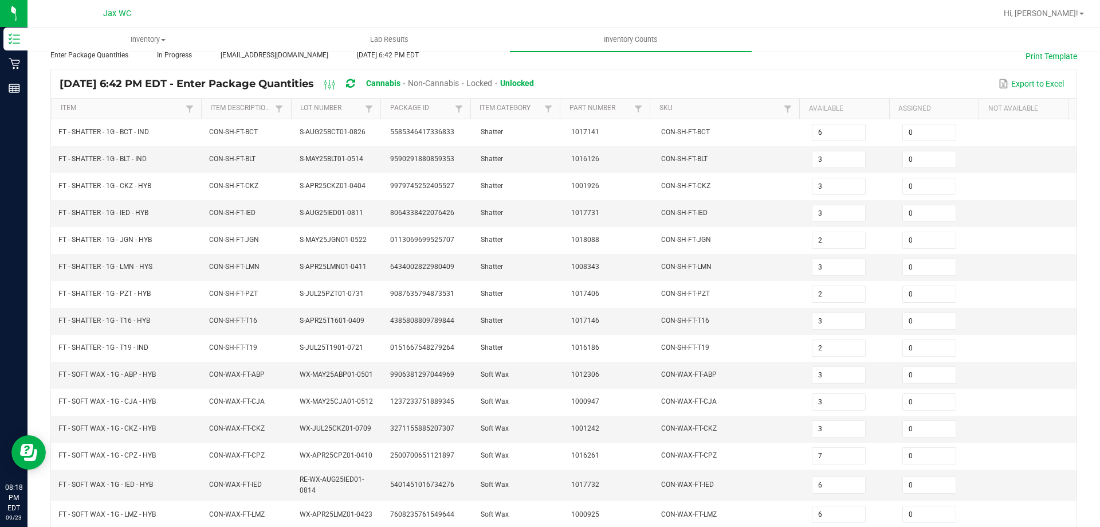
scroll to position [257, 0]
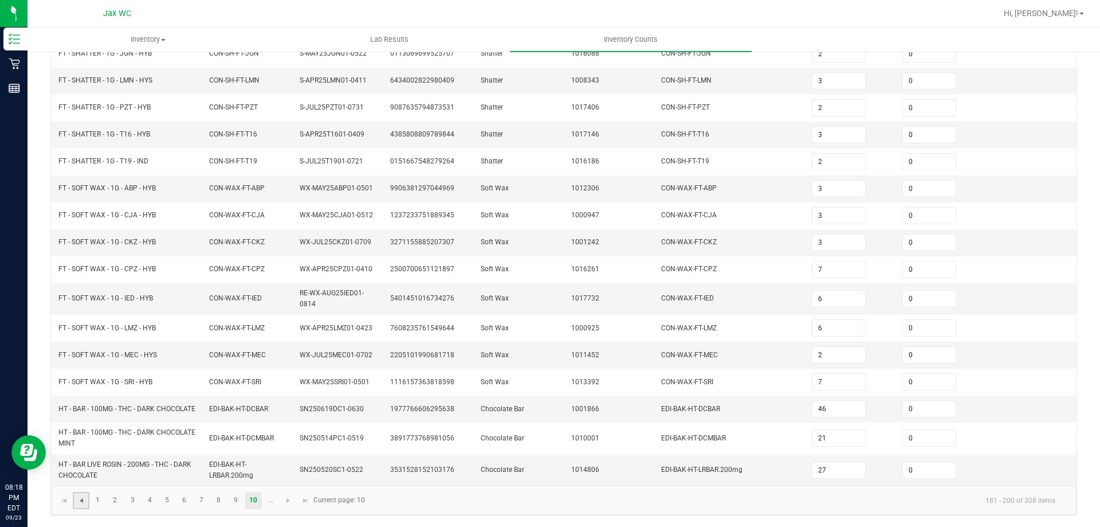
click at [81, 496] on span "Go to the previous page" at bounding box center [81, 500] width 9 height 9
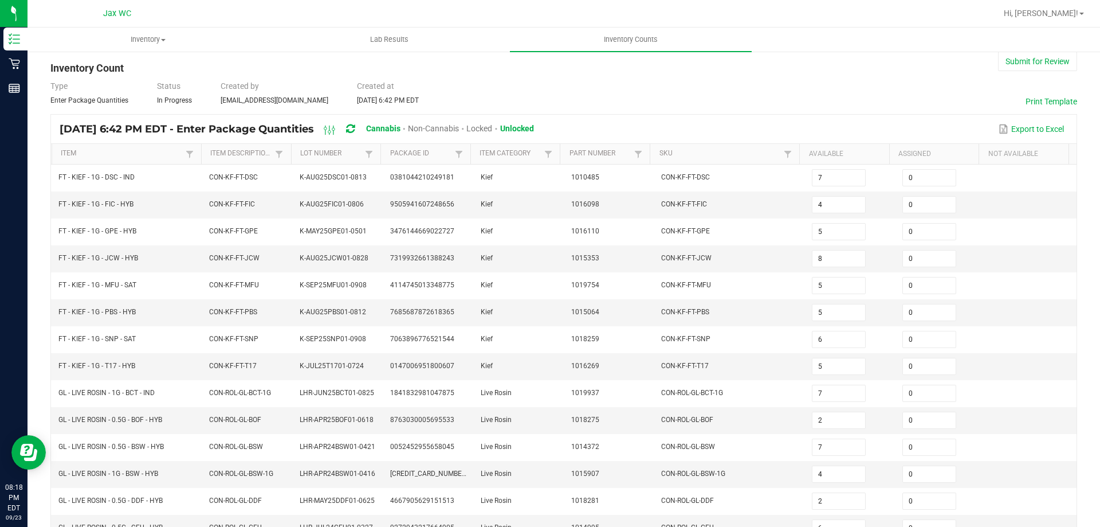
scroll to position [14, 0]
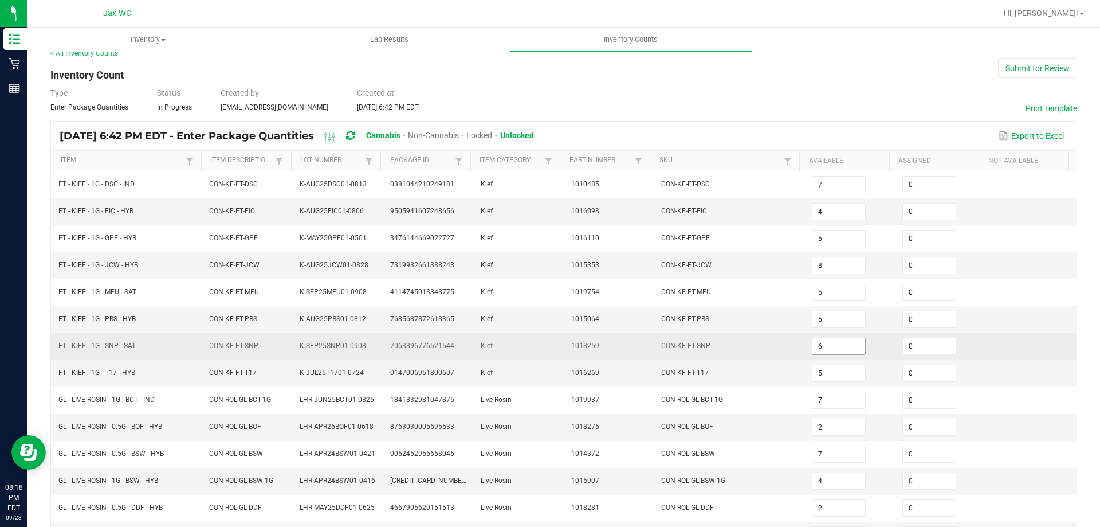
click at [835, 345] on input "6" at bounding box center [839, 346] width 53 height 16
click at [631, 340] on td "1018259" at bounding box center [609, 346] width 91 height 27
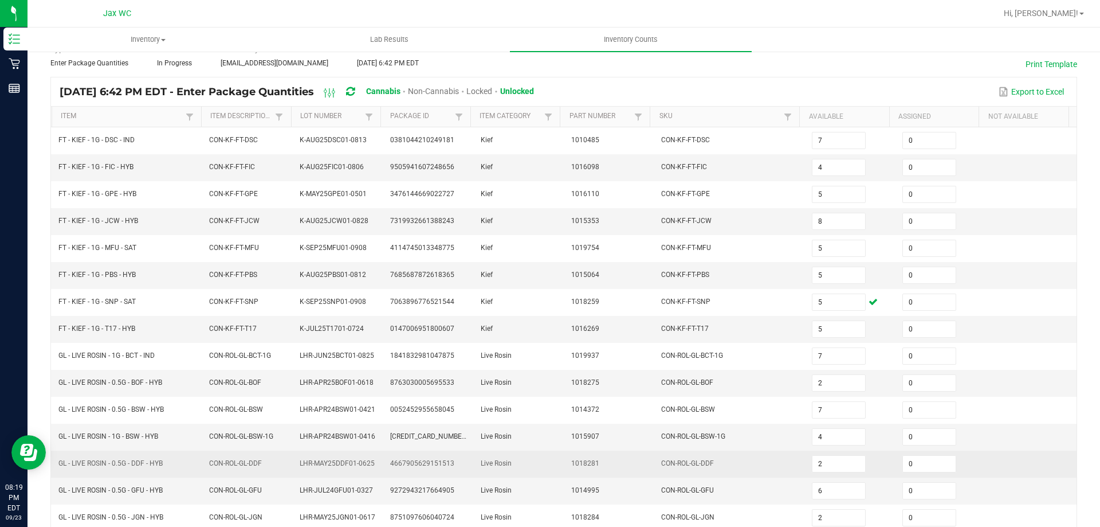
scroll to position [243, 0]
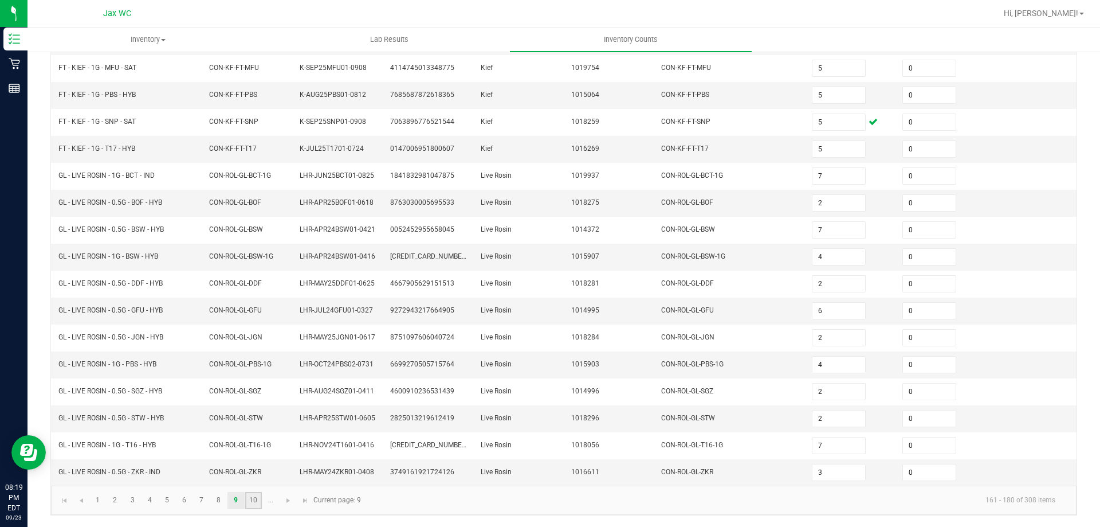
click at [251, 501] on link "10" at bounding box center [253, 500] width 17 height 17
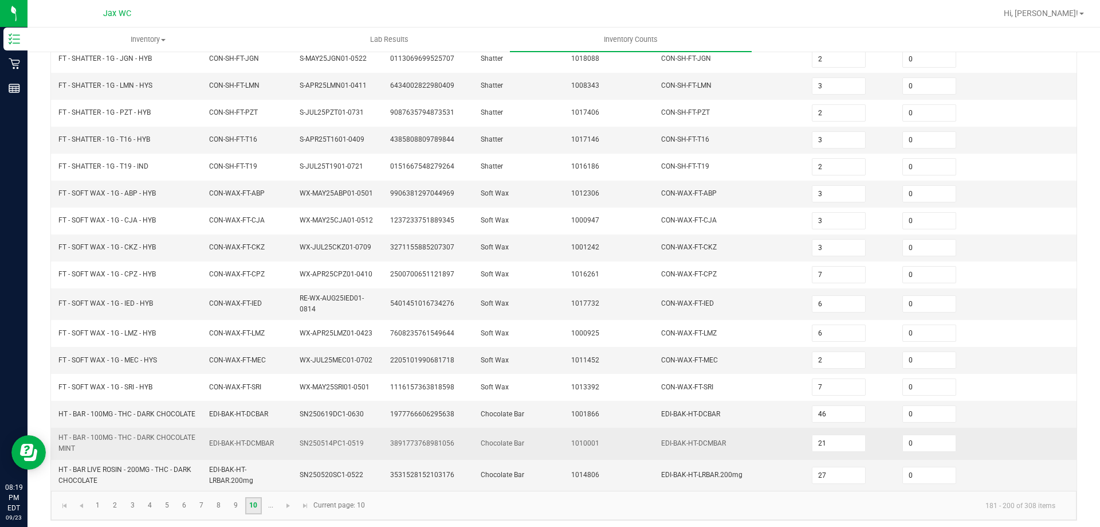
scroll to position [257, 0]
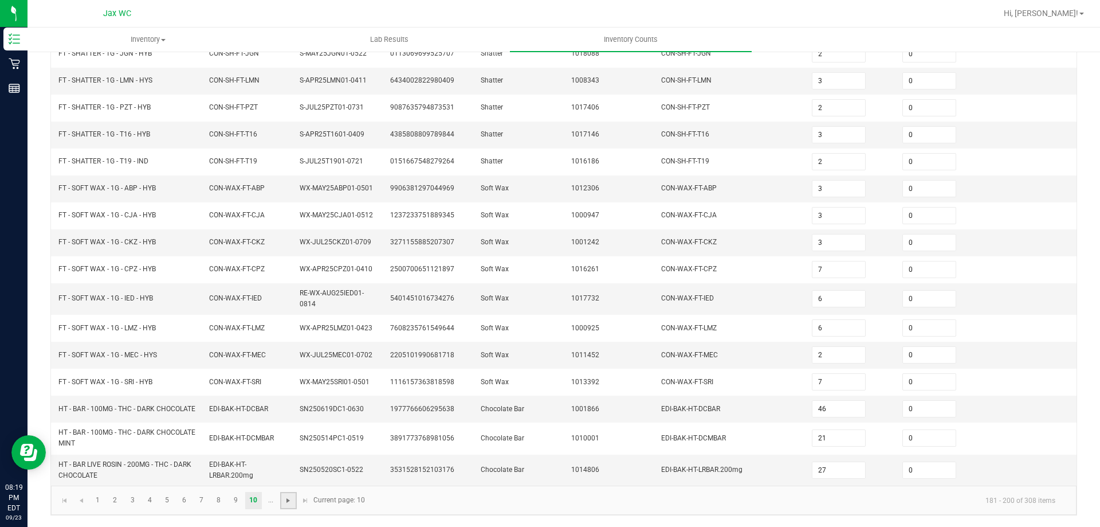
click at [285, 499] on span "Go to the next page" at bounding box center [288, 500] width 9 height 9
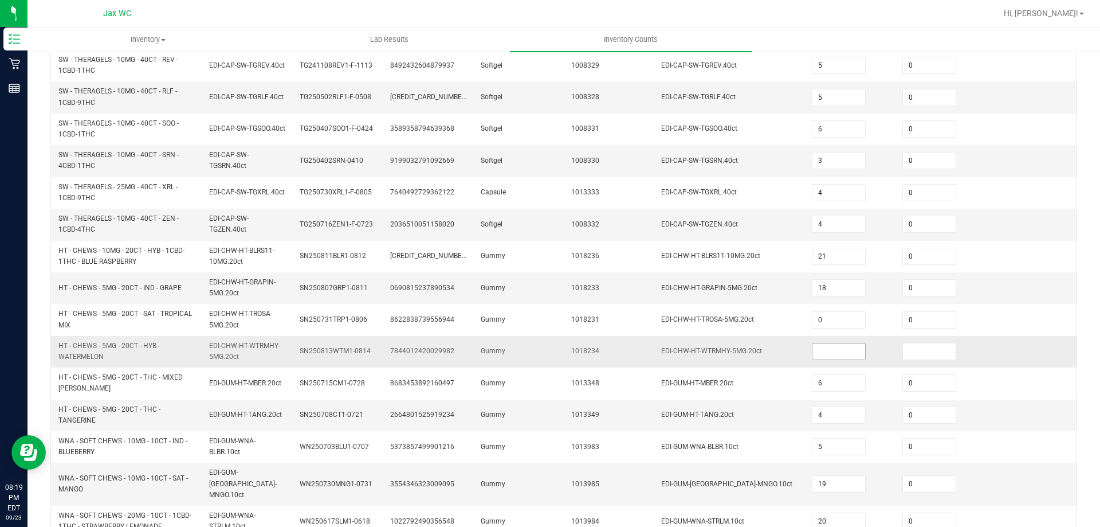
click at [813, 352] on input at bounding box center [839, 351] width 53 height 16
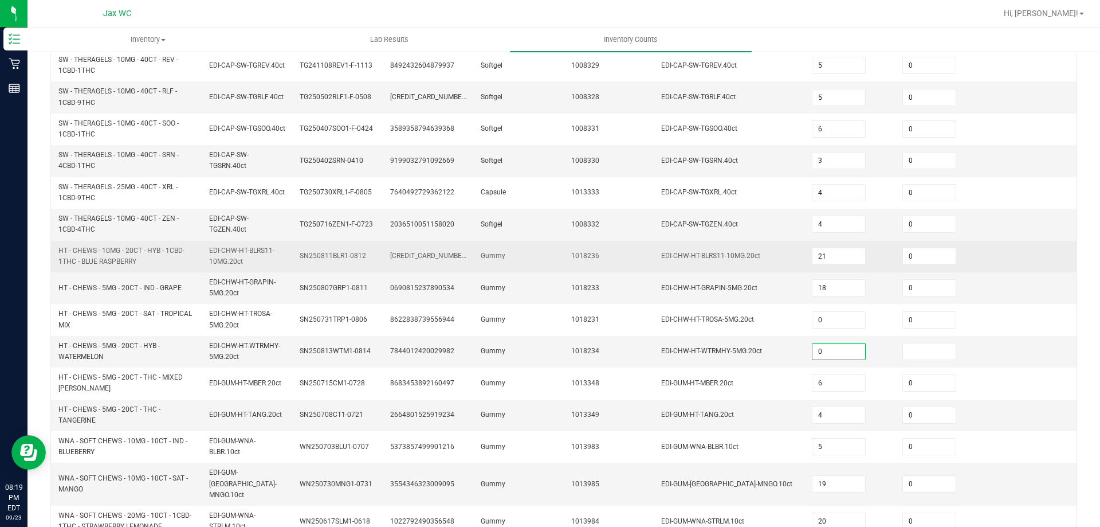
click at [635, 272] on td "1018236" at bounding box center [609, 257] width 91 height 32
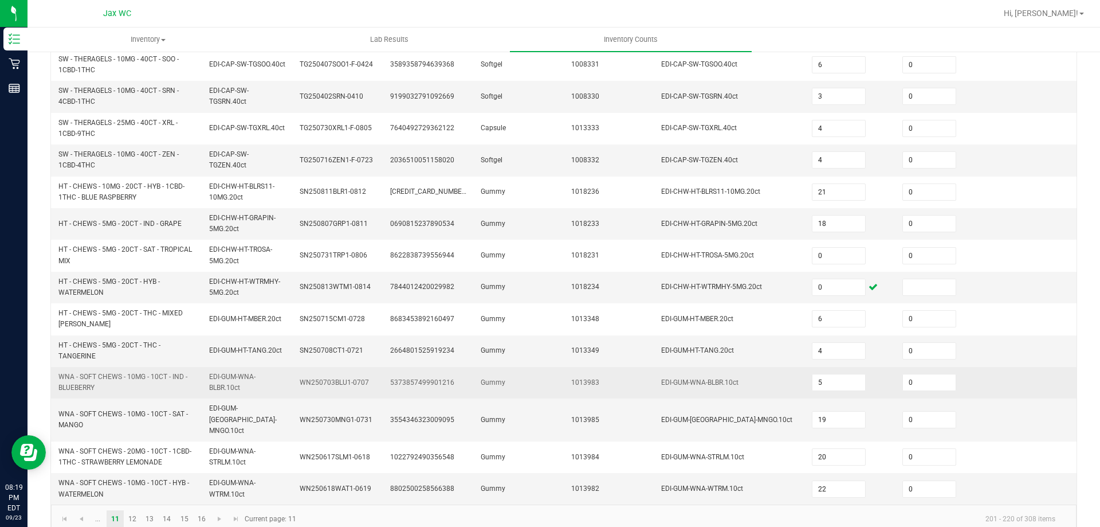
scroll to position [334, 0]
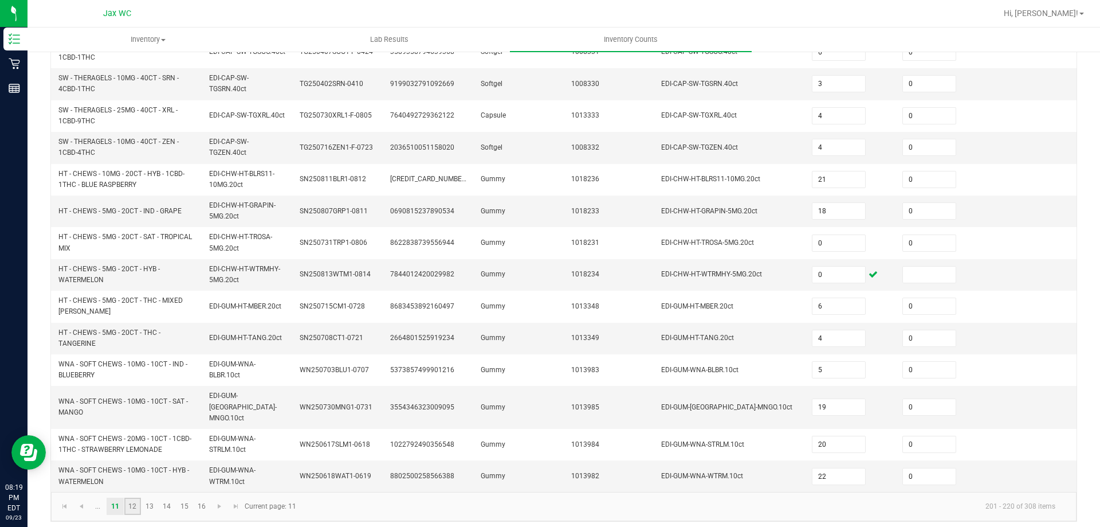
click at [134, 497] on link "12" at bounding box center [132, 505] width 17 height 17
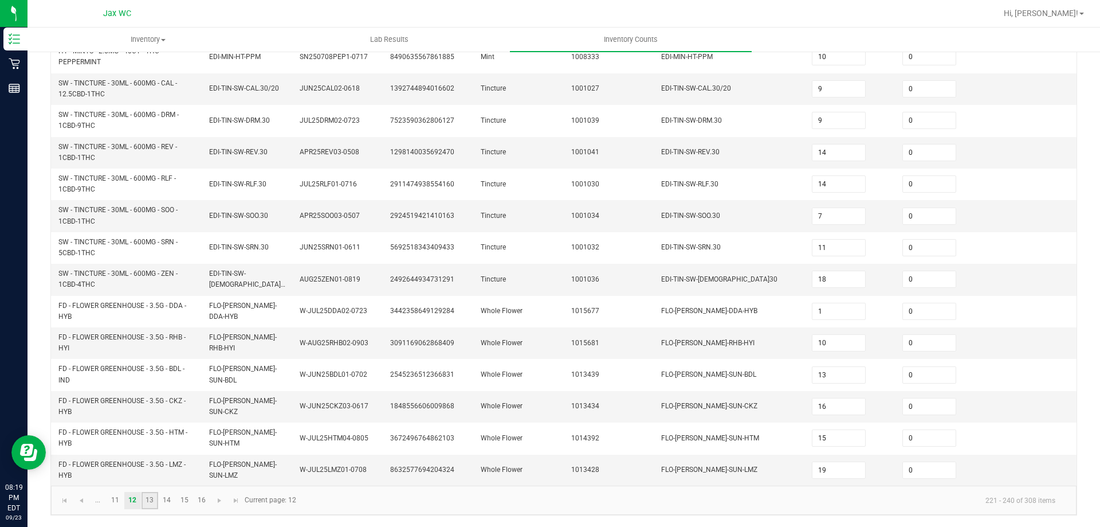
click at [152, 505] on link "13" at bounding box center [150, 500] width 17 height 17
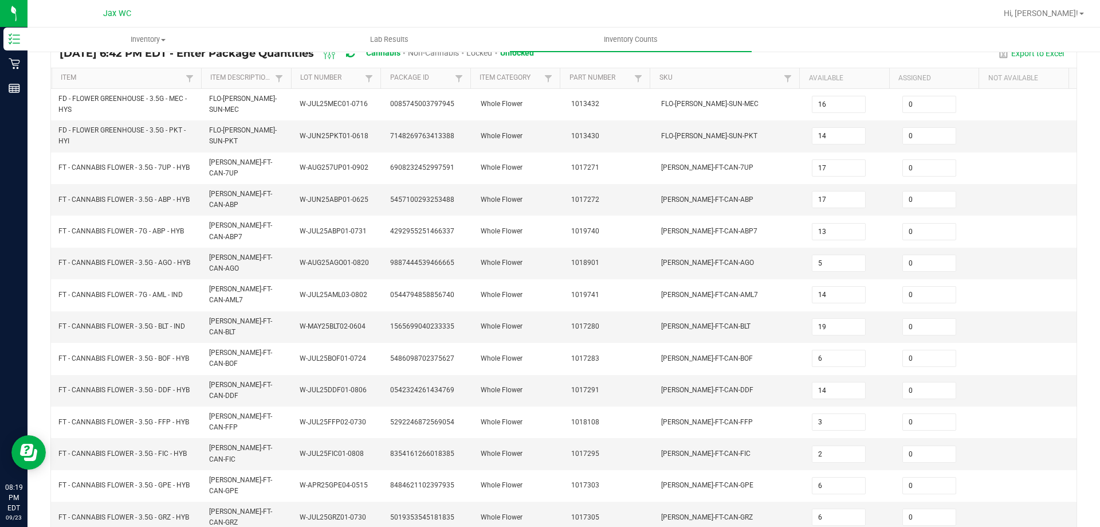
scroll to position [248, 0]
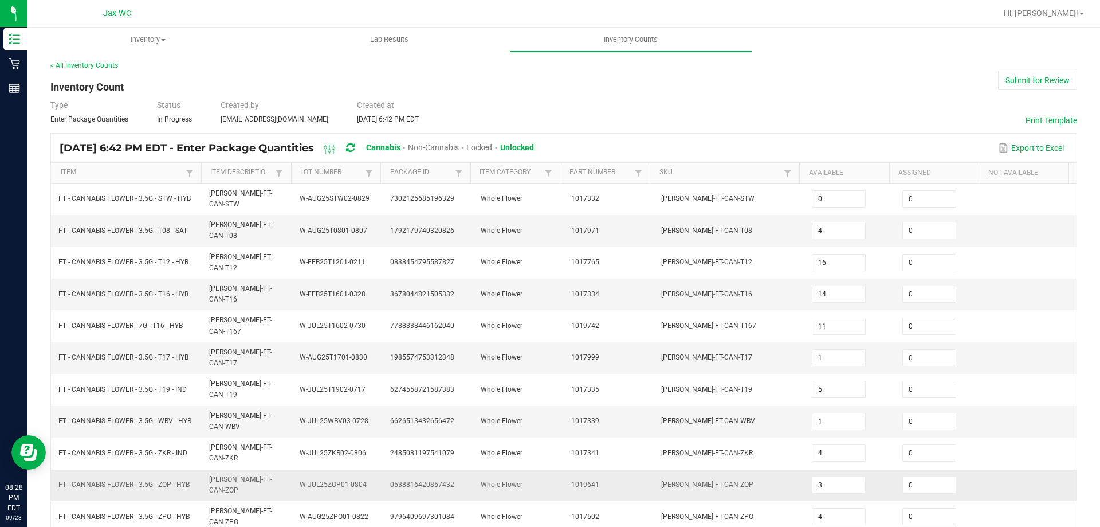
scroll to position [0, 0]
